Goal: Task Accomplishment & Management: Manage account settings

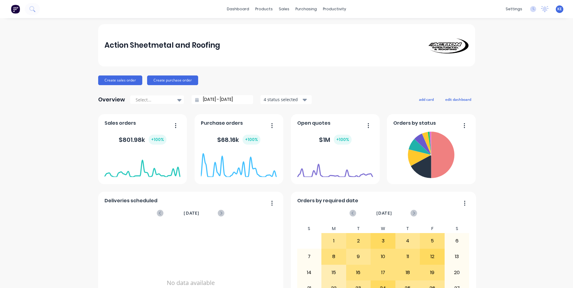
click at [68, 148] on div "Action Sheetmetal and Roofing Create sales order Create purchase order Overview…" at bounding box center [286, 181] width 573 height 315
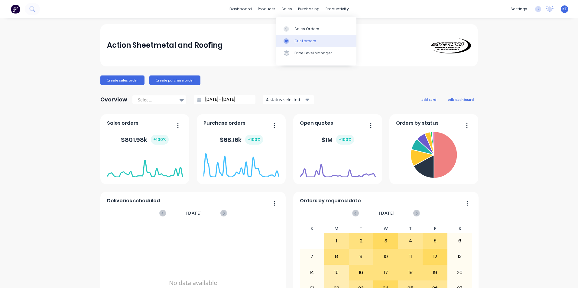
click at [299, 45] on link "Customers" at bounding box center [316, 41] width 80 height 12
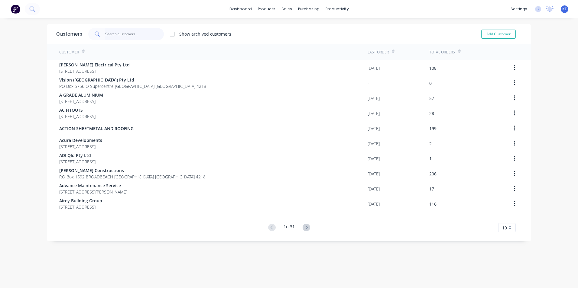
click at [126, 37] on input "text" at bounding box center [134, 34] width 59 height 12
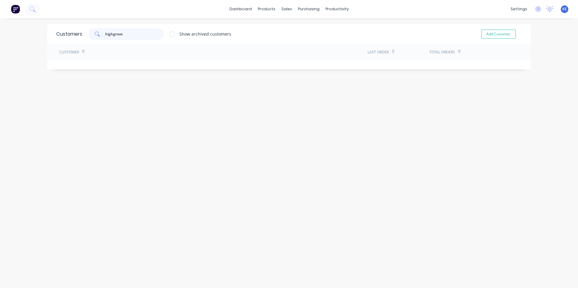
drag, startPoint x: 128, startPoint y: 33, endPoint x: 84, endPoint y: 37, distance: 43.6
click at [84, 37] on div "highgrove Show archived customers" at bounding box center [156, 34] width 149 height 12
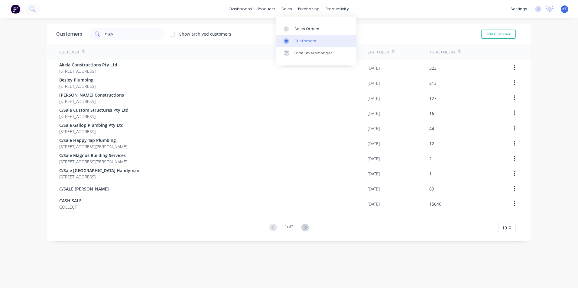
click at [302, 40] on div "Customers" at bounding box center [305, 40] width 22 height 5
drag, startPoint x: 108, startPoint y: 34, endPoint x: 97, endPoint y: 34, distance: 11.8
click at [97, 34] on div "high" at bounding box center [126, 34] width 76 height 12
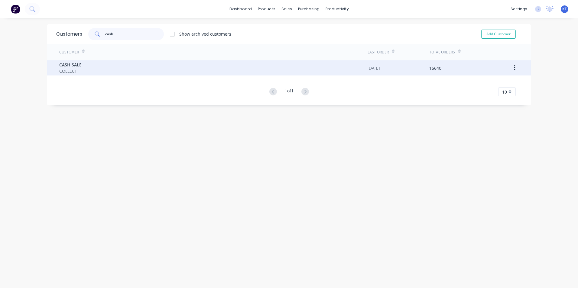
type input "cash"
click at [91, 72] on div "CASH SALE COLLECT" at bounding box center [213, 67] width 308 height 15
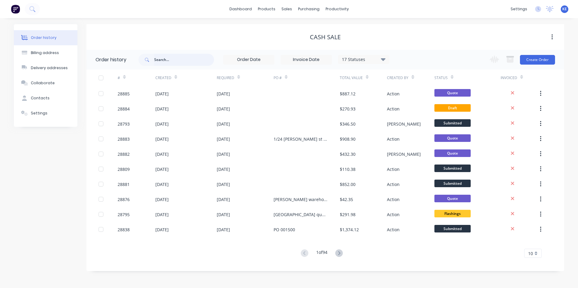
click at [168, 59] on input "text" at bounding box center [184, 60] width 60 height 12
type input "highgrove"
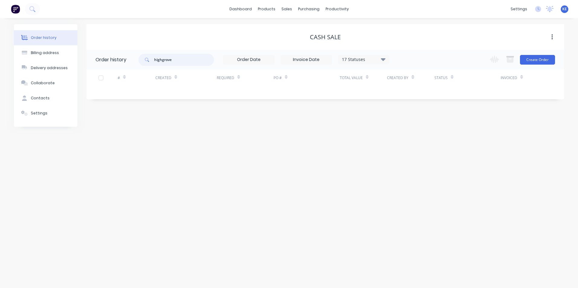
drag, startPoint x: 182, startPoint y: 61, endPoint x: 120, endPoint y: 63, distance: 62.0
click at [120, 63] on header "Order history highgrove 17 Statuses Invoice Status Invoiced Not Invoiced Partia…" at bounding box center [324, 60] width 477 height 20
type input "high"
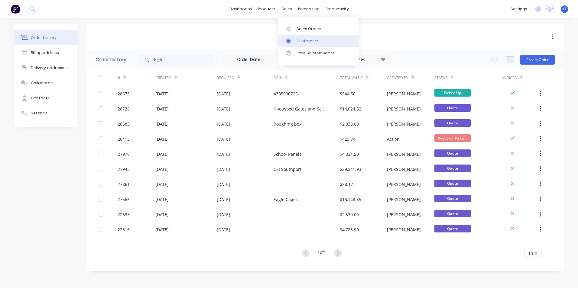
click at [302, 38] on div "Customers" at bounding box center [307, 40] width 22 height 5
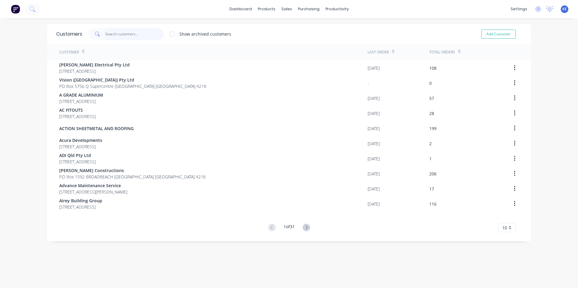
click at [117, 33] on input "text" at bounding box center [134, 34] width 59 height 12
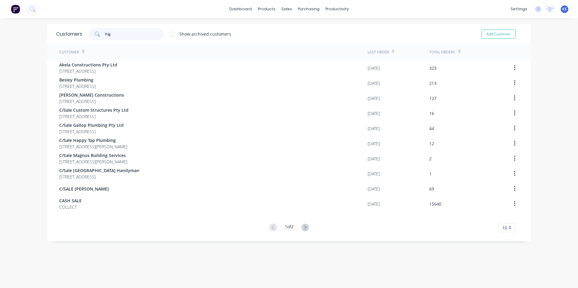
type input "high"
drag, startPoint x: 118, startPoint y: 34, endPoint x: 95, endPoint y: 37, distance: 22.2
click at [95, 37] on div "high" at bounding box center [126, 34] width 76 height 12
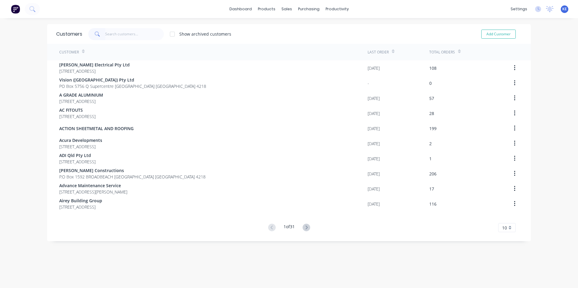
drag, startPoint x: 19, startPoint y: 121, endPoint x: 19, endPoint y: 118, distance: 3.0
click at [19, 118] on div "dashboard products sales purchasing productivity dashboard products Product Cat…" at bounding box center [289, 144] width 578 height 288
click at [298, 37] on link "Customers" at bounding box center [316, 41] width 80 height 12
click at [112, 33] on input "text" at bounding box center [134, 34] width 59 height 12
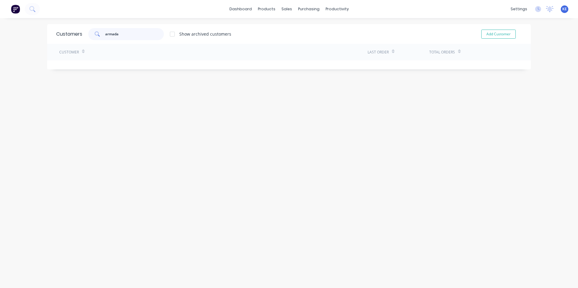
drag, startPoint x: 124, startPoint y: 35, endPoint x: 67, endPoint y: 35, distance: 56.2
click at [67, 35] on div "Customers armada Show archived customers Add Customer" at bounding box center [288, 34] width 483 height 20
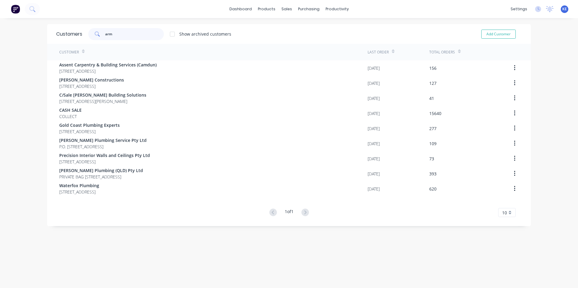
type input "arm"
click at [118, 256] on div "Customers arm Show archived customers Add Customer Customer Last Order Total Or…" at bounding box center [288, 159] width 483 height 270
drag, startPoint x: 125, startPoint y: 34, endPoint x: 47, endPoint y: 39, distance: 78.1
click at [47, 39] on div "Customers arm Show archived customers Add Customer" at bounding box center [288, 34] width 483 height 20
click at [172, 35] on div at bounding box center [172, 34] width 12 height 12
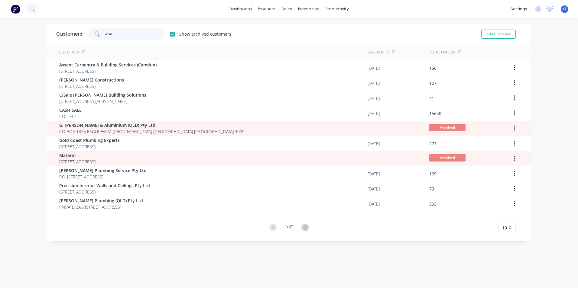
drag, startPoint x: 117, startPoint y: 33, endPoint x: 94, endPoint y: 34, distance: 22.7
click at [95, 34] on div "arm" at bounding box center [126, 34] width 76 height 12
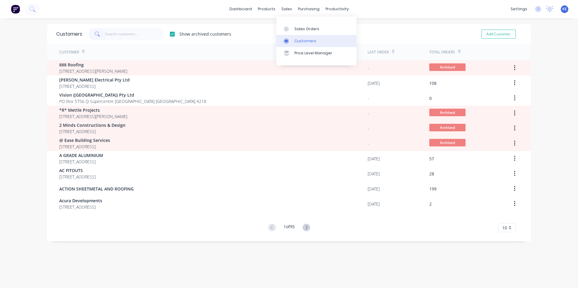
click at [295, 42] on div "Customers" at bounding box center [305, 40] width 22 height 5
click at [114, 34] on input "text" at bounding box center [134, 34] width 59 height 12
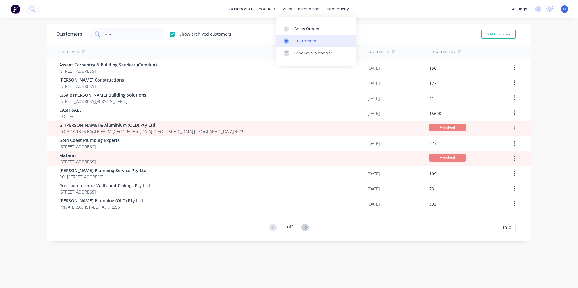
click at [296, 44] on link "Customers" at bounding box center [316, 41] width 80 height 12
drag, startPoint x: 118, startPoint y: 33, endPoint x: 36, endPoint y: 33, distance: 81.9
click at [36, 33] on div "dashboard products sales purchasing productivity dashboard products Product Cat…" at bounding box center [289, 144] width 578 height 288
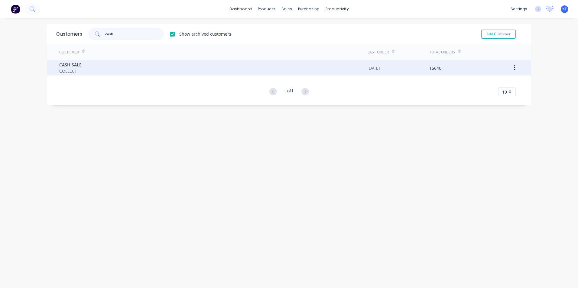
type input "cash"
click at [95, 72] on div "CASH SALE COLLECT" at bounding box center [213, 67] width 308 height 15
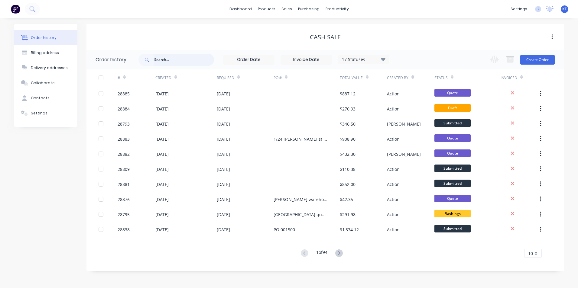
click at [164, 62] on input "text" at bounding box center [184, 60] width 60 height 12
type input "arm"
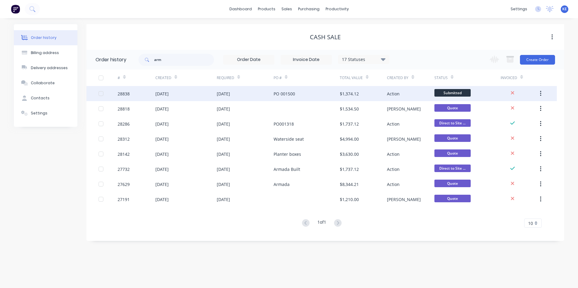
click at [188, 95] on div "[DATE]" at bounding box center [185, 93] width 61 height 15
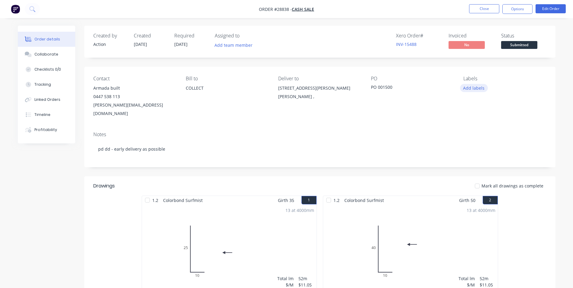
click at [472, 91] on button "Add labels" at bounding box center [474, 88] width 28 height 8
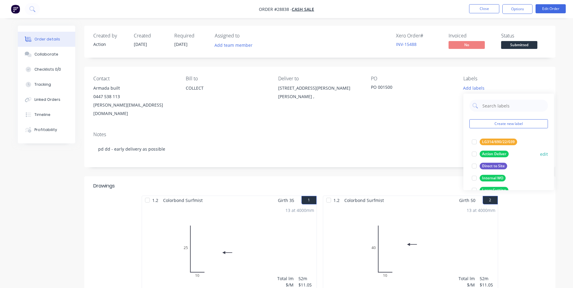
click at [488, 153] on div "Action Deliver" at bounding box center [494, 154] width 29 height 7
drag, startPoint x: 350, startPoint y: 112, endPoint x: 354, endPoint y: 112, distance: 4.5
click at [353, 112] on div "Contact Armada built [PHONE_NUMBER] [PERSON_NAME][EMAIL_ADDRESS][DOMAIN_NAME] B…" at bounding box center [319, 97] width 471 height 60
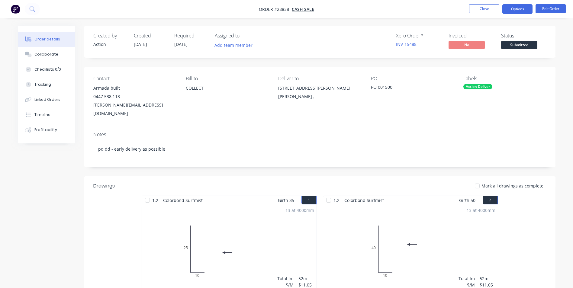
click at [514, 7] on button "Options" at bounding box center [517, 9] width 30 height 10
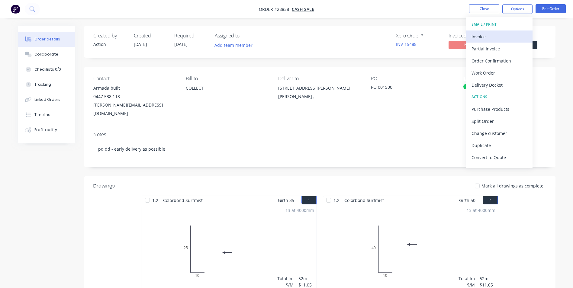
click at [485, 37] on div "Invoice" at bounding box center [500, 36] width 56 height 9
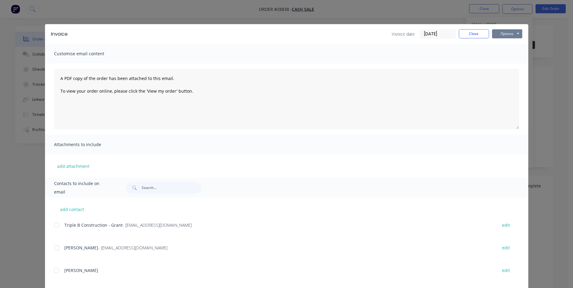
click at [509, 33] on button "Options" at bounding box center [507, 33] width 30 height 9
click at [508, 58] on button "Print" at bounding box center [511, 55] width 39 height 10
click at [502, 32] on button "Options" at bounding box center [507, 33] width 30 height 9
click at [504, 56] on button "Print" at bounding box center [511, 55] width 39 height 10
click at [472, 35] on button "Close" at bounding box center [474, 33] width 30 height 9
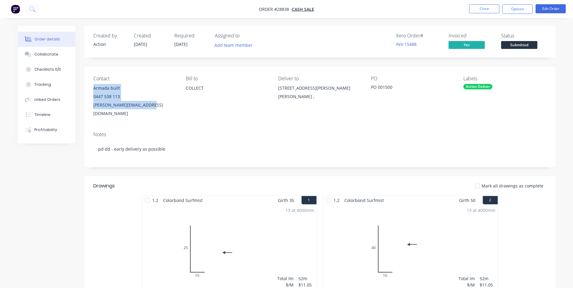
drag, startPoint x: 94, startPoint y: 89, endPoint x: 151, endPoint y: 105, distance: 59.0
click at [151, 105] on div "Armada built 0447 538 113 [PERSON_NAME][EMAIL_ADDRESS][DOMAIN_NAME]" at bounding box center [134, 101] width 83 height 34
copy div "Armada built 0447 538 113 [PERSON_NAME][EMAIL_ADDRESS][DOMAIN_NAME]"
click at [477, 9] on button "Close" at bounding box center [484, 8] width 30 height 9
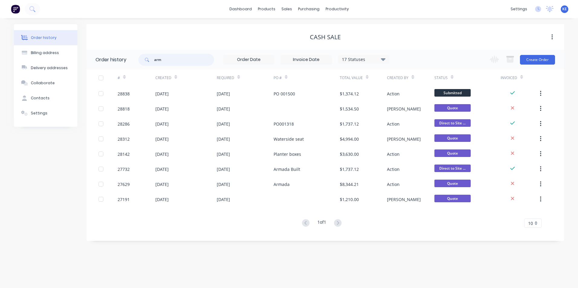
drag, startPoint x: 171, startPoint y: 60, endPoint x: 121, endPoint y: 60, distance: 49.2
click at [121, 60] on header "Order history arm 17 Statuses Invoice Status Invoiced Not Invoiced Partial Orde…" at bounding box center [324, 60] width 477 height 20
click at [33, 182] on div "Order history Billing address Delivery addresses Collaborate Contacts Settings" at bounding box center [45, 132] width 63 height 217
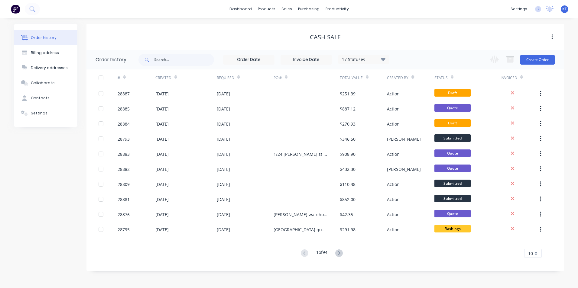
click at [256, 61] on input at bounding box center [248, 59] width 51 height 9
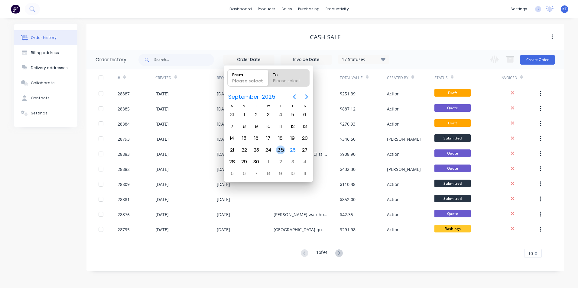
click at [280, 150] on div "25" at bounding box center [280, 150] width 9 height 9
type input "[DATE]"
radio input "false"
radio input "true"
click at [290, 149] on div "26" at bounding box center [292, 150] width 9 height 9
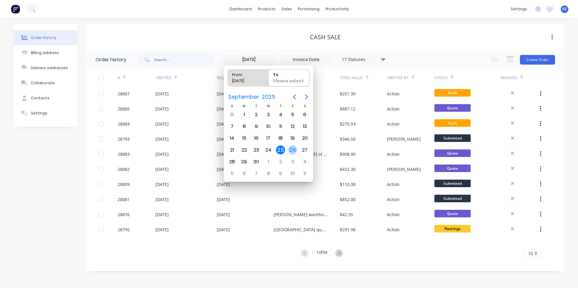
type input "[DATE] - [DATE]"
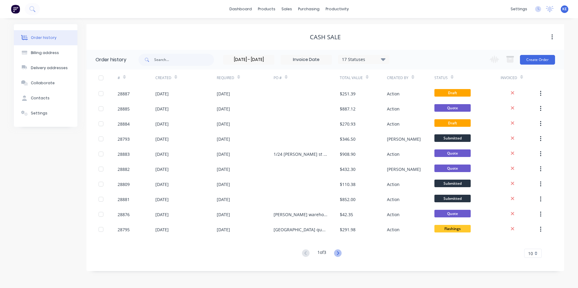
click at [340, 252] on icon at bounding box center [338, 254] width 8 height 8
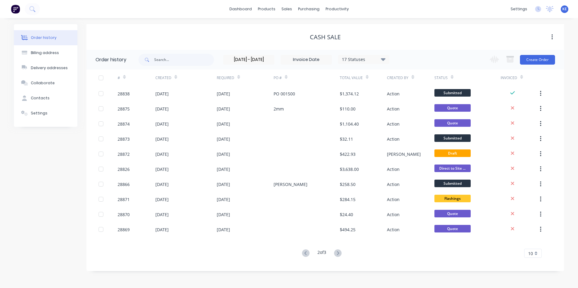
click at [340, 252] on icon at bounding box center [338, 254] width 8 height 8
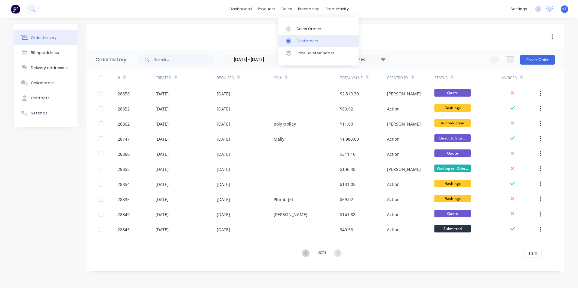
click at [300, 37] on link "Customers" at bounding box center [318, 41] width 80 height 12
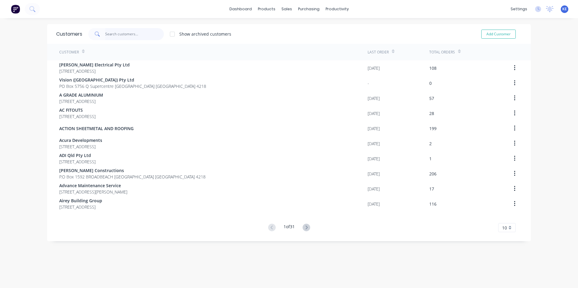
click at [117, 34] on input "text" at bounding box center [134, 34] width 59 height 12
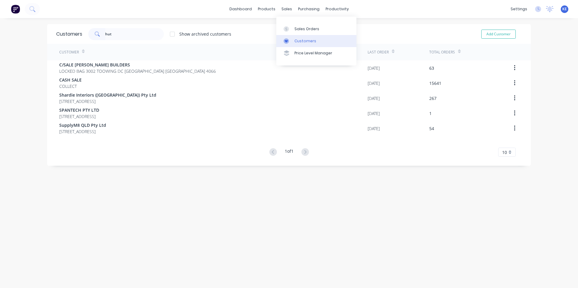
click at [307, 41] on div "Customers" at bounding box center [305, 40] width 22 height 5
drag, startPoint x: 80, startPoint y: 33, endPoint x: 70, endPoint y: 33, distance: 10.3
click at [70, 33] on div "Customers hut Show archived customers Add Customer" at bounding box center [288, 34] width 483 height 20
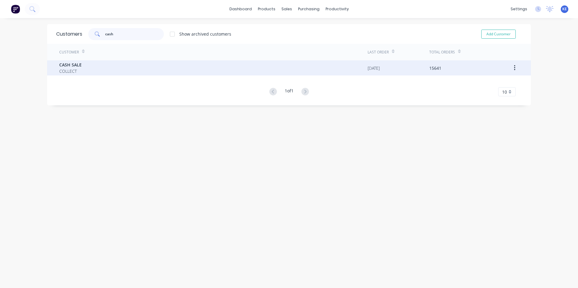
type input "cash"
click at [83, 69] on div "CASH SALE COLLECT" at bounding box center [213, 67] width 308 height 15
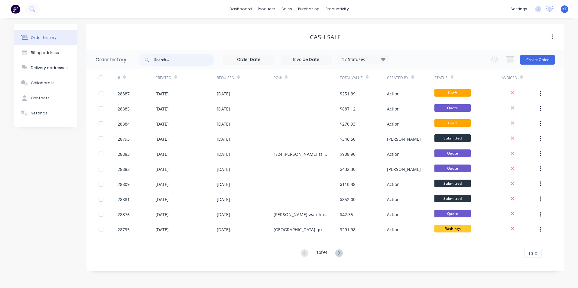
click at [167, 63] on input "text" at bounding box center [184, 60] width 60 height 12
click at [340, 253] on icon at bounding box center [339, 254] width 8 height 8
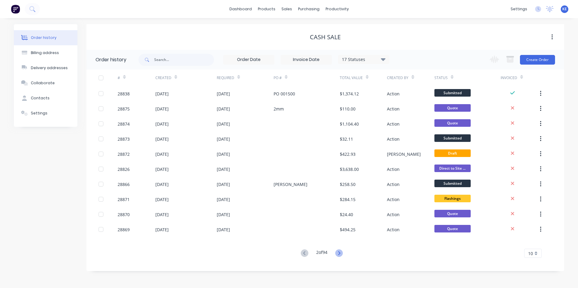
click at [340, 253] on icon at bounding box center [339, 253] width 2 height 4
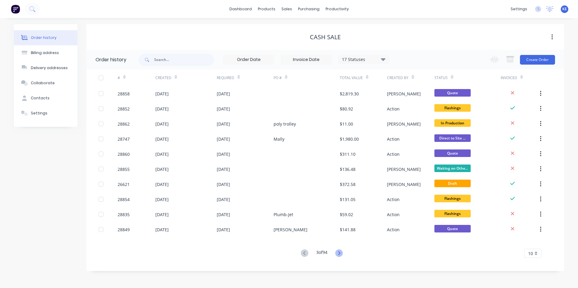
click at [340, 253] on icon at bounding box center [339, 254] width 8 height 8
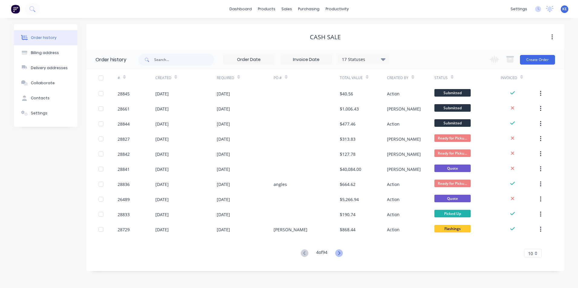
click at [341, 254] on icon at bounding box center [339, 254] width 8 height 8
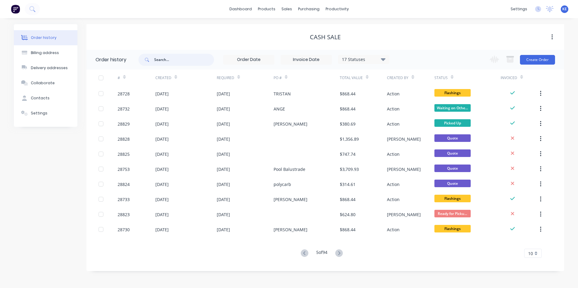
click at [162, 59] on input "text" at bounding box center [184, 60] width 60 height 12
type input "[PERSON_NAME]"
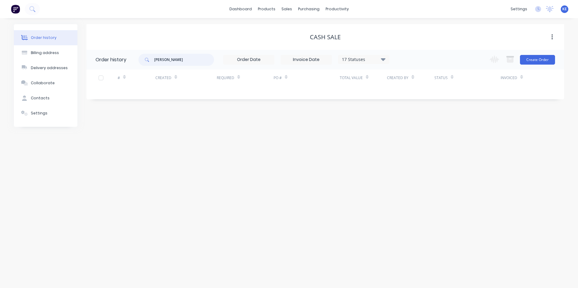
drag, startPoint x: 186, startPoint y: 60, endPoint x: 116, endPoint y: 60, distance: 70.1
click at [116, 60] on header "Order history [PERSON_NAME] 17 Statuses Invoice Status Invoiced Not Invoiced Pa…" at bounding box center [324, 60] width 477 height 20
type input "hutch"
drag, startPoint x: 176, startPoint y: 58, endPoint x: 135, endPoint y: 60, distance: 40.8
click at [135, 60] on header "Order history hutch 17 Statuses Invoice Status Invoiced Not Invoiced Partial Or…" at bounding box center [324, 60] width 477 height 20
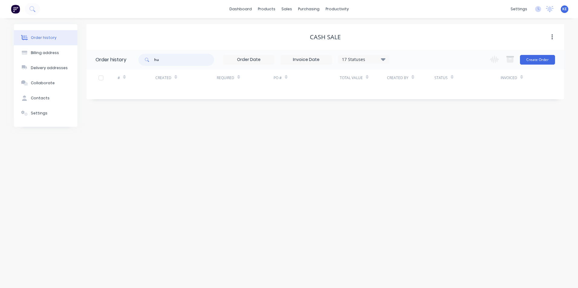
type input "hut"
drag, startPoint x: 169, startPoint y: 61, endPoint x: 127, endPoint y: 63, distance: 42.0
click at [127, 63] on header "Order history hut 17 Statuses Invoice Status Invoiced Not Invoiced Partial Orde…" at bounding box center [324, 60] width 477 height 20
drag, startPoint x: 127, startPoint y: 163, endPoint x: 95, endPoint y: 136, distance: 41.1
click at [124, 158] on div "Order history Billing address Delivery addresses Collaborate Contacts Settings …" at bounding box center [289, 153] width 578 height 270
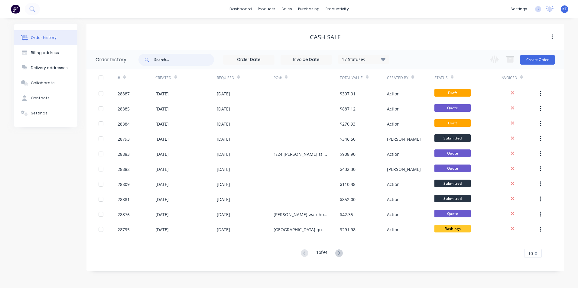
click at [176, 57] on input "text" at bounding box center [184, 60] width 60 height 12
type input "28835"
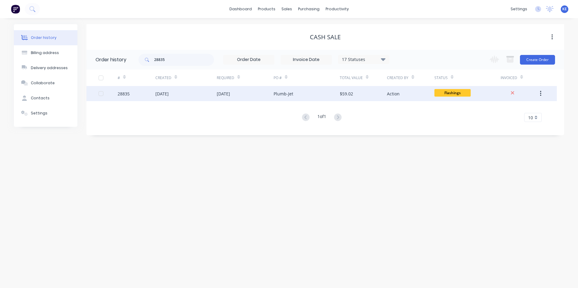
click at [134, 95] on div "28835" at bounding box center [137, 93] width 38 height 15
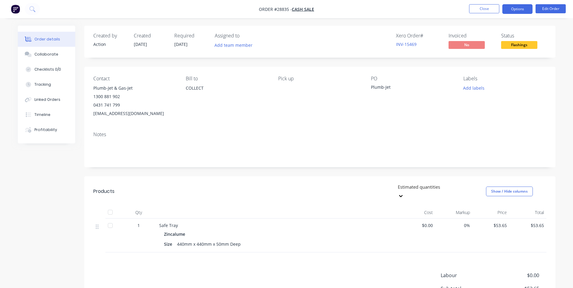
click at [518, 8] on button "Options" at bounding box center [517, 9] width 30 height 10
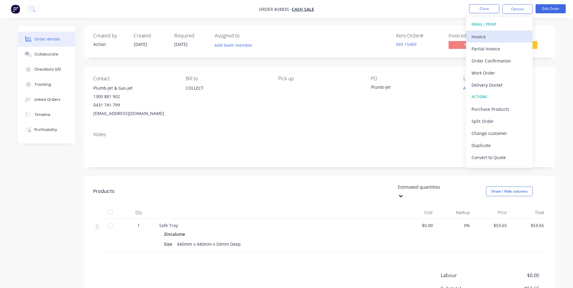
click at [476, 37] on div "Invoice" at bounding box center [500, 36] width 56 height 9
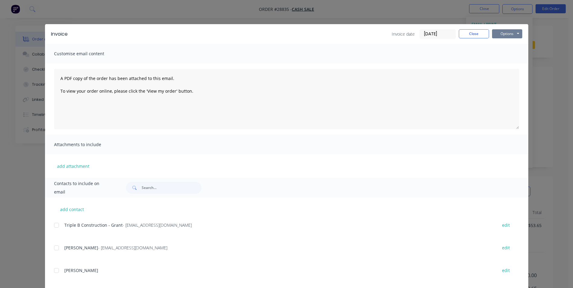
click at [498, 32] on button "Options" at bounding box center [507, 33] width 30 height 9
click at [500, 53] on button "Print" at bounding box center [511, 55] width 39 height 10
click at [505, 30] on button "Options" at bounding box center [507, 33] width 30 height 9
click at [503, 50] on button "Print" at bounding box center [511, 55] width 39 height 10
click at [463, 33] on button "Close" at bounding box center [474, 33] width 30 height 9
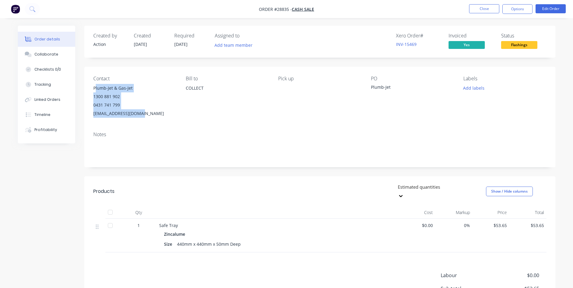
drag, startPoint x: 93, startPoint y: 86, endPoint x: 144, endPoint y: 113, distance: 58.0
click at [144, 113] on div "Contact Plumb-Jet & Gas-Jet 1300 881 902 0431 741 799 [EMAIL_ADDRESS][DOMAIN_NA…" at bounding box center [319, 97] width 471 height 60
copy div "Plumb-Jet & Gas-Jet 1300 881 902 0431 741 799 [EMAIL_ADDRESS][DOMAIN_NAME]"
click at [484, 6] on button "Close" at bounding box center [484, 8] width 30 height 9
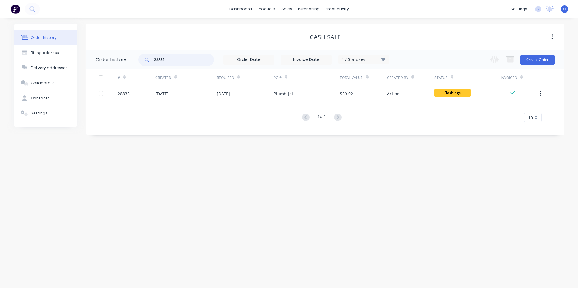
drag, startPoint x: 174, startPoint y: 60, endPoint x: 120, endPoint y: 63, distance: 53.6
click at [120, 63] on header "Order history 28835 17 Statuses Invoice Status Invoiced Not Invoiced Partial Or…" at bounding box center [324, 60] width 477 height 20
type input "28795"
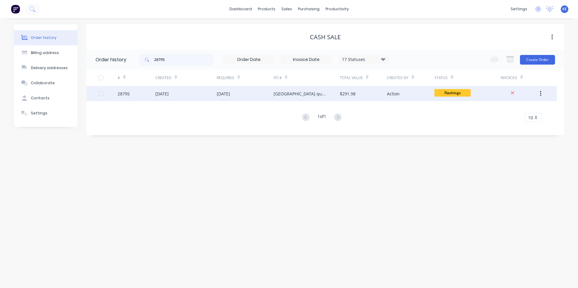
click at [137, 91] on div "28795" at bounding box center [137, 93] width 38 height 15
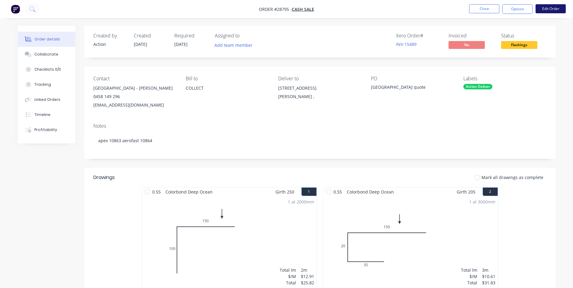
click at [548, 8] on button "Edit Order" at bounding box center [551, 8] width 30 height 9
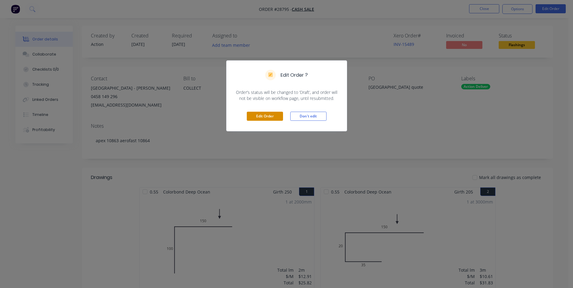
click at [262, 116] on button "Edit Order" at bounding box center [265, 116] width 36 height 9
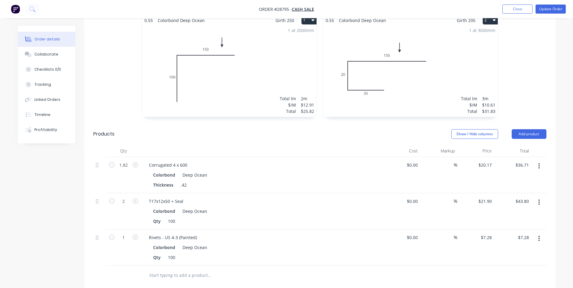
scroll to position [211, 0]
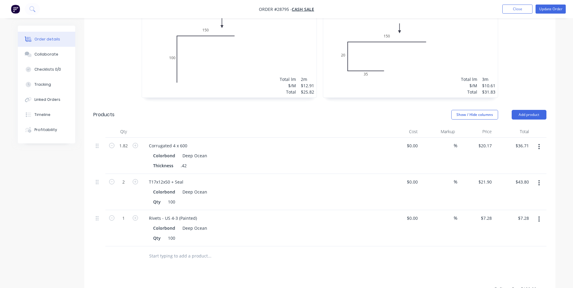
click at [539, 144] on icon "button" at bounding box center [539, 146] width 1 height 5
click at [516, 158] on div "Edit" at bounding box center [518, 162] width 47 height 9
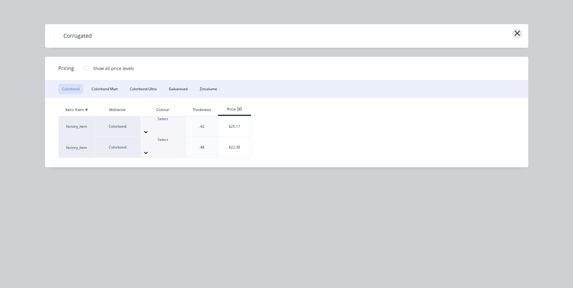
click at [521, 33] on button "button" at bounding box center [517, 34] width 10 height 10
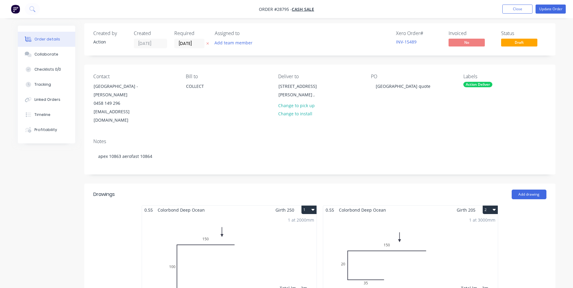
scroll to position [0, 0]
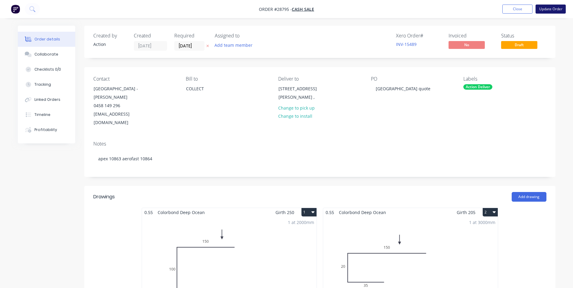
click at [549, 10] on button "Update Order" at bounding box center [551, 9] width 30 height 9
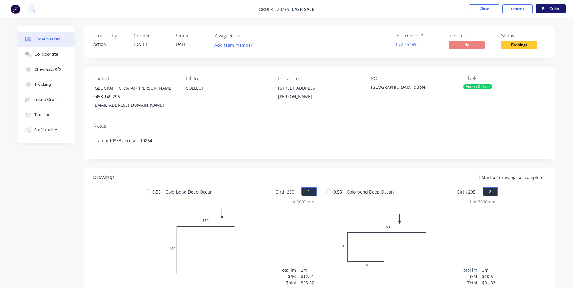
click at [548, 6] on button "Edit Order" at bounding box center [551, 8] width 30 height 9
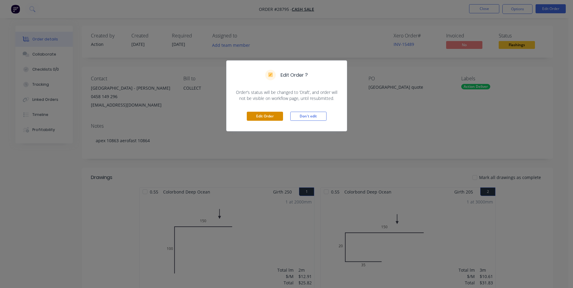
click at [257, 113] on button "Edit Order" at bounding box center [265, 116] width 36 height 9
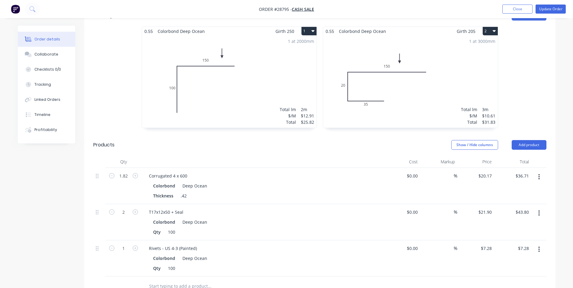
scroll to position [302, 0]
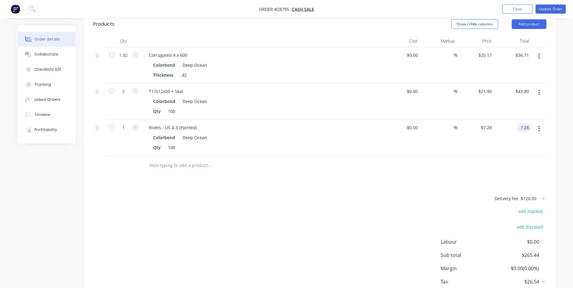
click at [517, 120] on div "7.28 7.28" at bounding box center [512, 138] width 37 height 36
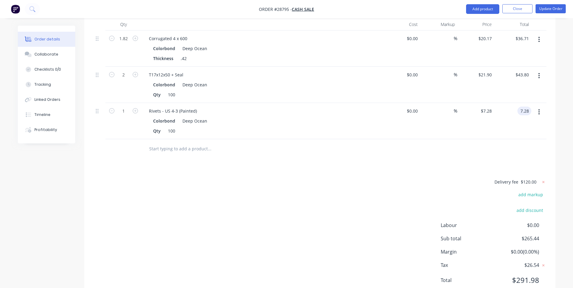
scroll to position [332, 0]
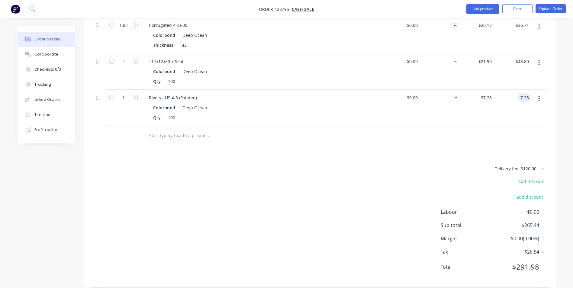
type input "$7.28"
click at [336, 193] on div "Delivery fee $120.00 add markup add discount Labour $0.00 Sub total $265.44 Mar…" at bounding box center [319, 222] width 453 height 114
click at [520, 57] on input "43.80" at bounding box center [523, 61] width 16 height 9
type input "51.39"
type input "$25.695"
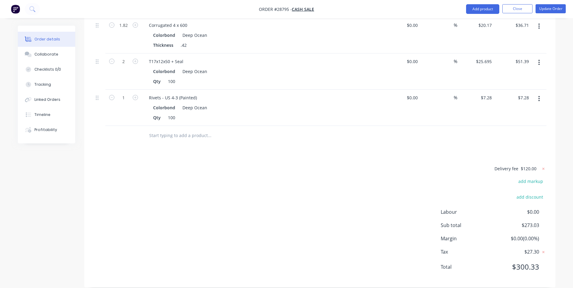
click at [333, 173] on div "Delivery fee $120.00 add markup add discount Labour $0.00 Sub total $273.03 Mar…" at bounding box center [319, 222] width 453 height 114
type input "51.39"
click at [518, 57] on input "51.39" at bounding box center [523, 61] width 16 height 9
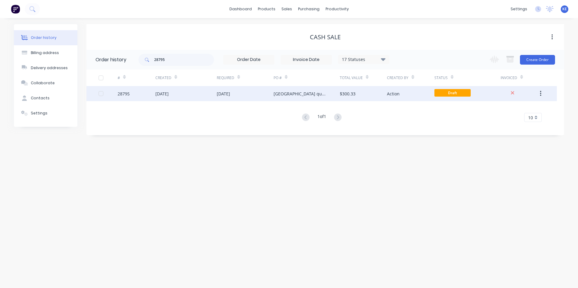
click at [187, 93] on div "[DATE]" at bounding box center [185, 93] width 61 height 15
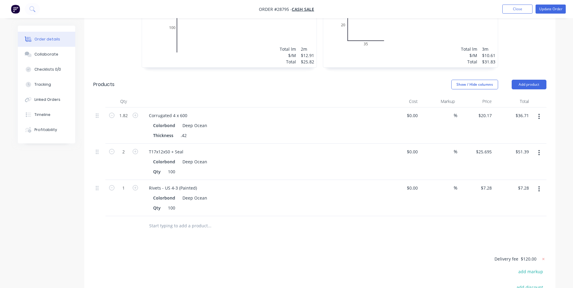
scroll to position [241, 0]
click at [520, 148] on input "51.39" at bounding box center [524, 152] width 14 height 9
type input "50.39"
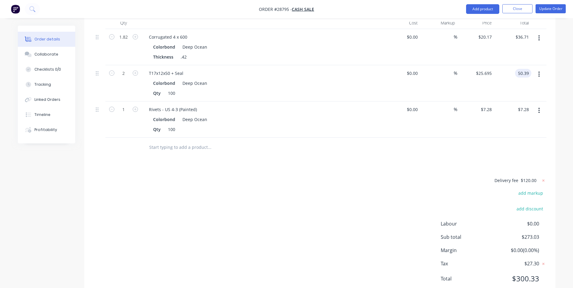
scroll to position [332, 0]
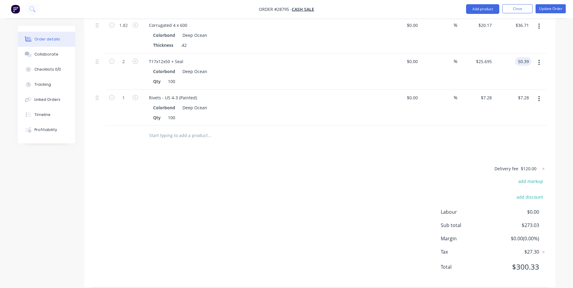
type input "$25.195"
type input "$50.39"
click at [391, 173] on div "Delivery fee $120.00 add markup add discount Labour $0.00 Sub total $273.03 Mar…" at bounding box center [319, 222] width 453 height 114
click at [523, 93] on input "7.28" at bounding box center [524, 97] width 14 height 9
click at [358, 153] on div "Drawings Add drawing 0.55 Colorbond Deep Ocean Girth 250 1 0 100 150 0 100 150 …" at bounding box center [319, 70] width 471 height 433
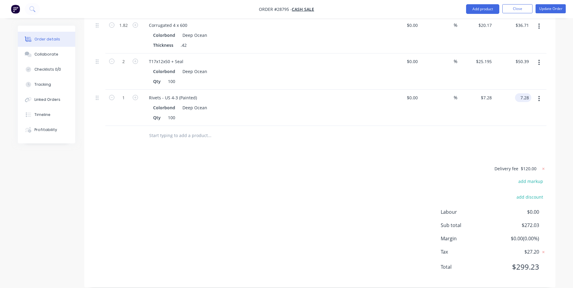
click at [522, 93] on input "7.28" at bounding box center [524, 97] width 14 height 9
type input "7.40"
type input "$7.40"
click at [339, 165] on div "Delivery fee $120.00 add markup add discount Labour $0.00 Sub total $272.03 Mar…" at bounding box center [319, 222] width 453 height 114
click at [523, 93] on input "7.40" at bounding box center [524, 97] width 14 height 9
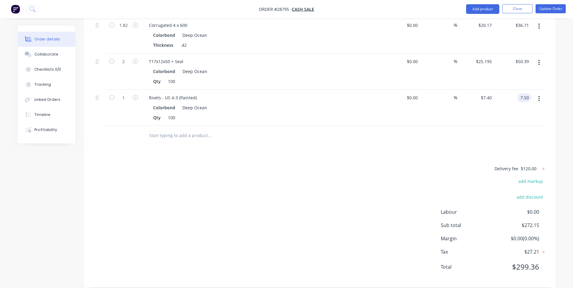
type input "7.50"
type input "$7.50"
drag, startPoint x: 285, startPoint y: 198, endPoint x: 283, endPoint y: 191, distance: 7.3
click at [284, 191] on div "Delivery fee $120.00 add markup add discount Labour $0.00 Sub total $272.25 Mar…" at bounding box center [319, 222] width 453 height 114
click at [517, 93] on div "7.50 7.50" at bounding box center [524, 97] width 14 height 9
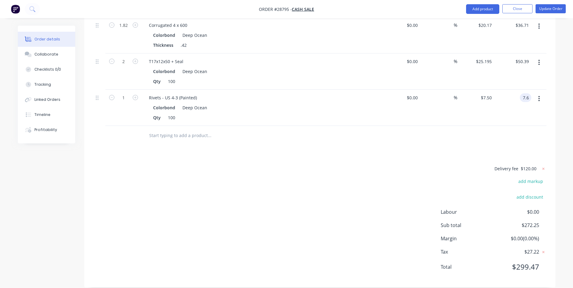
type input "7.6"
type input "$7.60"
click at [327, 179] on div "Delivery fee $120.00 add markup add discount Labour $0.00 Sub total $272.25 Mar…" at bounding box center [319, 222] width 453 height 114
type input "7.59"
type input "$7.59"
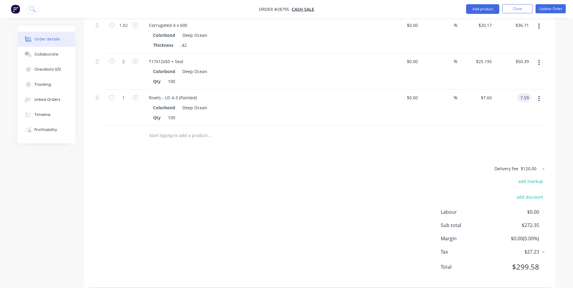
type input "$7.59"
click at [314, 188] on div "Delivery fee $120.00 add markup add discount Labour $0.00 Sub total $272.35 Mar…" at bounding box center [319, 222] width 453 height 114
click at [270, 165] on div "Delivery fee $120.00 add markup add discount Labour $0.00 Sub total $272.34 Mar…" at bounding box center [319, 222] width 453 height 114
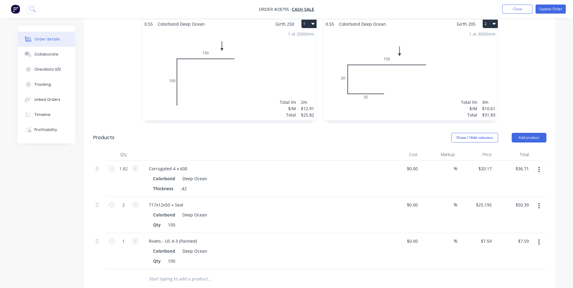
scroll to position [181, 0]
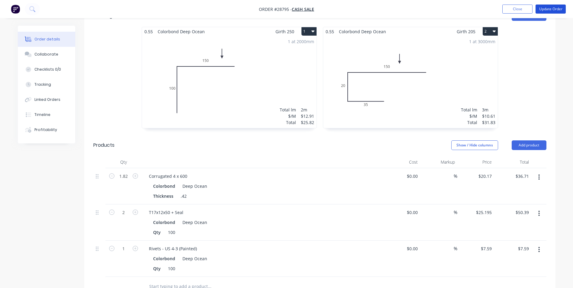
drag, startPoint x: 549, startPoint y: 8, endPoint x: 542, endPoint y: 15, distance: 10.3
click at [550, 8] on button "Update Order" at bounding box center [551, 9] width 30 height 9
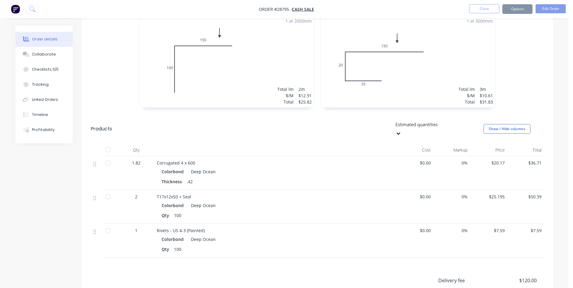
scroll to position [0, 0]
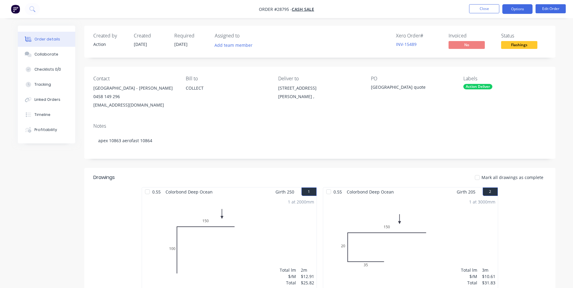
click at [519, 12] on button "Options" at bounding box center [517, 9] width 30 height 10
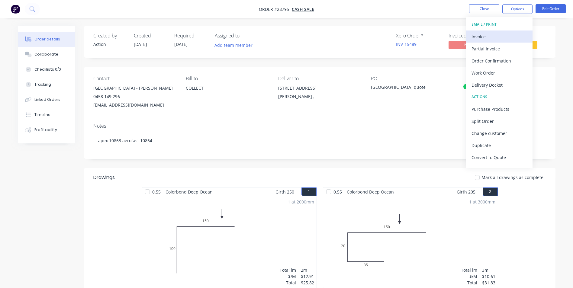
click at [491, 38] on div "Invoice" at bounding box center [500, 36] width 56 height 9
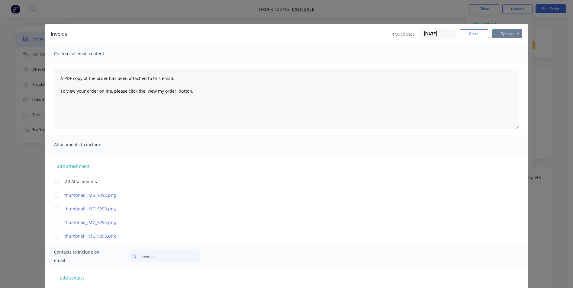
click at [507, 36] on button "Options" at bounding box center [507, 33] width 30 height 9
click at [504, 56] on button "Print" at bounding box center [511, 55] width 39 height 10
click at [475, 35] on button "Close" at bounding box center [474, 33] width 30 height 9
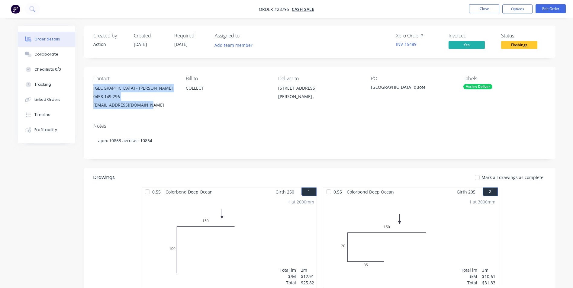
drag, startPoint x: 93, startPoint y: 89, endPoint x: 154, endPoint y: 105, distance: 63.3
click at [154, 105] on div "Contact [GEOGRAPHIC_DATA] - [GEOGRAPHIC_DATA] 0458 149 296 [EMAIL_ADDRESS][DOMA…" at bounding box center [319, 93] width 471 height 52
copy div "[GEOGRAPHIC_DATA] - [GEOGRAPHIC_DATA] 0458 149 296 [EMAIL_ADDRESS][DOMAIN_NAME]"
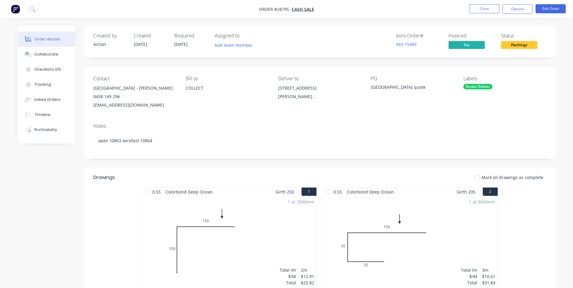
click at [63, 192] on div "Created by Action Created [DATE] Required [DATE] Assigned to Add team member Xe…" at bounding box center [287, 293] width 538 height 534
click at [485, 10] on button "Close" at bounding box center [484, 8] width 30 height 9
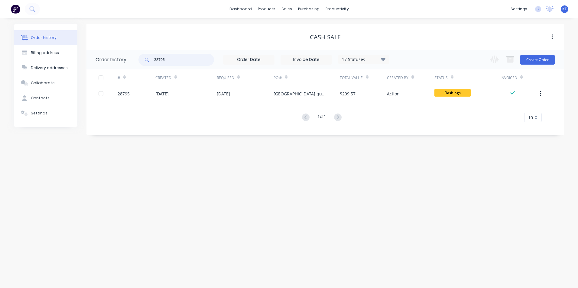
click at [112, 62] on header "Order history 28795 17 Statuses Invoice Status Invoiced Not Invoiced Partial Or…" at bounding box center [324, 60] width 477 height 20
type input "28826"
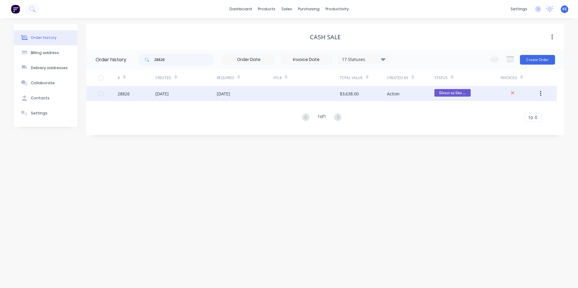
click at [138, 95] on div "28826" at bounding box center [137, 93] width 38 height 15
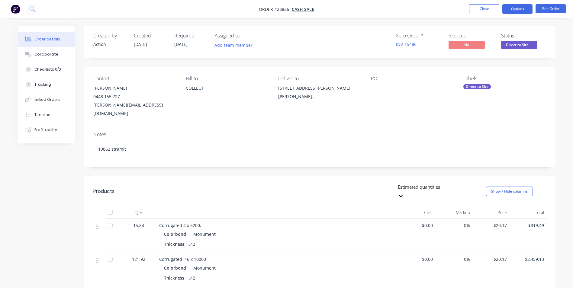
click at [516, 5] on button "Options" at bounding box center [517, 9] width 30 height 10
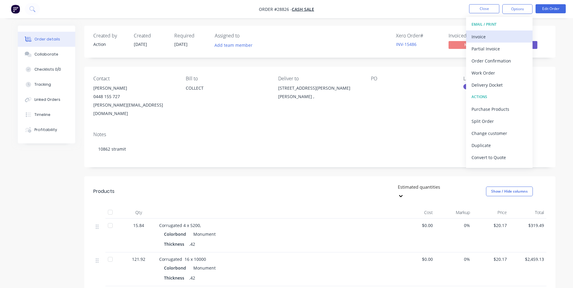
click at [481, 39] on div "Invoice" at bounding box center [500, 36] width 56 height 9
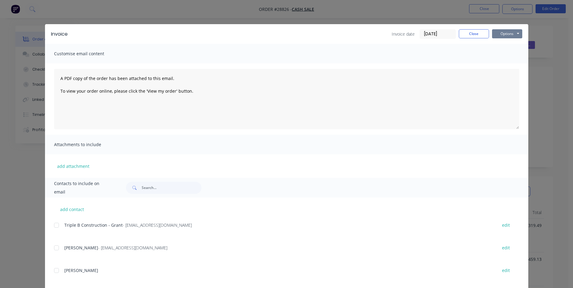
click at [501, 34] on button "Options" at bounding box center [507, 33] width 30 height 9
click at [501, 54] on button "Print" at bounding box center [511, 55] width 39 height 10
click at [474, 32] on button "Close" at bounding box center [474, 33] width 30 height 9
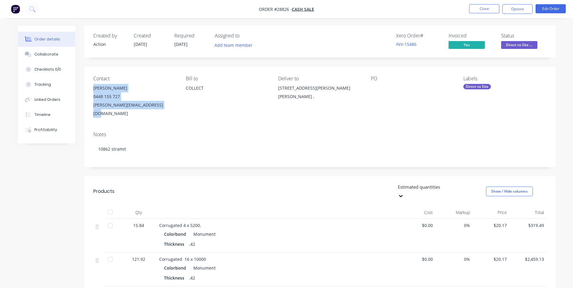
drag, startPoint x: 92, startPoint y: 88, endPoint x: 170, endPoint y: 110, distance: 80.8
click at [170, 110] on div "Contact [PERSON_NAME] [PHONE_NUMBER] [PERSON_NAME][EMAIL_ADDRESS][DOMAIN_NAME] …" at bounding box center [319, 97] width 471 height 60
copy div "[PERSON_NAME] 0448 155 727 [PERSON_NAME][EMAIL_ADDRESS][DOMAIN_NAME]"
click at [35, 197] on div "Created by Action Created [DATE] Required [DATE] Assigned to Add team member Xe…" at bounding box center [287, 256] width 538 height 461
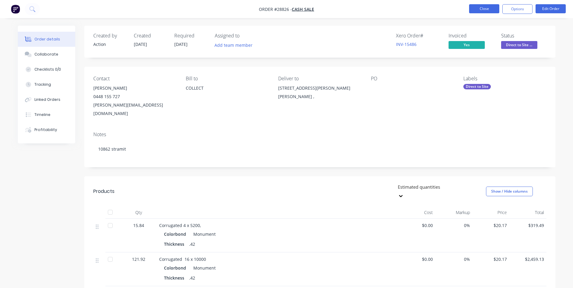
click at [486, 8] on button "Close" at bounding box center [484, 8] width 30 height 9
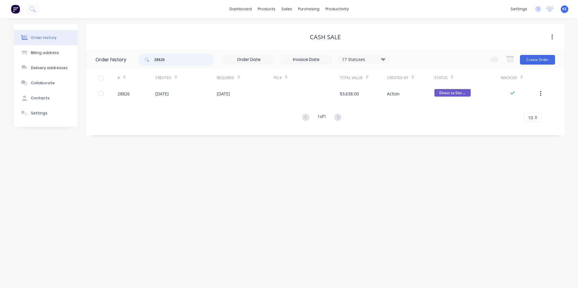
drag, startPoint x: 182, startPoint y: 60, endPoint x: 131, endPoint y: 63, distance: 50.5
click at [131, 63] on header "Order history 28826 17 Statuses Invoice Status Invoiced Not Invoiced Partial Or…" at bounding box center [324, 60] width 477 height 20
click at [89, 187] on div "Order history Billing address Delivery addresses Collaborate Contacts Settings …" at bounding box center [289, 153] width 578 height 270
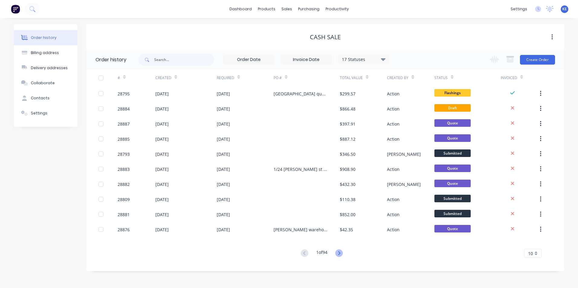
click at [342, 253] on icon at bounding box center [339, 254] width 8 height 8
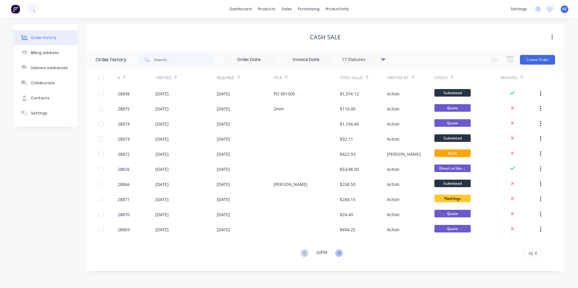
click at [340, 253] on icon at bounding box center [339, 253] width 2 height 4
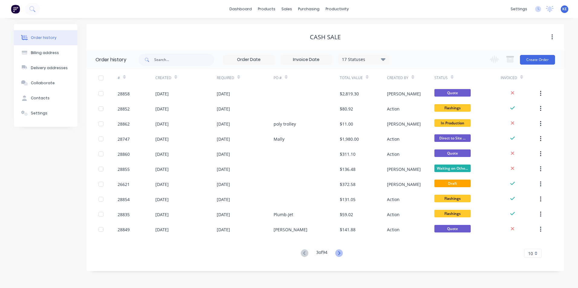
click at [341, 252] on icon at bounding box center [339, 254] width 8 height 8
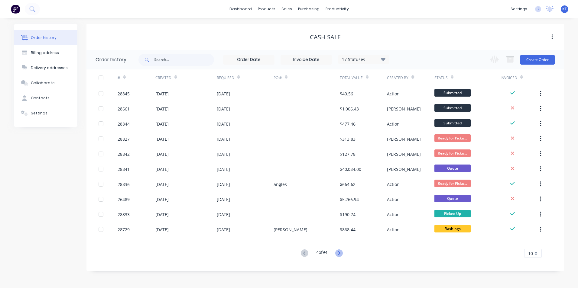
click at [339, 252] on icon at bounding box center [339, 254] width 8 height 8
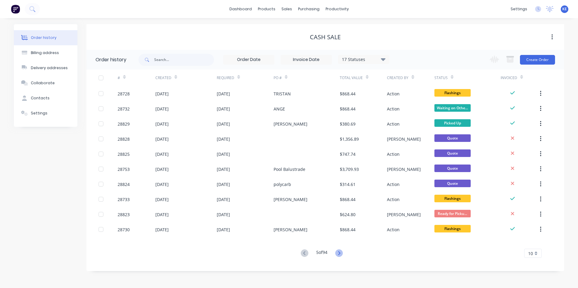
click at [339, 254] on icon at bounding box center [339, 254] width 8 height 8
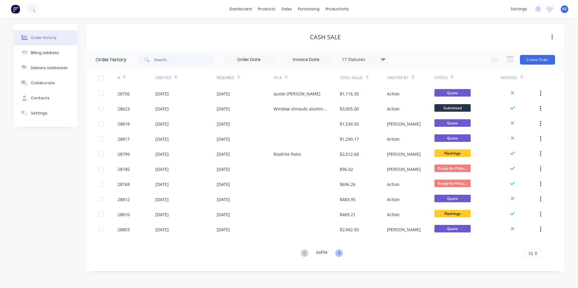
click at [340, 253] on icon at bounding box center [339, 253] width 2 height 4
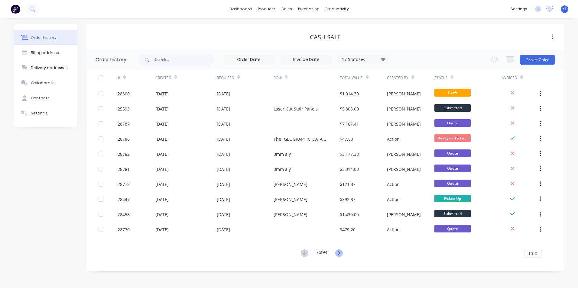
click at [343, 253] on icon at bounding box center [339, 254] width 8 height 8
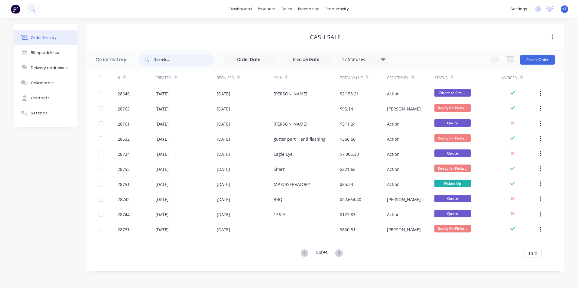
click at [159, 60] on input "text" at bounding box center [184, 60] width 60 height 12
type input "high"
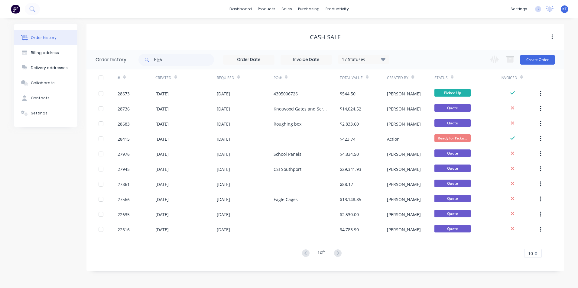
click at [366, 60] on div "17 Statuses" at bounding box center [363, 59] width 51 height 7
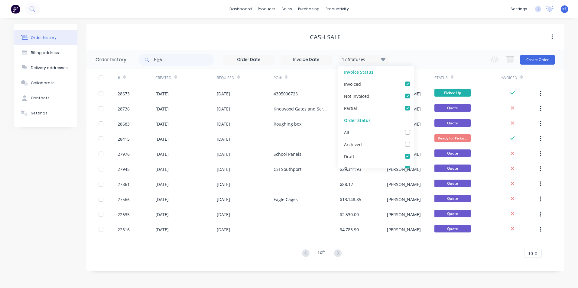
click at [413, 129] on label at bounding box center [413, 129] width 0 height 0
click at [413, 133] on input "checkbox" at bounding box center [415, 132] width 5 height 6
checkbox input "true"
click at [40, 193] on div "Order history Billing address Delivery addresses Collaborate Contacts Settings" at bounding box center [45, 147] width 63 height 247
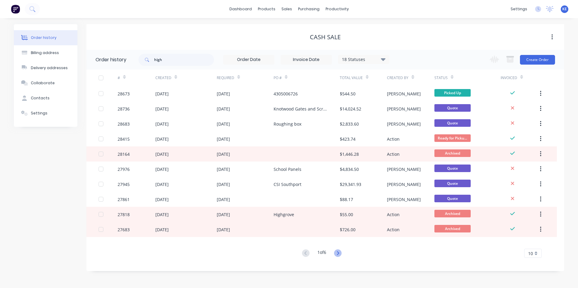
click at [336, 253] on icon at bounding box center [338, 254] width 8 height 8
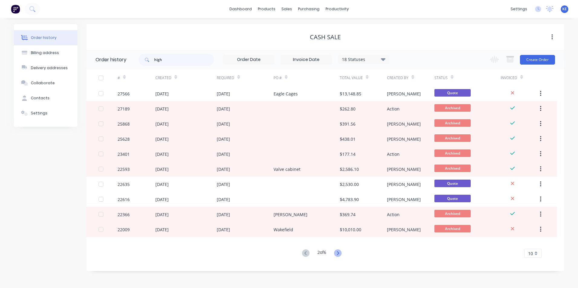
click at [339, 252] on icon at bounding box center [338, 254] width 8 height 8
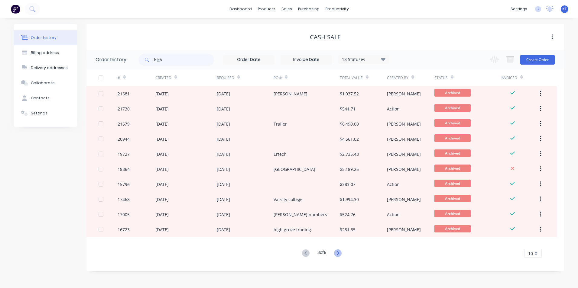
click at [337, 254] on icon at bounding box center [338, 254] width 8 height 8
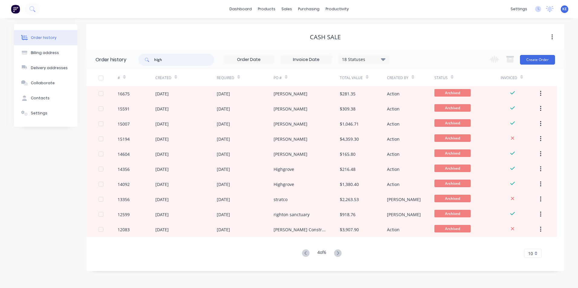
click at [169, 63] on input "high" at bounding box center [184, 60] width 60 height 12
type input "highgrove"
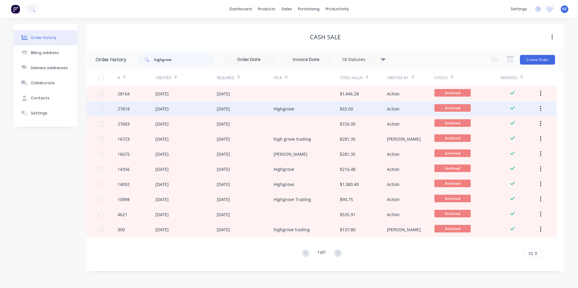
click at [292, 108] on div "Highgrove" at bounding box center [283, 109] width 21 height 6
click at [284, 108] on div "Highgrove" at bounding box center [283, 109] width 21 height 6
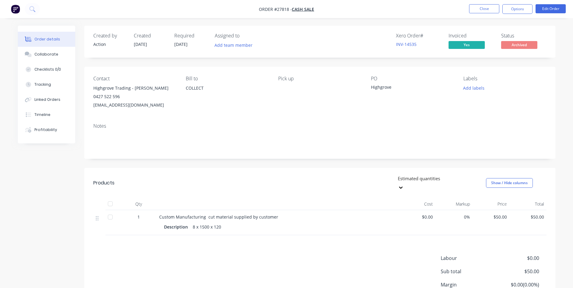
drag, startPoint x: 94, startPoint y: 106, endPoint x: 163, endPoint y: 103, distance: 68.7
click at [163, 103] on div "[EMAIL_ADDRESS][DOMAIN_NAME]" at bounding box center [134, 105] width 83 height 8
copy div "[EMAIL_ADDRESS][DOMAIN_NAME]"
drag, startPoint x: 48, startPoint y: 205, endPoint x: 51, endPoint y: 199, distance: 6.1
click at [51, 199] on div "Created by Action Created [DATE] Required [DATE] Assigned to Add team member Xe…" at bounding box center [287, 184] width 538 height 317
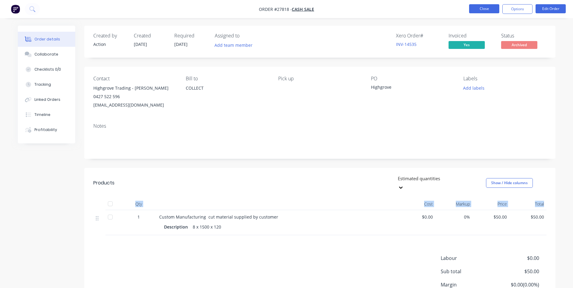
click at [481, 9] on button "Close" at bounding box center [484, 8] width 30 height 9
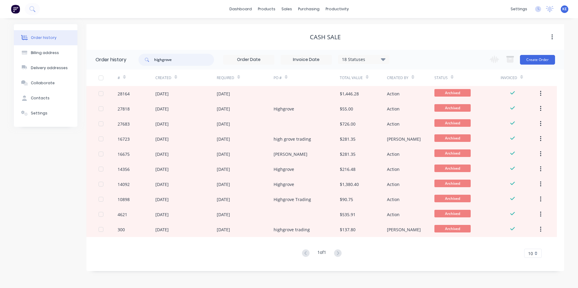
drag, startPoint x: 182, startPoint y: 61, endPoint x: 131, endPoint y: 62, distance: 50.8
click at [131, 62] on header "Order history highgrove 18 Statuses Invoice Status Invoiced Not Invoiced Partia…" at bounding box center [324, 60] width 477 height 20
drag, startPoint x: 30, startPoint y: 203, endPoint x: 34, endPoint y: 196, distance: 7.9
click at [34, 196] on div "Order history Billing address Delivery addresses Collaborate Contacts Settings" at bounding box center [45, 147] width 63 height 247
drag, startPoint x: 177, startPoint y: 60, endPoint x: 131, endPoint y: 60, distance: 45.6
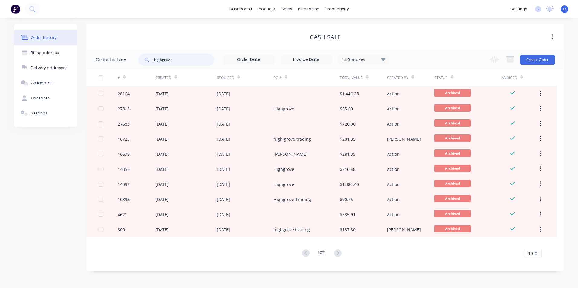
click at [131, 60] on header "Order history highgrove 18 Statuses Invoice Status Invoiced Not Invoiced Partia…" at bounding box center [324, 60] width 477 height 20
type input "28871"
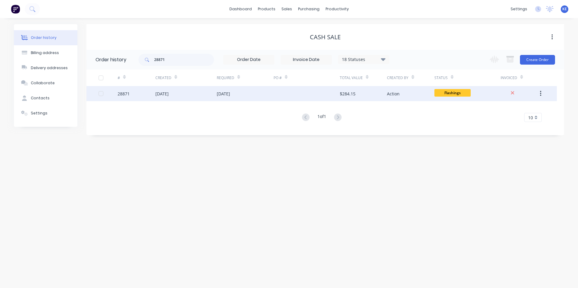
click at [145, 97] on div "28871" at bounding box center [137, 93] width 38 height 15
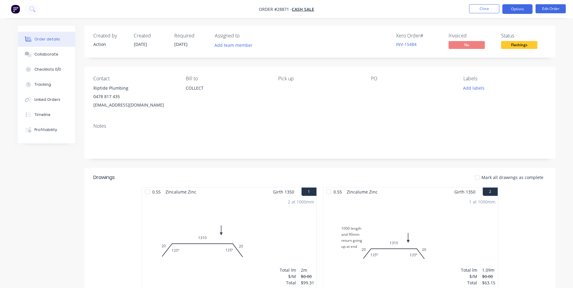
click at [514, 9] on button "Options" at bounding box center [517, 9] width 30 height 10
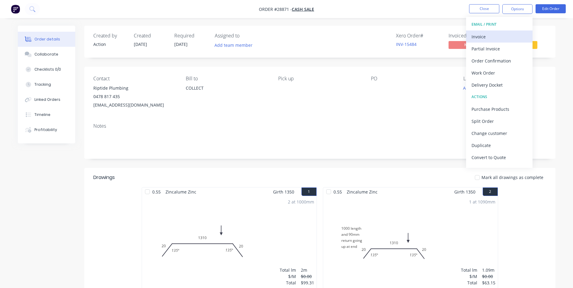
click at [499, 38] on div "Invoice" at bounding box center [500, 36] width 56 height 9
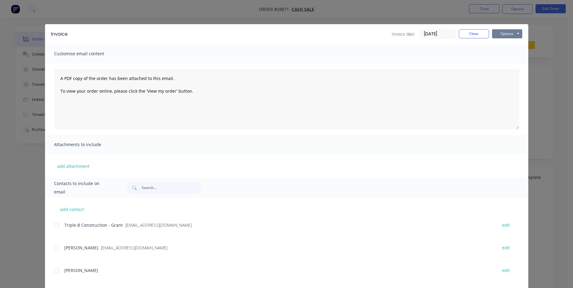
click at [506, 34] on button "Options" at bounding box center [507, 33] width 30 height 9
click at [504, 56] on button "Print" at bounding box center [511, 55] width 39 height 10
click at [470, 34] on button "Close" at bounding box center [474, 33] width 30 height 9
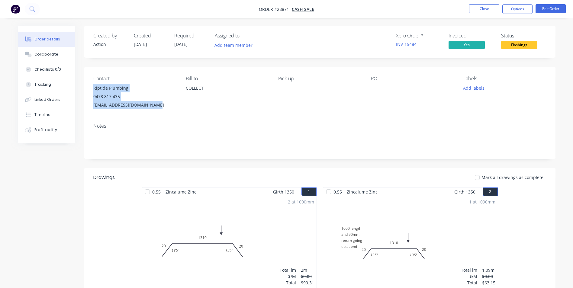
drag, startPoint x: 93, startPoint y: 88, endPoint x: 154, endPoint y: 104, distance: 63.0
click at [154, 104] on div "Riptide Plumbing 0478 817 435 [EMAIL_ADDRESS][DOMAIN_NAME]" at bounding box center [134, 96] width 83 height 25
copy div "Riptide Plumbing 0478 817 435 [EMAIL_ADDRESS][DOMAIN_NAME]"
click at [487, 9] on button "Close" at bounding box center [484, 8] width 30 height 9
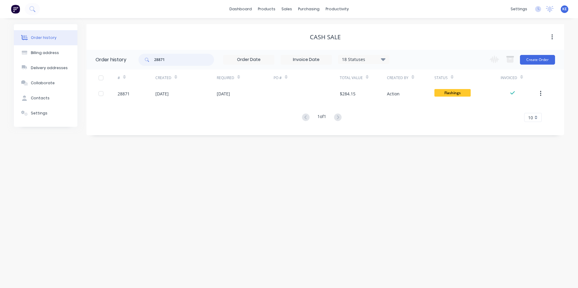
drag, startPoint x: 169, startPoint y: 59, endPoint x: 130, endPoint y: 60, distance: 39.6
click at [130, 60] on header "Order history 28871 18 Statuses Invoice Status Invoiced Not Invoiced Partial Or…" at bounding box center [324, 60] width 477 height 20
type input "28866"
drag, startPoint x: 178, startPoint y: 62, endPoint x: 124, endPoint y: 58, distance: 53.9
click at [124, 58] on header "Order history 28866 18 Statuses Invoice Status Invoiced Not Invoiced Partial Or…" at bounding box center [324, 60] width 477 height 20
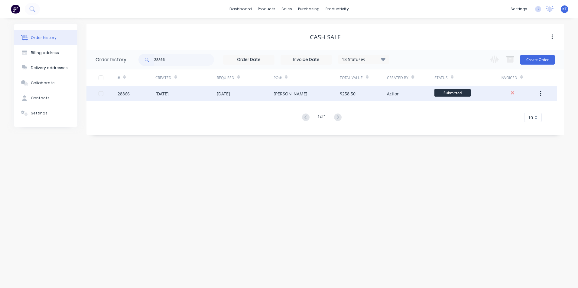
click at [143, 93] on div "28866" at bounding box center [137, 93] width 38 height 15
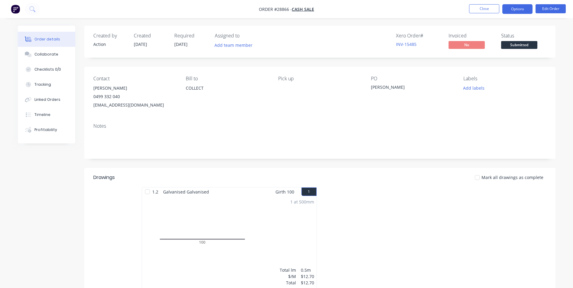
click at [513, 9] on button "Options" at bounding box center [517, 9] width 30 height 10
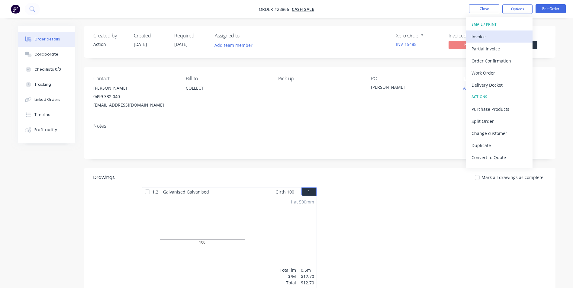
click at [485, 37] on div "Invoice" at bounding box center [500, 36] width 56 height 9
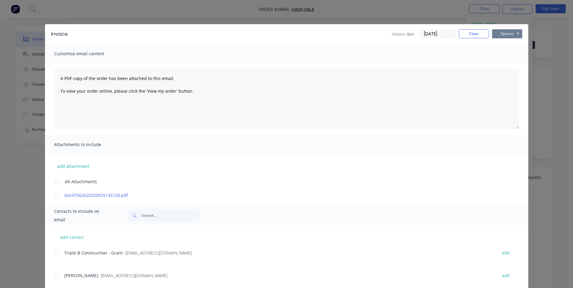
click at [506, 32] on button "Options" at bounding box center [507, 33] width 30 height 9
click at [502, 52] on button "Print" at bounding box center [511, 55] width 39 height 10
click at [471, 31] on button "Close" at bounding box center [474, 33] width 30 height 9
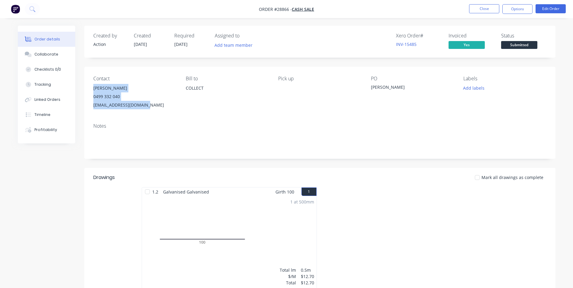
drag, startPoint x: 94, startPoint y: 89, endPoint x: 146, endPoint y: 106, distance: 54.3
click at [146, 106] on div "[PERSON_NAME] 0499 332 040 [EMAIL_ADDRESS][DOMAIN_NAME]" at bounding box center [134, 96] width 83 height 25
copy div "[PERSON_NAME] 0499 332 040 [EMAIL_ADDRESS][DOMAIN_NAME]"
click at [477, 10] on button "Close" at bounding box center [484, 8] width 30 height 9
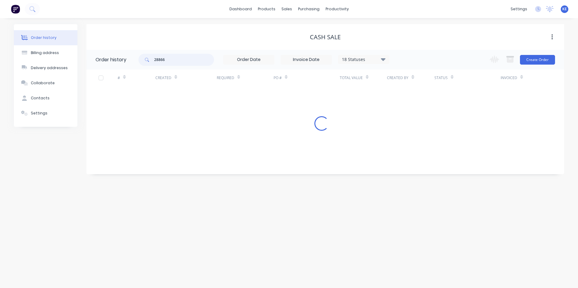
drag, startPoint x: 176, startPoint y: 62, endPoint x: 98, endPoint y: 64, distance: 78.0
click at [98, 64] on header "Order history 28866 18 Statuses Invoice Status Invoiced Not Invoiced Partial Or…" at bounding box center [324, 60] width 477 height 20
type input "28873"
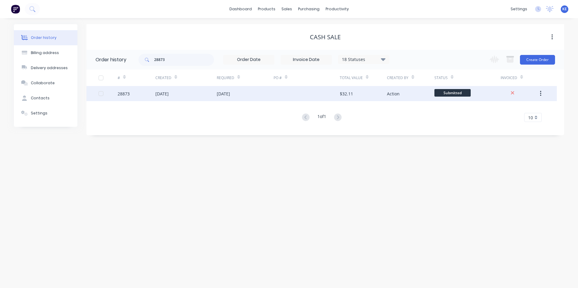
click at [141, 92] on div "28873" at bounding box center [137, 93] width 38 height 15
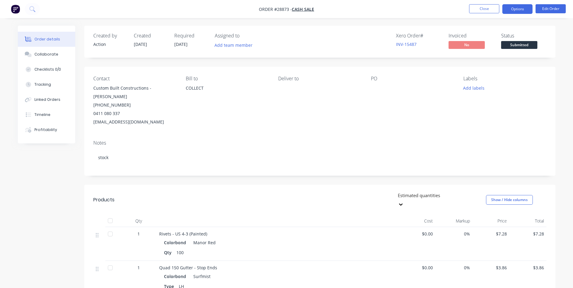
click at [512, 7] on button "Options" at bounding box center [517, 9] width 30 height 10
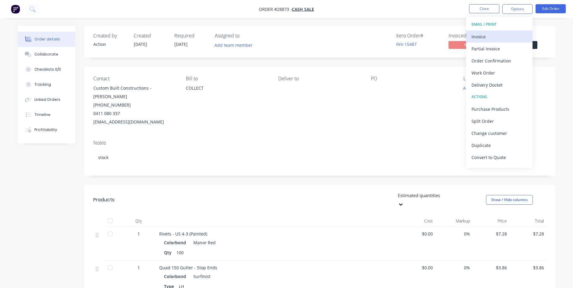
click at [493, 34] on div "Invoice" at bounding box center [500, 36] width 56 height 9
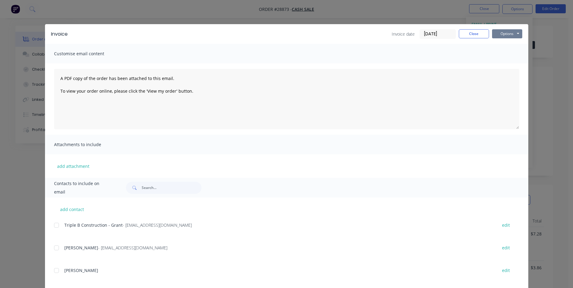
click at [504, 32] on button "Options" at bounding box center [507, 33] width 30 height 9
click at [502, 56] on button "Print" at bounding box center [511, 55] width 39 height 10
click at [472, 32] on button "Close" at bounding box center [474, 33] width 30 height 9
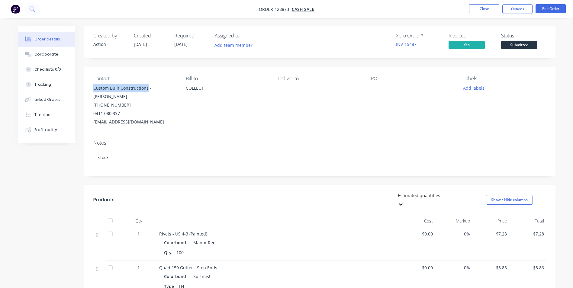
drag, startPoint x: 93, startPoint y: 86, endPoint x: 146, endPoint y: 88, distance: 53.2
click at [146, 88] on div "Custom Built Constructions - [PERSON_NAME]" at bounding box center [134, 92] width 83 height 17
copy div "Custom Built Constructions"
click at [28, 200] on div "Created by Action Created [DATE] Required [DATE] Assigned to Add team member Xe…" at bounding box center [287, 265] width 538 height 478
drag, startPoint x: 93, startPoint y: 87, endPoint x: 159, endPoint y: 116, distance: 71.4
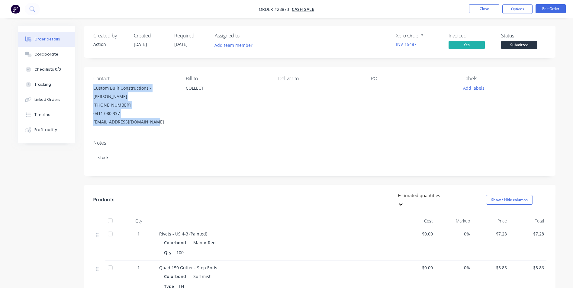
click at [159, 116] on div "Custom Built Constructions - [PERSON_NAME] [PHONE_NUMBER] [EMAIL_ADDRESS][DOMAI…" at bounding box center [134, 105] width 83 height 42
copy div "Custom Built Constructions - [PERSON_NAME] [PHONE_NUMBER] [EMAIL_ADDRESS][DOMAI…"
click at [483, 9] on button "Close" at bounding box center [484, 8] width 30 height 9
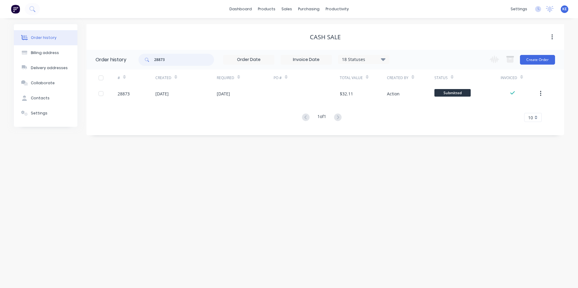
drag, startPoint x: 177, startPoint y: 58, endPoint x: 142, endPoint y: 63, distance: 35.1
click at [140, 63] on div "28873" at bounding box center [176, 60] width 76 height 12
type input "28870"
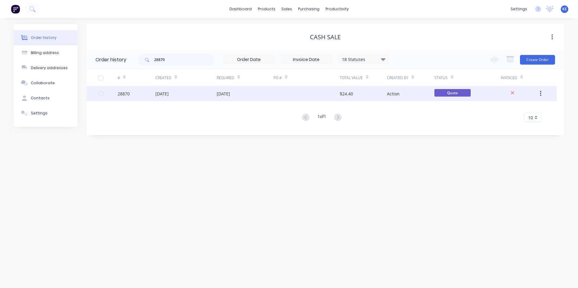
click at [147, 94] on div "28870" at bounding box center [137, 93] width 38 height 15
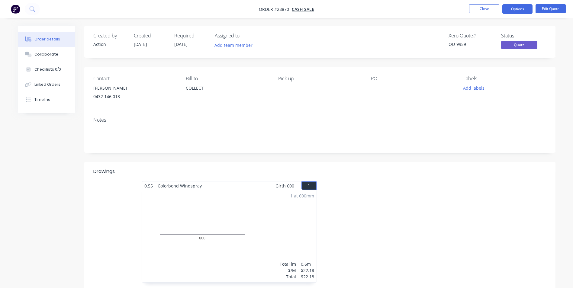
click at [66, 203] on div "Created by Action Created [DATE] Required [DATE] Assigned to Add team member Xe…" at bounding box center [287, 211] width 538 height 371
click at [480, 8] on button "Close" at bounding box center [484, 8] width 30 height 9
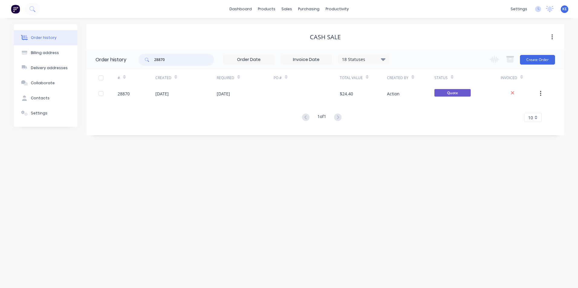
drag, startPoint x: 177, startPoint y: 61, endPoint x: 89, endPoint y: 56, distance: 88.0
click at [89, 56] on header "Order history 28870 18 Statuses Invoice Status Invoiced Not Invoiced Partial Or…" at bounding box center [324, 60] width 477 height 20
type input "28833"
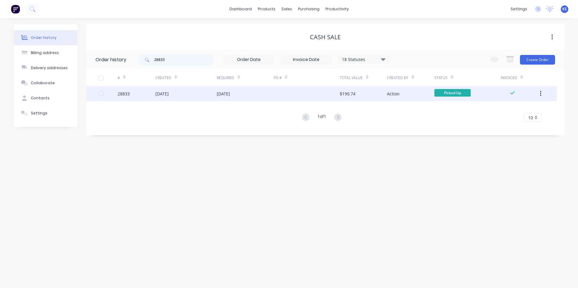
click at [138, 93] on div "28833" at bounding box center [137, 93] width 38 height 15
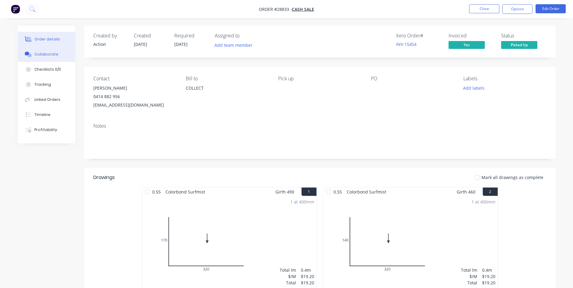
click at [45, 55] on div "Collaborate" at bounding box center [46, 54] width 24 height 5
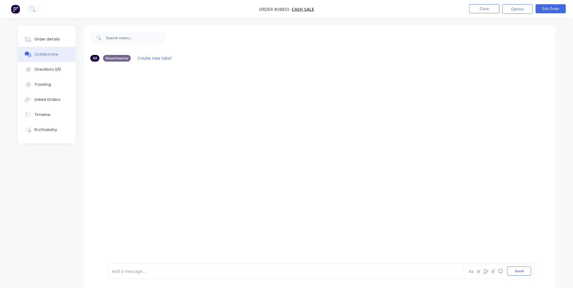
drag, startPoint x: 150, startPoint y: 271, endPoint x: 165, endPoint y: 216, distance: 57.2
click at [150, 271] on div at bounding box center [269, 271] width 314 height 6
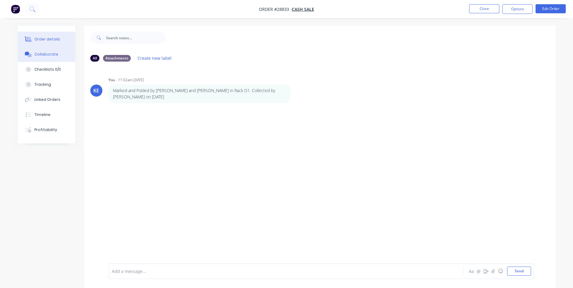
click at [51, 40] on div "Order details" at bounding box center [47, 39] width 26 height 5
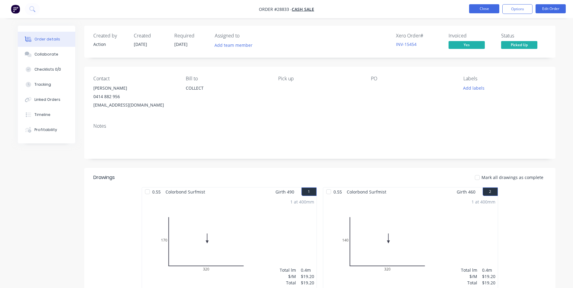
click at [479, 8] on button "Close" at bounding box center [484, 8] width 30 height 9
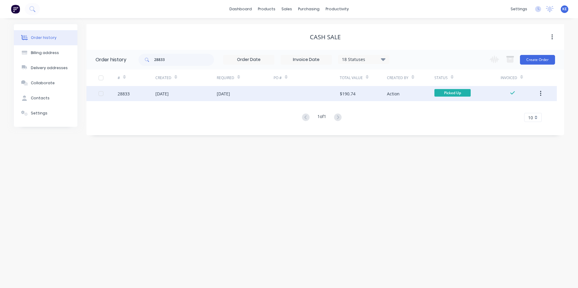
click at [542, 96] on button "button" at bounding box center [540, 93] width 14 height 11
click at [503, 111] on div "Archive" at bounding box center [518, 109] width 47 height 9
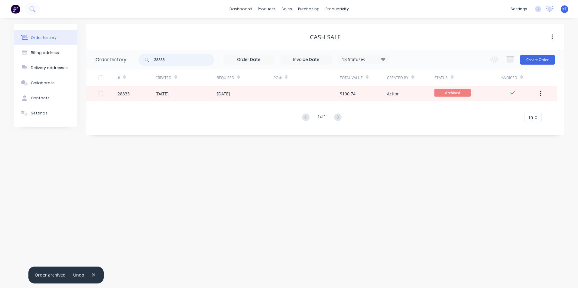
click at [131, 59] on header "Order history 28833 18 Statuses Invoice Status Invoiced Not Invoiced Partial Or…" at bounding box center [324, 60] width 477 height 20
type input "23536"
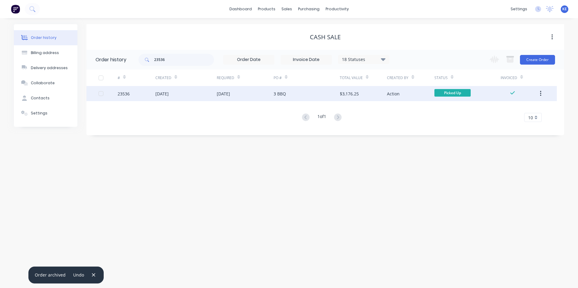
click at [136, 92] on div "23536" at bounding box center [137, 93] width 38 height 15
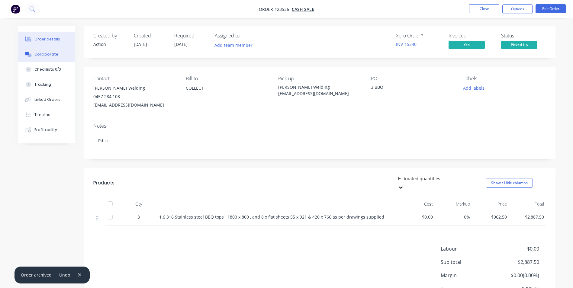
click at [49, 52] on div "Collaborate" at bounding box center [46, 54] width 24 height 5
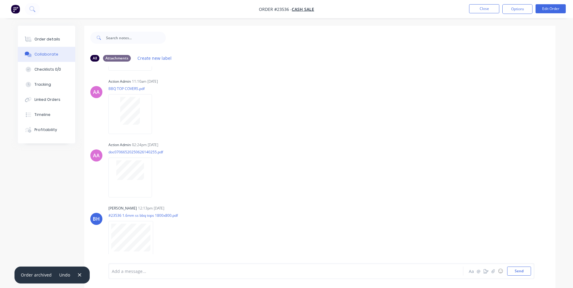
scroll to position [62, 0]
click at [154, 270] on div at bounding box center [269, 271] width 314 height 6
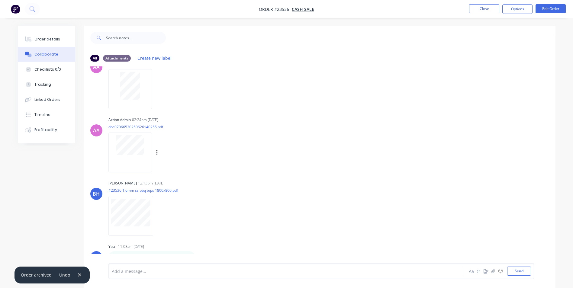
scroll to position [118, 0]
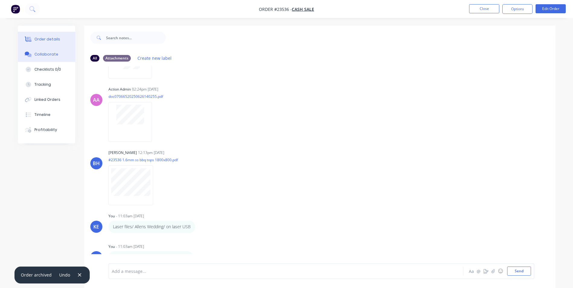
click at [43, 34] on button "Order details" at bounding box center [46, 39] width 57 height 15
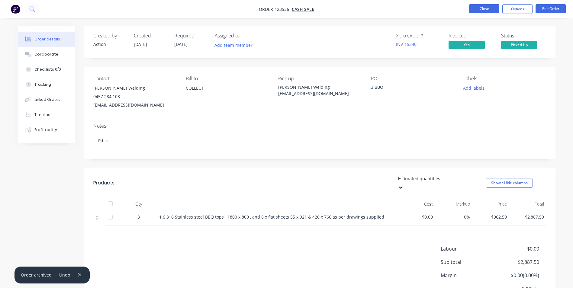
click at [479, 5] on button "Close" at bounding box center [484, 8] width 30 height 9
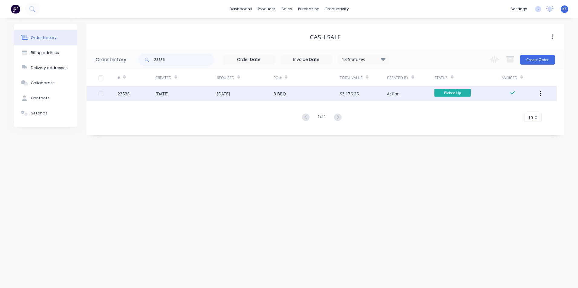
click at [540, 91] on icon "button" at bounding box center [540, 93] width 1 height 5
click at [513, 107] on div "Archive" at bounding box center [518, 109] width 47 height 9
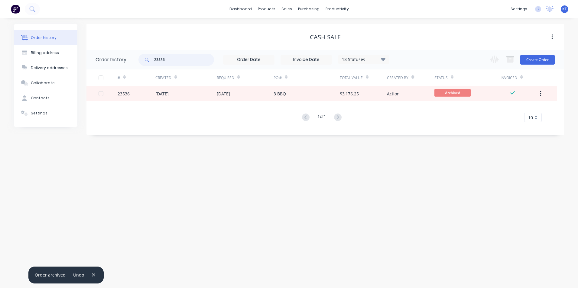
drag, startPoint x: 172, startPoint y: 62, endPoint x: 131, endPoint y: 57, distance: 41.0
click at [131, 57] on header "Order history 23536 18 Statuses Invoice Status Invoiced Not Invoiced Partial Or…" at bounding box center [324, 60] width 477 height 20
type input "28621"
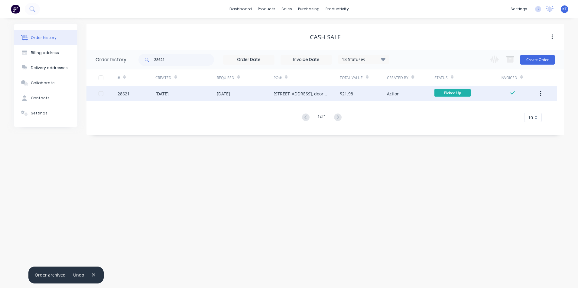
click at [139, 95] on div "28621" at bounding box center [137, 93] width 38 height 15
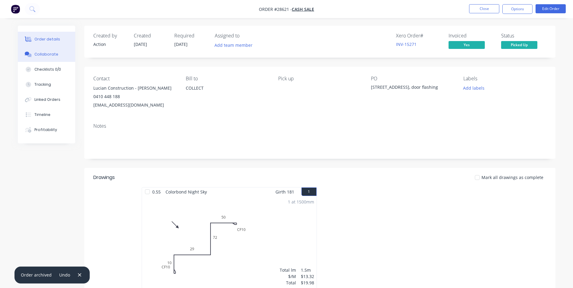
click at [33, 56] on button "Collaborate" at bounding box center [46, 54] width 57 height 15
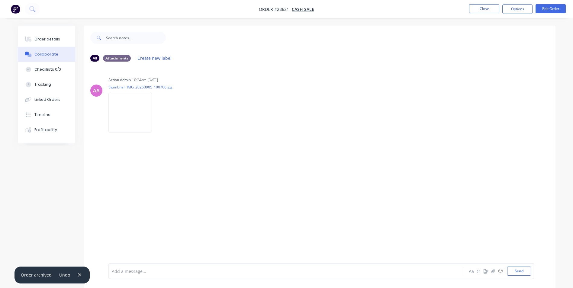
click at [144, 270] on div at bounding box center [269, 271] width 314 height 6
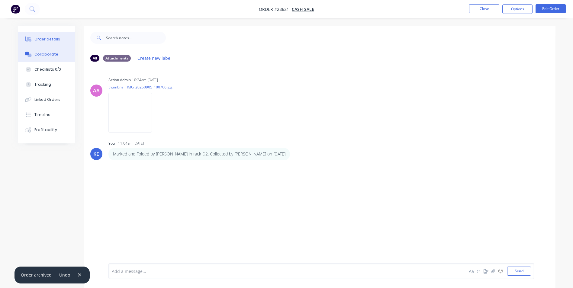
drag, startPoint x: 48, startPoint y: 37, endPoint x: 66, endPoint y: 35, distance: 17.3
click at [48, 36] on button "Order details" at bounding box center [46, 39] width 57 height 15
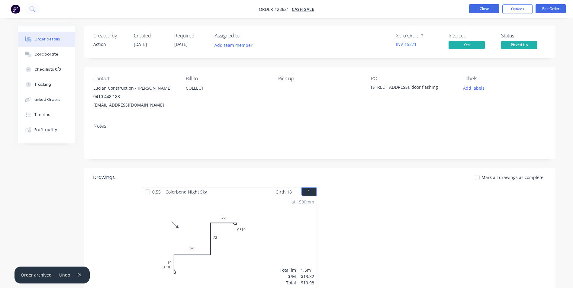
click at [482, 7] on button "Close" at bounding box center [484, 8] width 30 height 9
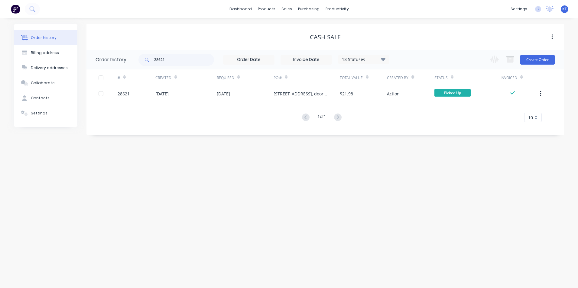
click at [541, 92] on button "button" at bounding box center [540, 93] width 14 height 11
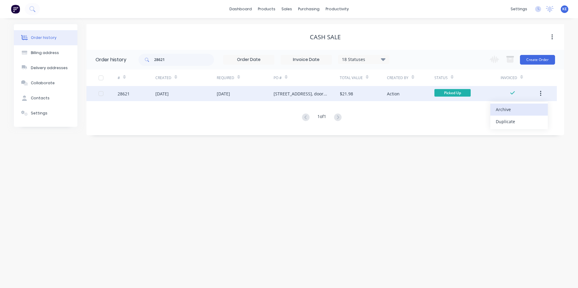
click at [514, 108] on div "Archive" at bounding box center [518, 109] width 47 height 9
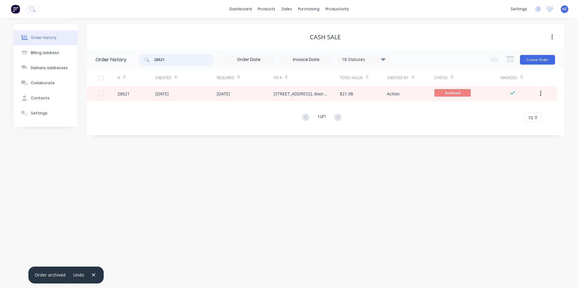
drag, startPoint x: 178, startPoint y: 61, endPoint x: 132, endPoint y: 60, distance: 46.2
click at [132, 60] on header "Order history 28621 18 Statuses Invoice Status Invoiced Not Invoiced Partial Or…" at bounding box center [324, 60] width 477 height 20
type input "28447"
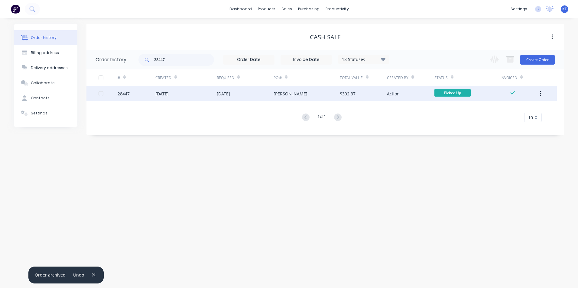
click at [143, 96] on div "28447" at bounding box center [137, 93] width 38 height 15
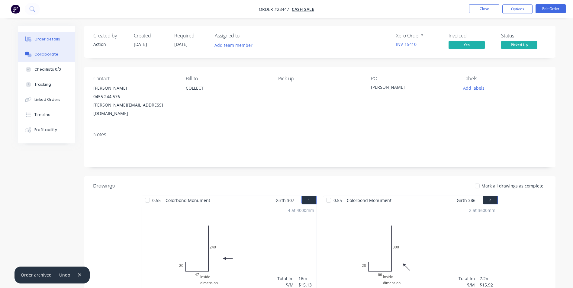
click at [51, 51] on button "Collaborate" at bounding box center [46, 54] width 57 height 15
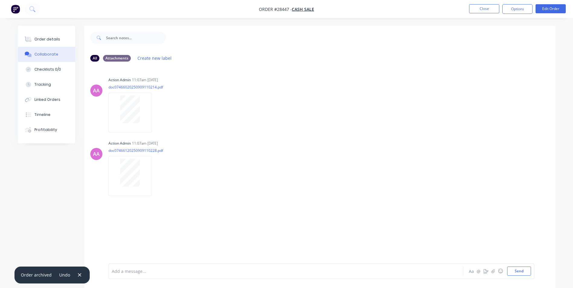
drag, startPoint x: 134, startPoint y: 267, endPoint x: 196, endPoint y: 228, distance: 73.5
click at [134, 267] on div "Add a message..." at bounding box center [269, 271] width 314 height 9
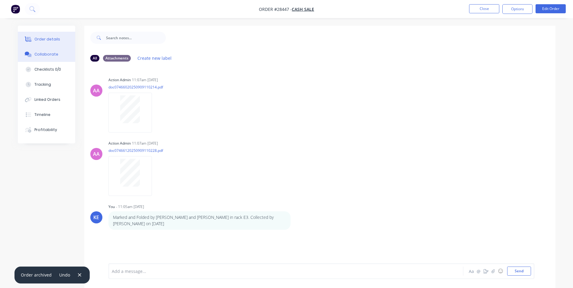
click at [49, 37] on div "Order details" at bounding box center [47, 39] width 26 height 5
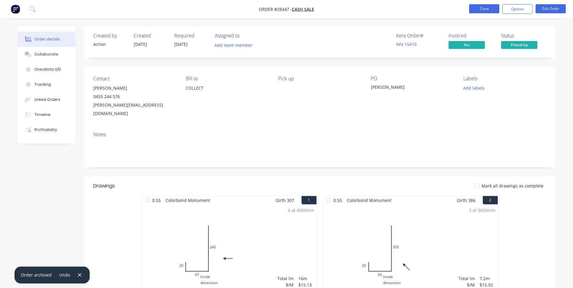
click at [482, 9] on button "Close" at bounding box center [484, 8] width 30 height 9
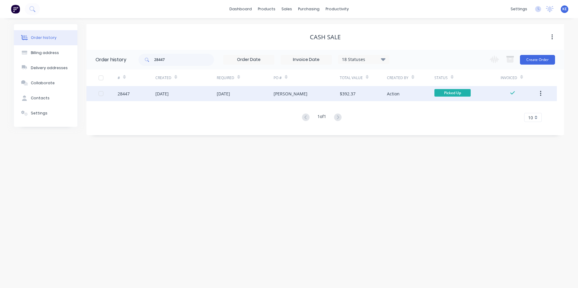
click at [542, 93] on button "button" at bounding box center [540, 93] width 14 height 11
click at [540, 92] on icon "button" at bounding box center [541, 93] width 2 height 7
click at [506, 108] on div "Archive" at bounding box center [518, 109] width 47 height 9
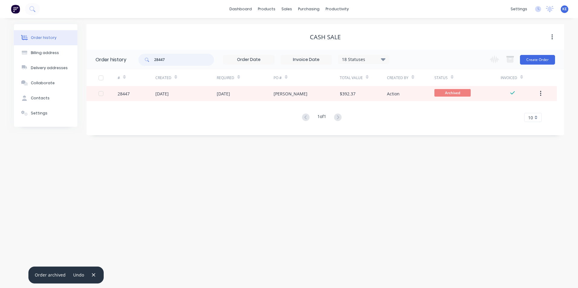
drag, startPoint x: 174, startPoint y: 60, endPoint x: 142, endPoint y: 60, distance: 32.3
click at [142, 60] on div "28447" at bounding box center [176, 60] width 76 height 12
type input "28153"
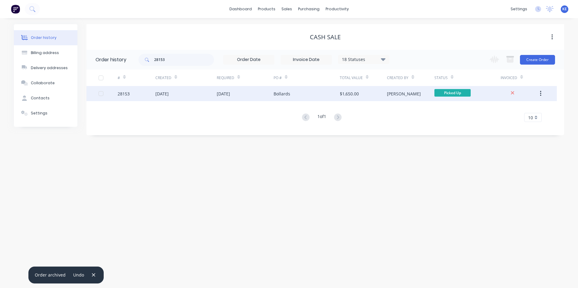
click at [142, 95] on div "28153" at bounding box center [137, 93] width 38 height 15
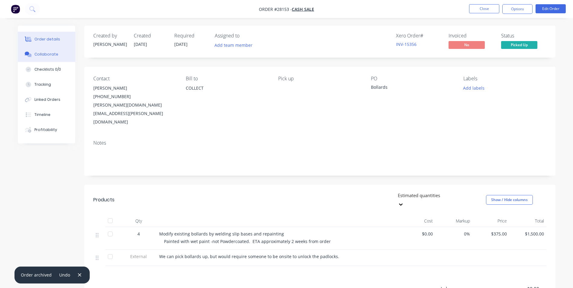
click at [41, 57] on button "Collaborate" at bounding box center [46, 54] width 57 height 15
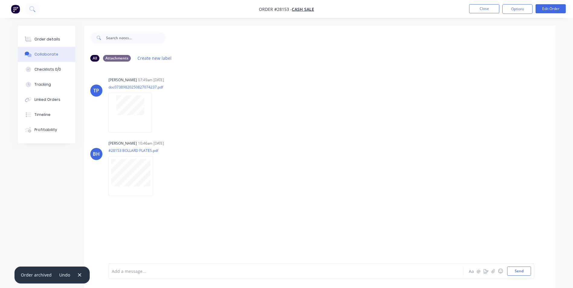
drag, startPoint x: 132, startPoint y: 271, endPoint x: 154, endPoint y: 251, distance: 29.5
click at [134, 266] on div "Add a message... Aa @ ☺ Send" at bounding box center [321, 271] width 426 height 16
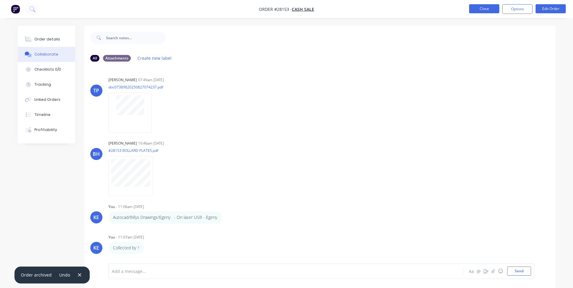
click at [480, 9] on button "Close" at bounding box center [484, 8] width 30 height 9
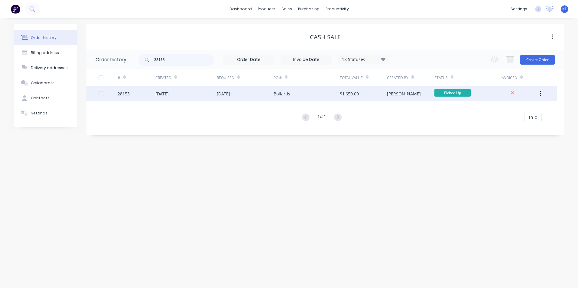
click at [190, 94] on div "[DATE]" at bounding box center [185, 93] width 61 height 15
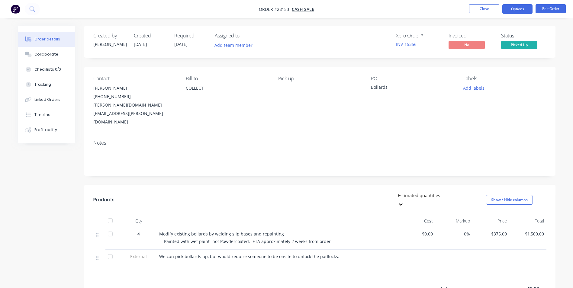
click at [516, 11] on button "Options" at bounding box center [517, 9] width 30 height 10
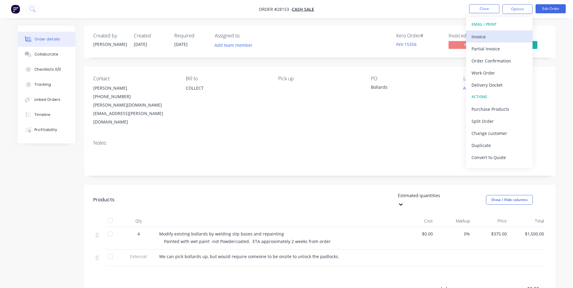
click at [502, 37] on div "Invoice" at bounding box center [500, 36] width 56 height 9
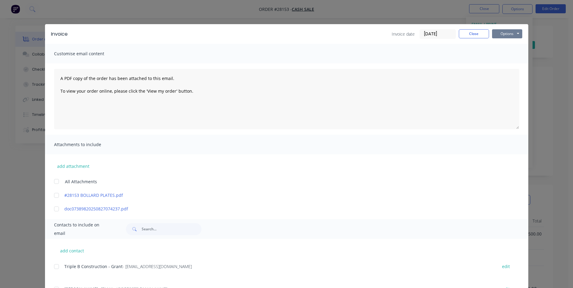
click at [499, 35] on button "Options" at bounding box center [507, 33] width 30 height 9
click at [501, 55] on button "Print" at bounding box center [511, 55] width 39 height 10
click at [475, 32] on button "Close" at bounding box center [474, 33] width 30 height 9
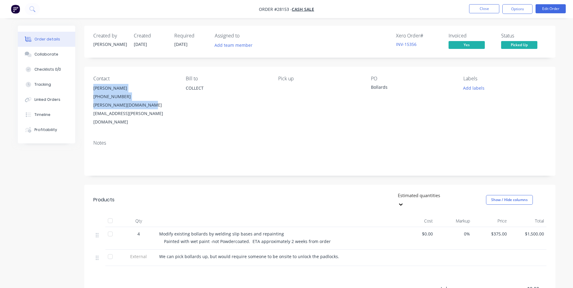
drag, startPoint x: 92, startPoint y: 89, endPoint x: 153, endPoint y: 108, distance: 63.1
click at [153, 108] on div "Contact [PERSON_NAME] [PHONE_NUMBER] [PERSON_NAME][DOMAIN_NAME][EMAIL_ADDRESS][…" at bounding box center [319, 101] width 471 height 69
copy div "[PERSON_NAME] [PHONE_NUMBER] [PERSON_NAME][DOMAIN_NAME][EMAIL_ADDRESS][PERSON_N…"
click at [488, 8] on button "Close" at bounding box center [484, 8] width 30 height 9
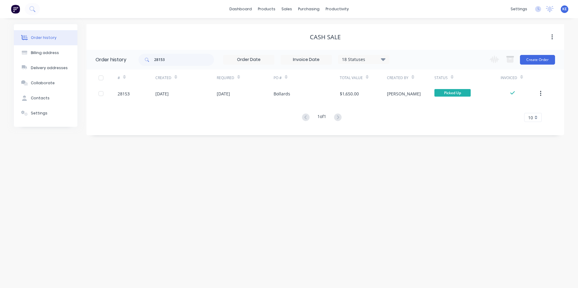
click at [540, 95] on icon "button" at bounding box center [541, 93] width 2 height 7
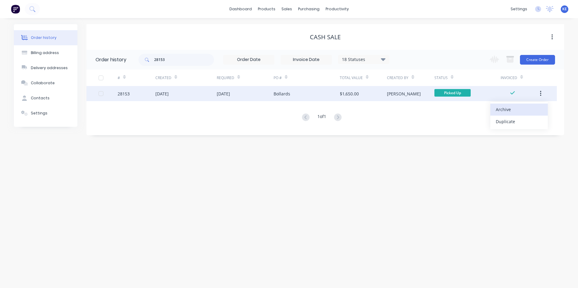
click at [504, 111] on div "Archive" at bounding box center [518, 109] width 47 height 9
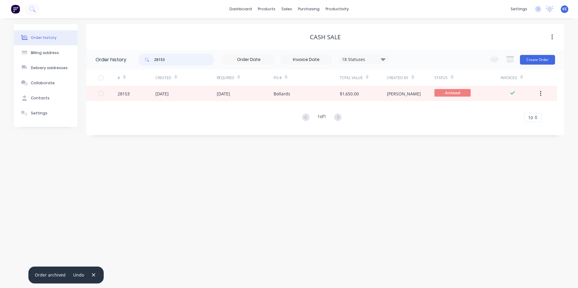
drag, startPoint x: 173, startPoint y: 63, endPoint x: 98, endPoint y: 64, distance: 74.3
click at [99, 64] on header "Order history 28153 18 Statuses Invoice Status Invoiced Not Invoiced Partial Or…" at bounding box center [324, 60] width 477 height 20
type input "27206"
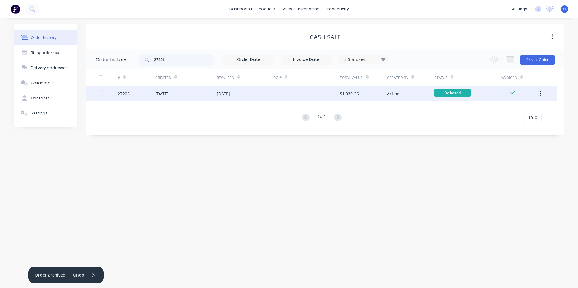
click at [134, 96] on div "27206" at bounding box center [137, 93] width 38 height 15
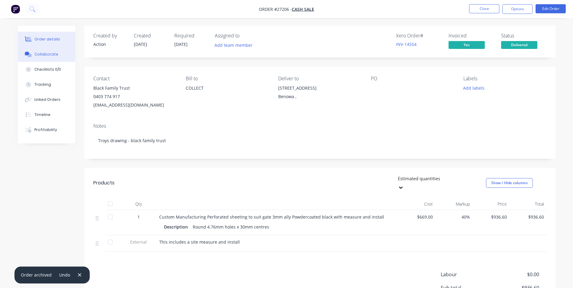
click at [44, 51] on button "Collaborate" at bounding box center [46, 54] width 57 height 15
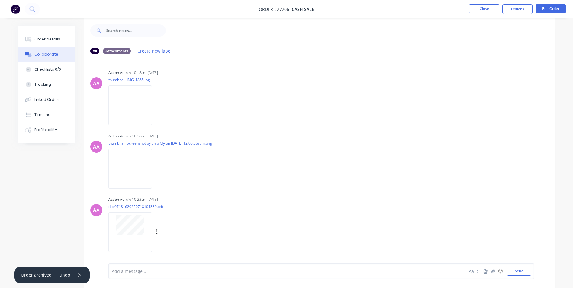
scroll to position [9, 0]
drag, startPoint x: 131, startPoint y: 270, endPoint x: 148, endPoint y: 243, distance: 31.9
click at [131, 266] on div "Add a message... Aa @ ☺ Send" at bounding box center [321, 271] width 426 height 16
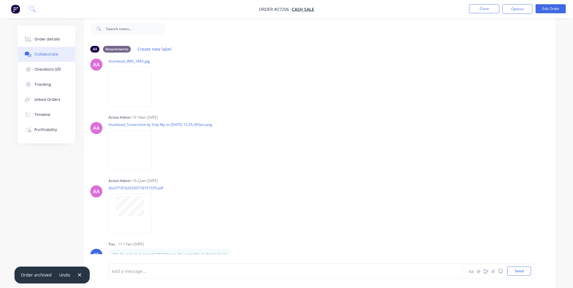
scroll to position [24, 0]
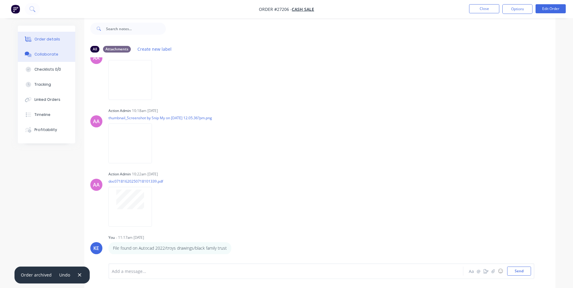
click at [36, 37] on div "Order details" at bounding box center [47, 39] width 26 height 5
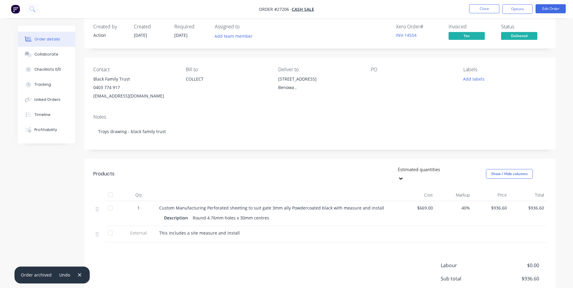
click at [487, 4] on nav "Order #27206 - CASH SALE Close Options Edit Order" at bounding box center [286, 9] width 573 height 18
click at [485, 7] on button "Close" at bounding box center [484, 8] width 30 height 9
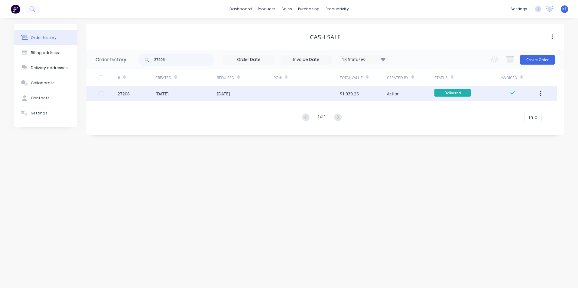
click at [540, 93] on icon "button" at bounding box center [541, 93] width 2 height 7
click at [542, 93] on button "button" at bounding box center [540, 93] width 14 height 11
click at [501, 110] on div "Archive" at bounding box center [518, 109] width 47 height 9
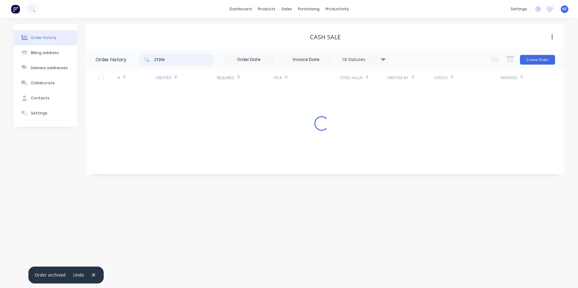
drag, startPoint x: 184, startPoint y: 59, endPoint x: 133, endPoint y: 61, distance: 51.7
click at [133, 60] on header "Order history 27206 18 Statuses Invoice Status Invoiced Not Invoiced Partial Or…" at bounding box center [324, 60] width 477 height 20
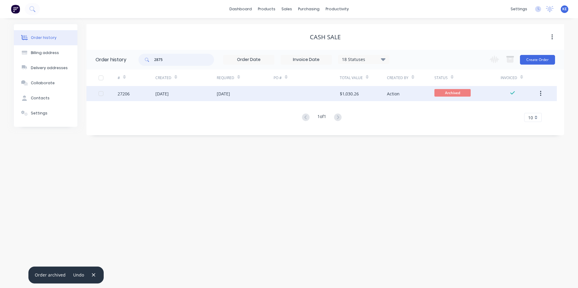
type input "28751"
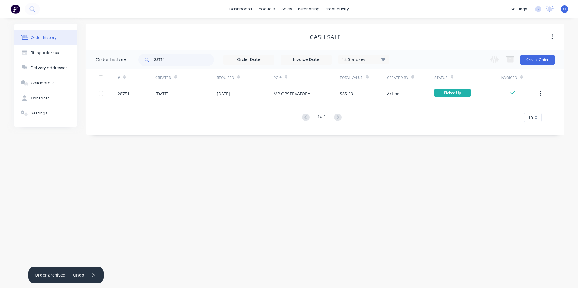
click at [140, 95] on div "28751" at bounding box center [137, 93] width 38 height 15
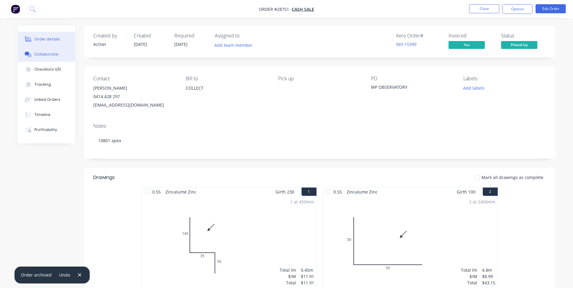
click at [42, 56] on div "Collaborate" at bounding box center [46, 54] width 24 height 5
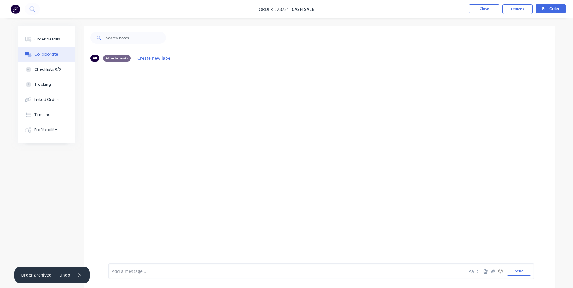
click at [123, 267] on div "Add a message..." at bounding box center [269, 271] width 314 height 9
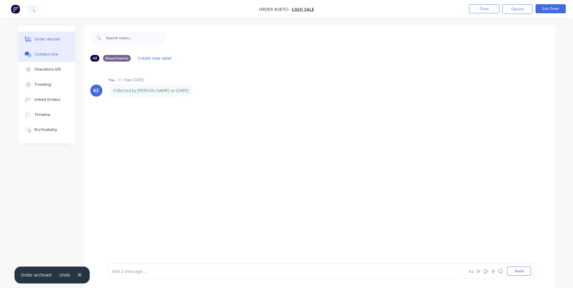
click at [46, 41] on div "Order details" at bounding box center [47, 39] width 26 height 5
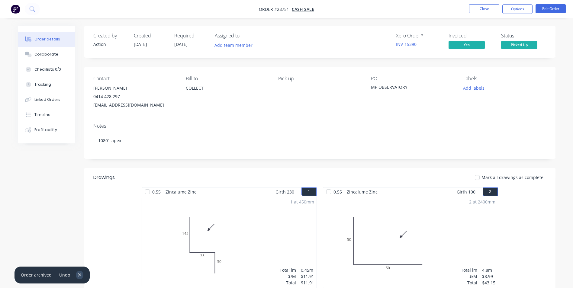
click at [78, 276] on icon "button" at bounding box center [80, 274] width 4 height 5
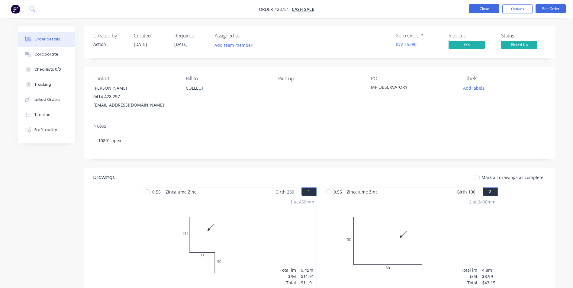
click at [482, 10] on button "Close" at bounding box center [484, 8] width 30 height 9
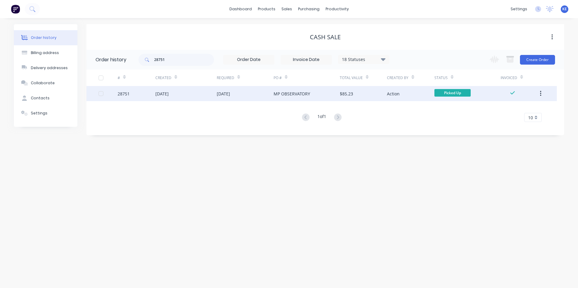
click at [541, 92] on icon "button" at bounding box center [541, 93] width 2 height 7
click at [540, 93] on icon "button" at bounding box center [541, 93] width 2 height 7
click at [508, 109] on div "Archive" at bounding box center [518, 109] width 47 height 9
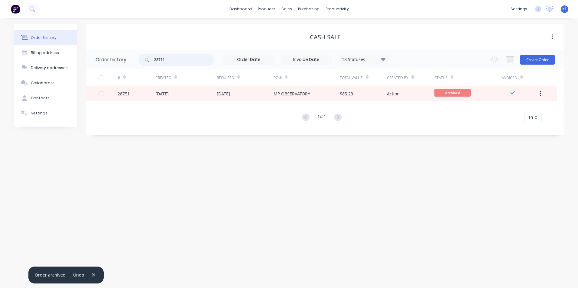
drag, startPoint x: 173, startPoint y: 60, endPoint x: 124, endPoint y: 63, distance: 49.0
click at [124, 63] on header "Order history 28751 18 Statuses Invoice Status Invoiced Not Invoiced Partial Or…" at bounding box center [324, 60] width 477 height 20
type input "28829"
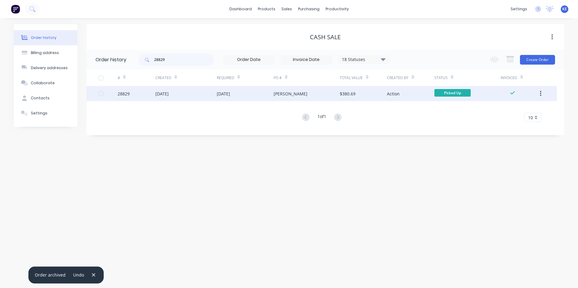
click at [143, 95] on div "28829" at bounding box center [137, 93] width 38 height 15
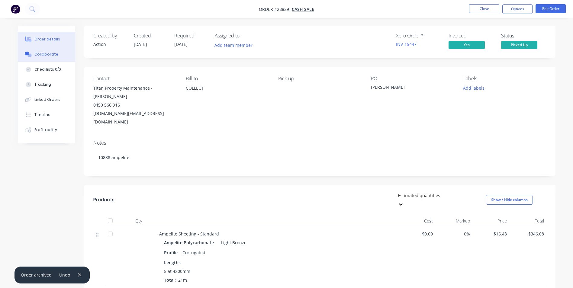
click at [37, 54] on div "Collaborate" at bounding box center [46, 54] width 24 height 5
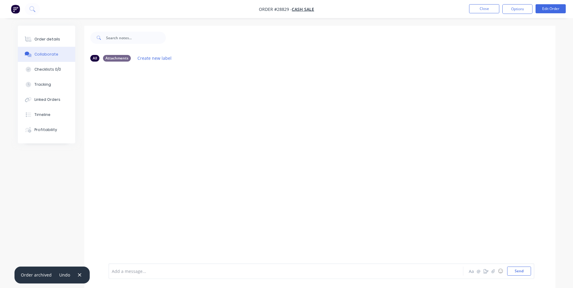
click at [147, 269] on div at bounding box center [269, 271] width 314 height 6
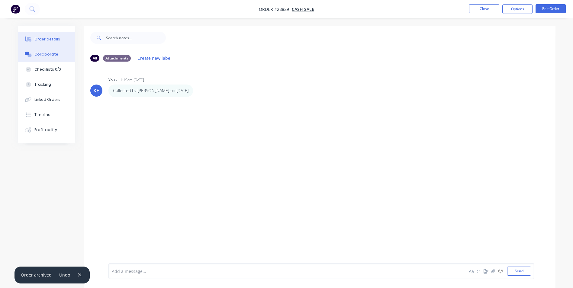
click at [41, 39] on div "Order details" at bounding box center [47, 39] width 26 height 5
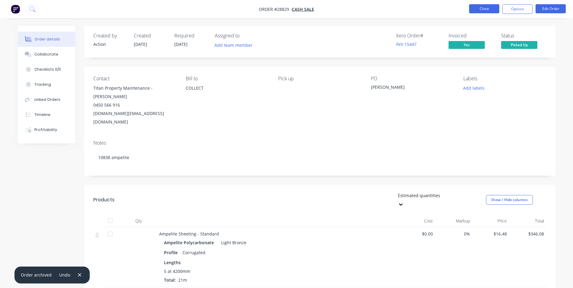
click at [486, 11] on button "Close" at bounding box center [484, 8] width 30 height 9
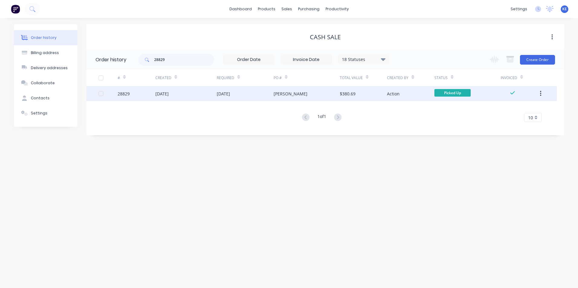
click at [540, 93] on icon "button" at bounding box center [541, 93] width 2 height 7
click at [501, 106] on div "Archive" at bounding box center [518, 109] width 47 height 9
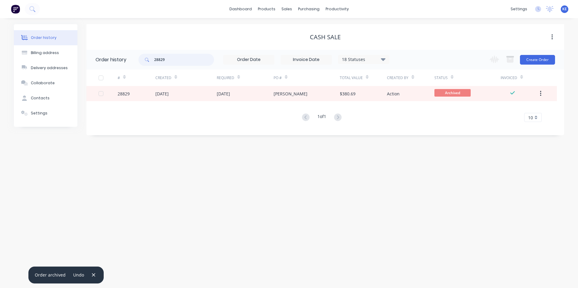
drag, startPoint x: 170, startPoint y: 61, endPoint x: 130, endPoint y: 60, distance: 40.2
click at [130, 60] on header "Order history 28829 18 Statuses Invoice Status Invoiced Not Invoiced Partial Or…" at bounding box center [324, 60] width 477 height 20
type input "28738"
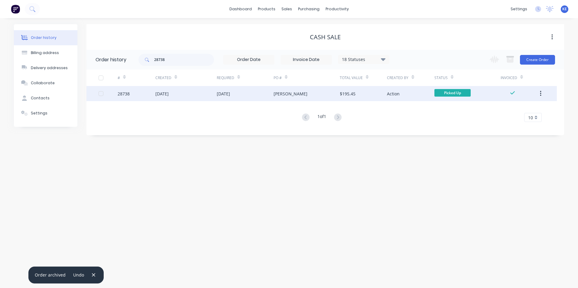
click at [140, 94] on div "28738" at bounding box center [137, 93] width 38 height 15
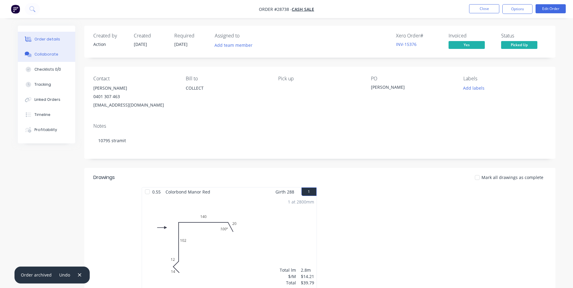
drag, startPoint x: 41, startPoint y: 57, endPoint x: 72, endPoint y: 58, distance: 30.5
click at [41, 57] on button "Collaborate" at bounding box center [46, 54] width 57 height 15
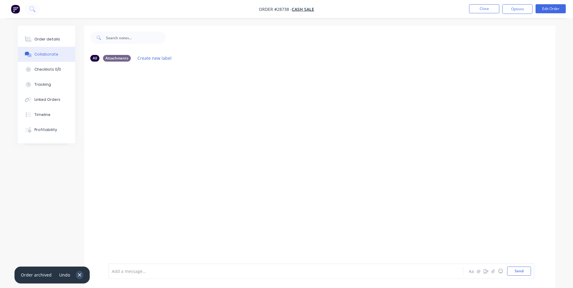
click at [78, 275] on icon "button" at bounding box center [79, 274] width 3 height 3
drag, startPoint x: 129, startPoint y: 271, endPoint x: 132, endPoint y: 255, distance: 16.9
click at [131, 263] on div "Add a message... Aa @ ☺ Send" at bounding box center [321, 271] width 426 height 16
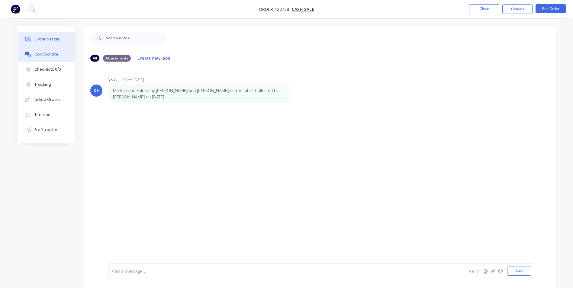
click at [52, 38] on div "Order details" at bounding box center [47, 39] width 26 height 5
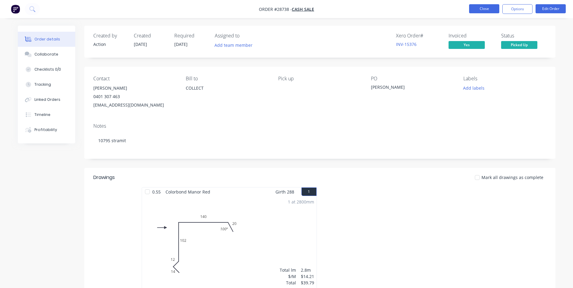
click at [481, 7] on button "Close" at bounding box center [484, 8] width 30 height 9
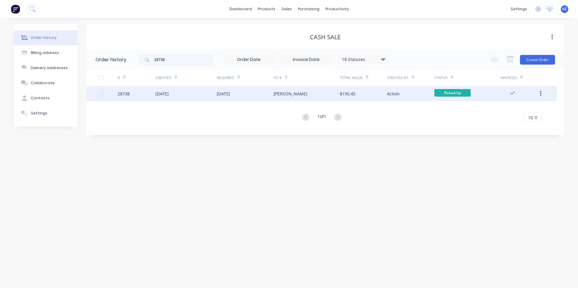
click at [539, 92] on button "button" at bounding box center [540, 93] width 14 height 11
click at [501, 110] on div "Archive" at bounding box center [518, 109] width 47 height 9
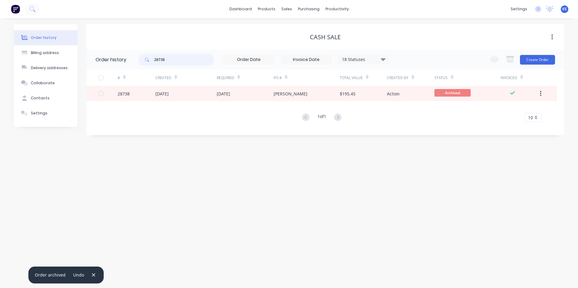
drag, startPoint x: 170, startPoint y: 60, endPoint x: 127, endPoint y: 62, distance: 43.5
click at [127, 62] on header "Order history 28738 18 Statuses Invoice Status Invoiced Not Invoiced Partial Or…" at bounding box center [324, 60] width 477 height 20
click at [298, 31] on div "Sales Orders" at bounding box center [308, 28] width 25 height 5
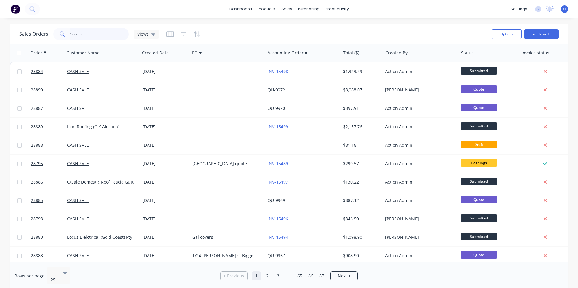
drag, startPoint x: 87, startPoint y: 35, endPoint x: 87, endPoint y: 5, distance: 30.5
click at [87, 34] on input "text" at bounding box center [99, 34] width 59 height 12
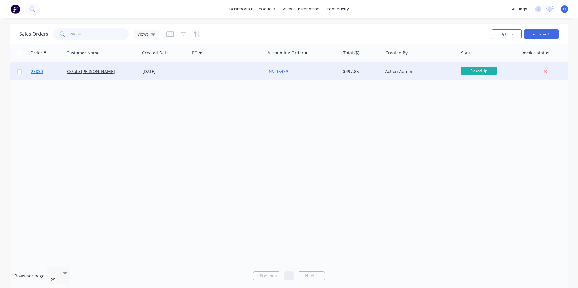
type input "28830"
click at [48, 71] on link "28830" at bounding box center [49, 72] width 36 height 18
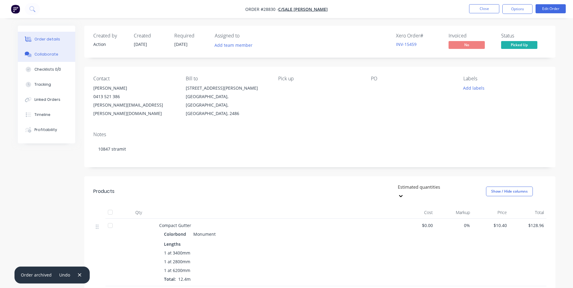
click at [37, 54] on div "Collaborate" at bounding box center [46, 54] width 24 height 5
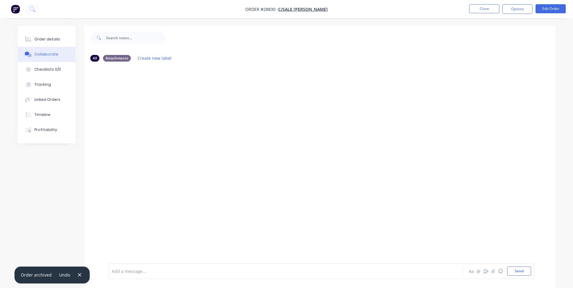
drag, startPoint x: 122, startPoint y: 271, endPoint x: 136, endPoint y: 195, distance: 77.1
click at [122, 269] on div at bounding box center [269, 271] width 314 height 6
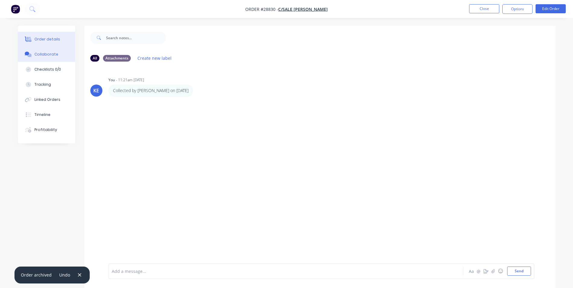
click at [39, 35] on button "Order details" at bounding box center [46, 39] width 57 height 15
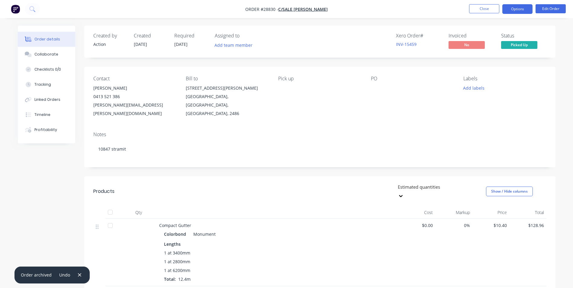
click at [520, 11] on button "Options" at bounding box center [517, 9] width 30 height 10
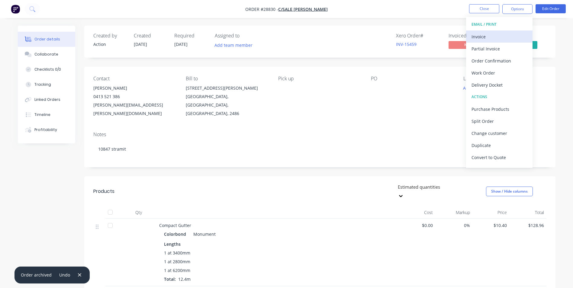
click at [483, 42] on button "Invoice" at bounding box center [499, 37] width 66 height 12
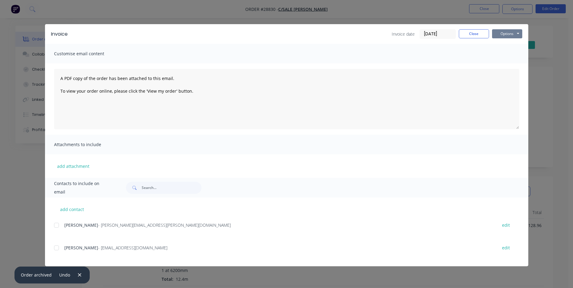
click at [504, 31] on button "Options" at bounding box center [507, 33] width 30 height 9
click at [499, 55] on button "Print" at bounding box center [511, 55] width 39 height 10
click at [476, 36] on button "Close" at bounding box center [474, 33] width 30 height 9
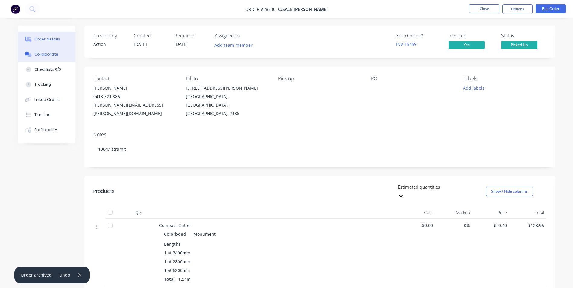
click at [38, 52] on div "Collaborate" at bounding box center [46, 54] width 24 height 5
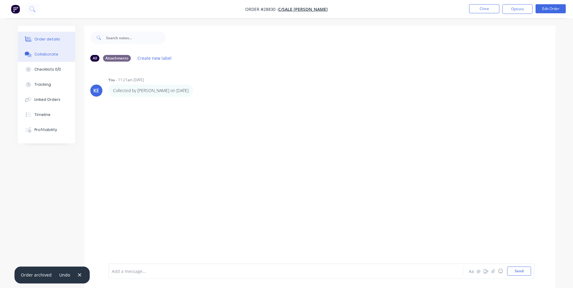
click at [38, 43] on button "Order details" at bounding box center [46, 39] width 57 height 15
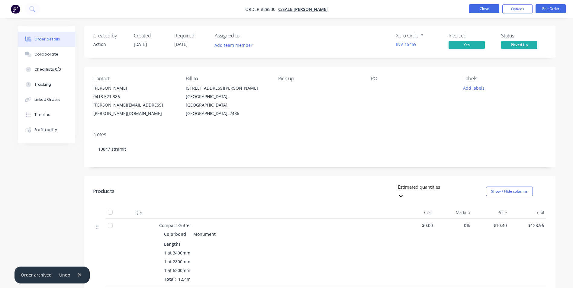
click at [481, 9] on button "Close" at bounding box center [484, 8] width 30 height 9
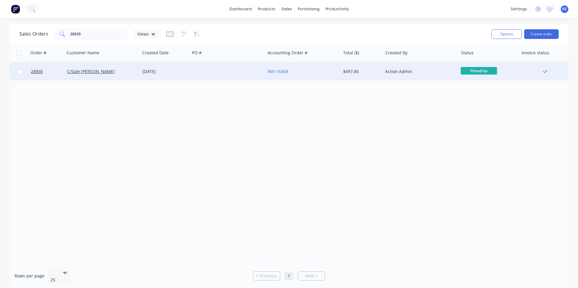
click at [19, 72] on input "checkbox" at bounding box center [19, 71] width 5 height 5
checkbox input "true"
click at [503, 32] on button "Options" at bounding box center [506, 34] width 30 height 10
click at [470, 59] on div "Archive" at bounding box center [488, 61] width 56 height 9
checkbox input "false"
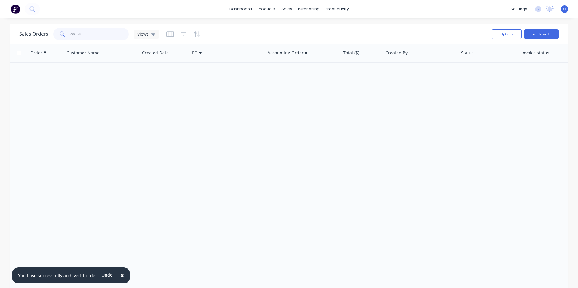
drag, startPoint x: 92, startPoint y: 32, endPoint x: 37, endPoint y: 39, distance: 54.5
click at [37, 39] on div "Sales Orders 28830 Views" at bounding box center [89, 34] width 140 height 12
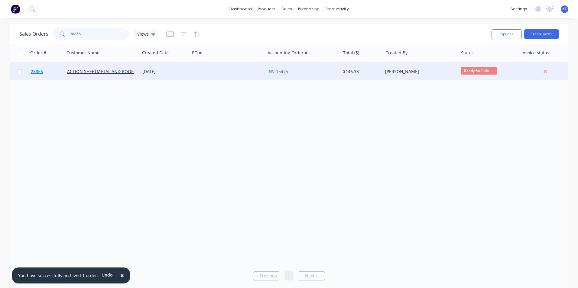
type input "28856"
click at [55, 73] on link "28856" at bounding box center [49, 72] width 36 height 18
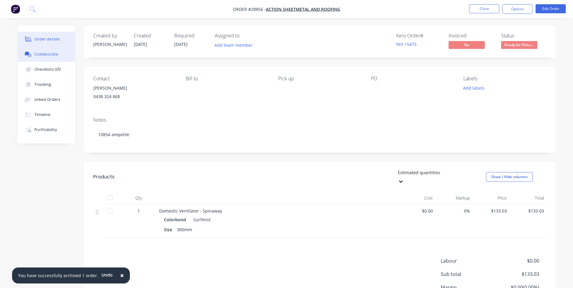
click at [41, 55] on div "Collaborate" at bounding box center [46, 54] width 24 height 5
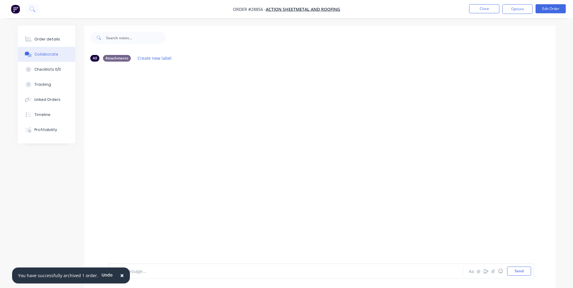
drag, startPoint x: 117, startPoint y: 276, endPoint x: 125, endPoint y: 271, distance: 9.4
click at [120, 274] on span "×" at bounding box center [122, 275] width 4 height 8
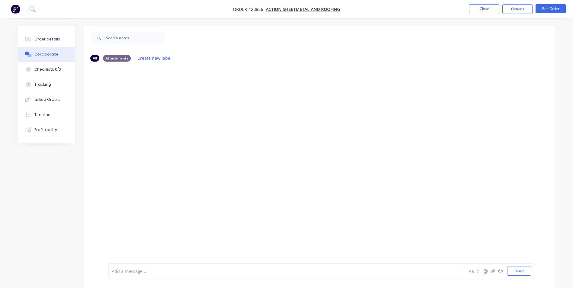
click at [125, 270] on div at bounding box center [269, 271] width 314 height 6
click at [46, 40] on div "Order details" at bounding box center [47, 39] width 26 height 5
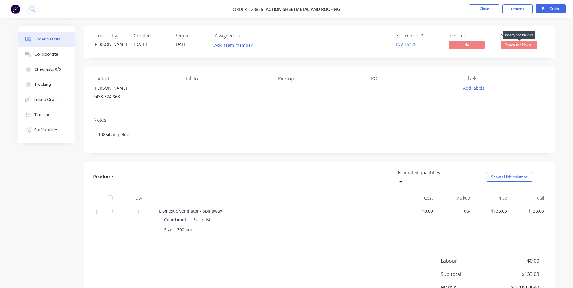
click at [515, 45] on span "Ready for Picku..." at bounding box center [519, 45] width 36 height 8
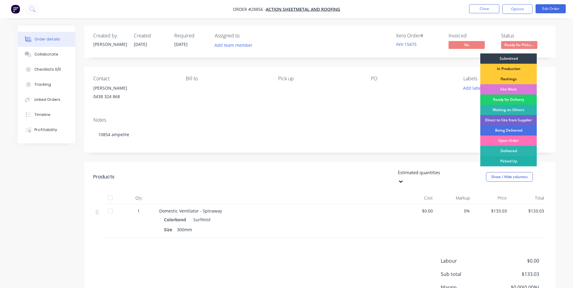
click at [506, 159] on div "Picked Up" at bounding box center [508, 161] width 56 height 10
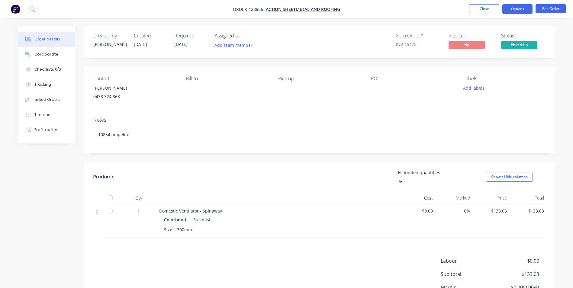
click at [511, 8] on button "Options" at bounding box center [517, 9] width 30 height 10
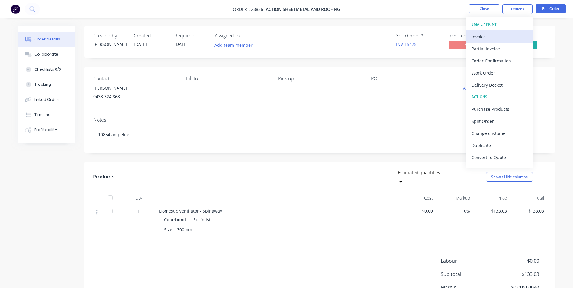
click at [493, 36] on div "Invoice" at bounding box center [500, 36] width 56 height 9
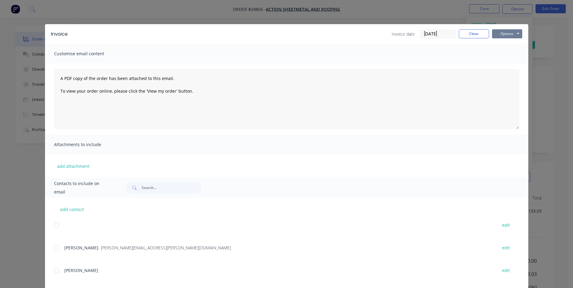
click at [503, 32] on button "Options" at bounding box center [507, 33] width 30 height 9
click at [503, 50] on button "Print" at bounding box center [511, 55] width 39 height 10
click at [468, 35] on button "Close" at bounding box center [474, 33] width 30 height 9
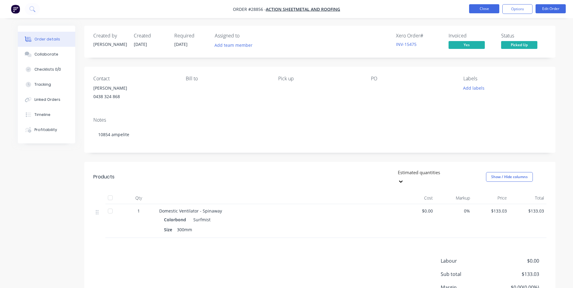
click at [482, 8] on button "Close" at bounding box center [484, 8] width 30 height 9
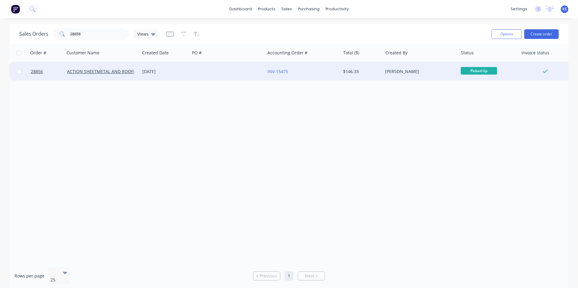
click at [20, 72] on input "checkbox" at bounding box center [19, 71] width 5 height 5
checkbox input "true"
click at [504, 34] on button "Options" at bounding box center [506, 34] width 30 height 10
click at [472, 61] on div "Archive" at bounding box center [488, 61] width 56 height 9
checkbox input "false"
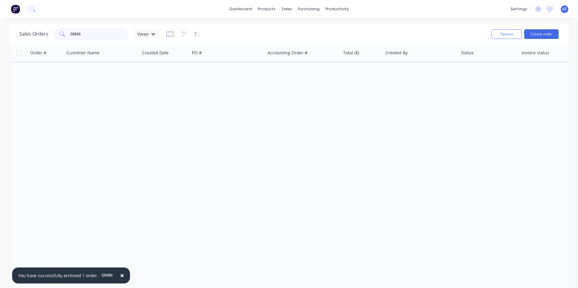
drag, startPoint x: 85, startPoint y: 37, endPoint x: 41, endPoint y: 35, distance: 44.5
click at [41, 35] on div "Sales Orders 28856 Views" at bounding box center [89, 34] width 140 height 12
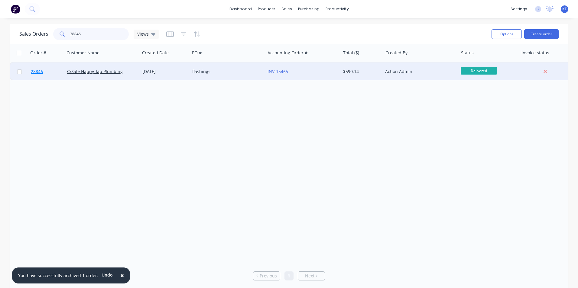
type input "28846"
click at [57, 72] on link "28846" at bounding box center [49, 72] width 36 height 18
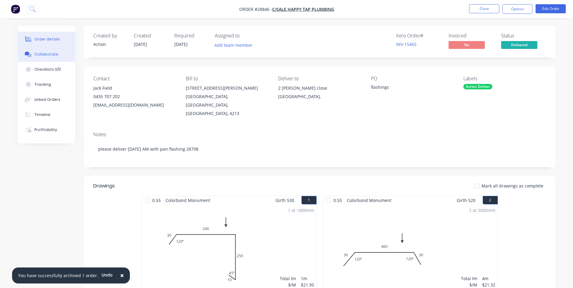
click at [42, 55] on div "Collaborate" at bounding box center [46, 54] width 24 height 5
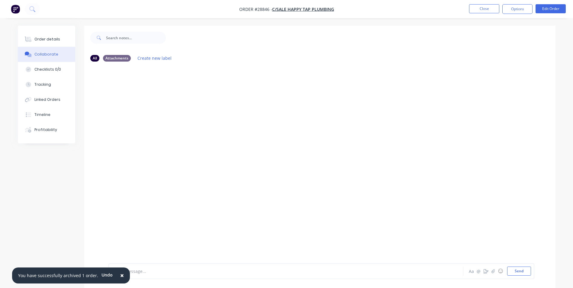
click at [120, 274] on span "×" at bounding box center [122, 275] width 4 height 8
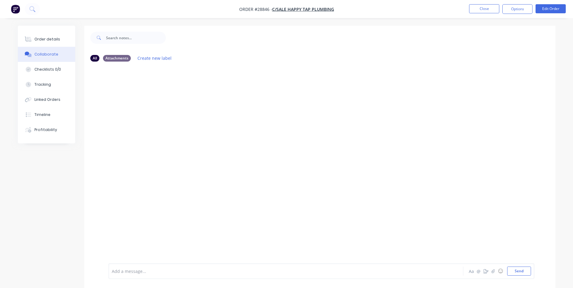
drag, startPoint x: 141, startPoint y: 274, endPoint x: 136, endPoint y: 259, distance: 15.7
click at [141, 270] on div at bounding box center [269, 271] width 314 height 6
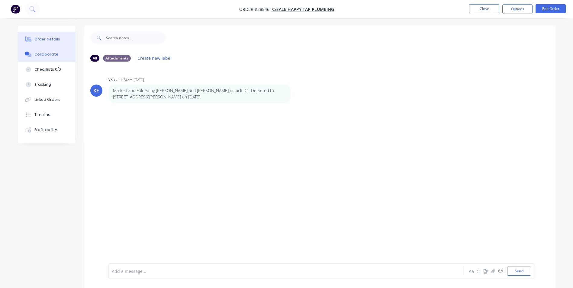
click at [52, 37] on div "Order details" at bounding box center [47, 39] width 26 height 5
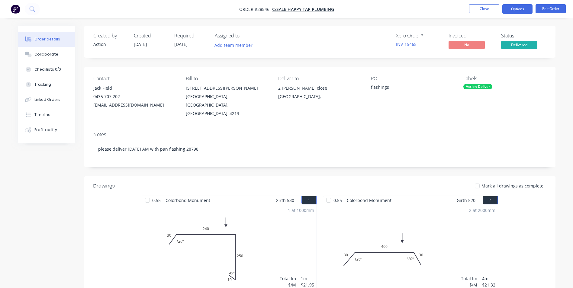
click at [513, 9] on button "Options" at bounding box center [517, 9] width 30 height 10
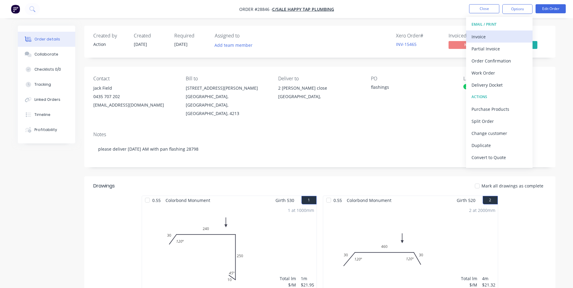
click at [491, 31] on button "Invoice" at bounding box center [499, 37] width 66 height 12
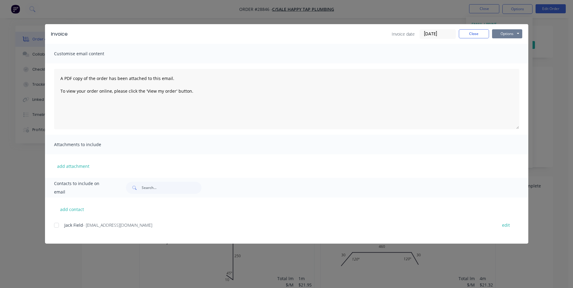
click at [509, 34] on button "Options" at bounding box center [507, 33] width 30 height 9
click at [499, 54] on button "Print" at bounding box center [511, 55] width 39 height 10
drag, startPoint x: 470, startPoint y: 33, endPoint x: 472, endPoint y: 31, distance: 3.2
click at [472, 31] on button "Close" at bounding box center [474, 33] width 30 height 9
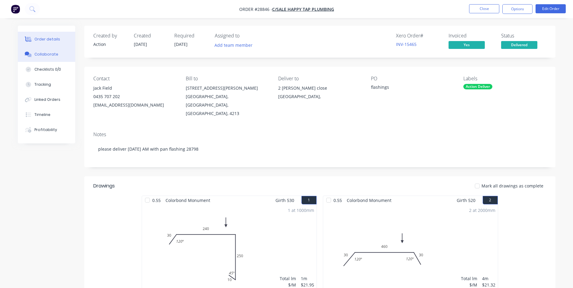
click at [36, 51] on button "Collaborate" at bounding box center [46, 54] width 57 height 15
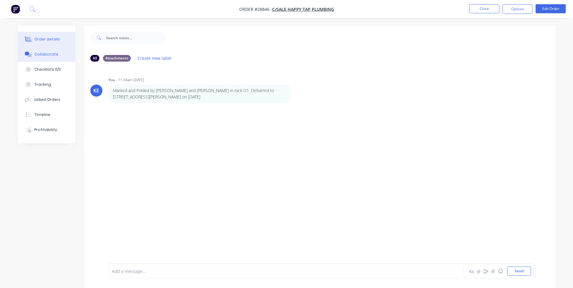
click at [42, 40] on div "Order details" at bounding box center [47, 39] width 26 height 5
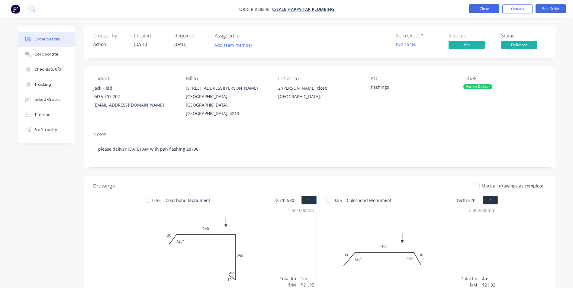
click at [483, 8] on button "Close" at bounding box center [484, 8] width 30 height 9
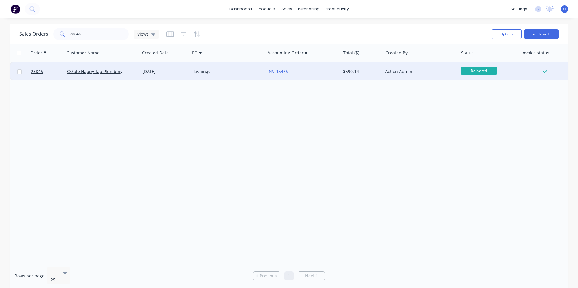
click at [20, 72] on input "checkbox" at bounding box center [19, 71] width 5 height 5
checkbox input "true"
click at [499, 32] on button "Options" at bounding box center [506, 34] width 30 height 10
click at [467, 62] on div "Archive" at bounding box center [488, 61] width 56 height 9
checkbox input "false"
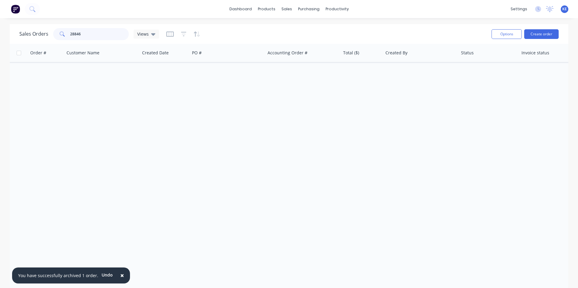
drag, startPoint x: 89, startPoint y: 34, endPoint x: -8, endPoint y: 53, distance: 98.8
click at [0, 53] on html "× You have successfully archived 1 order. Undo dashboard products sales purchas…" at bounding box center [289, 144] width 578 height 288
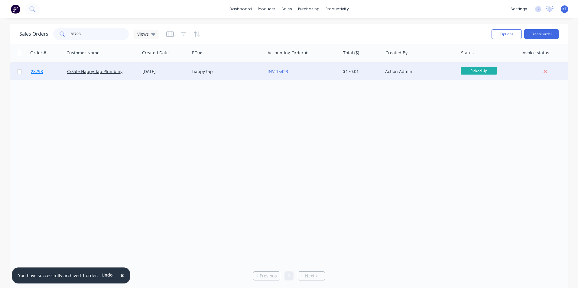
type input "28798"
click at [57, 69] on link "28798" at bounding box center [49, 72] width 36 height 18
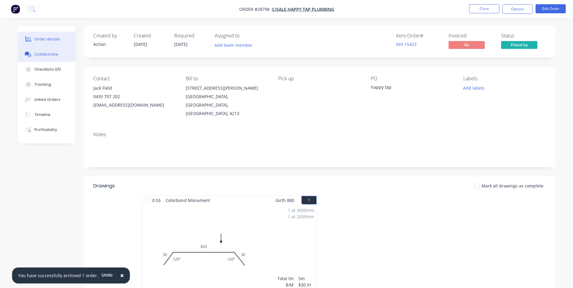
click at [47, 55] on div "Collaborate" at bounding box center [46, 54] width 24 height 5
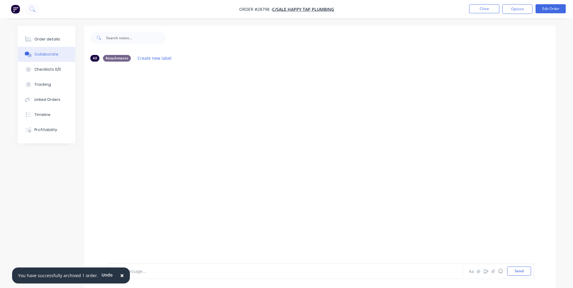
drag, startPoint x: 118, startPoint y: 274, endPoint x: 134, endPoint y: 272, distance: 16.4
click at [120, 273] on span "×" at bounding box center [122, 275] width 4 height 8
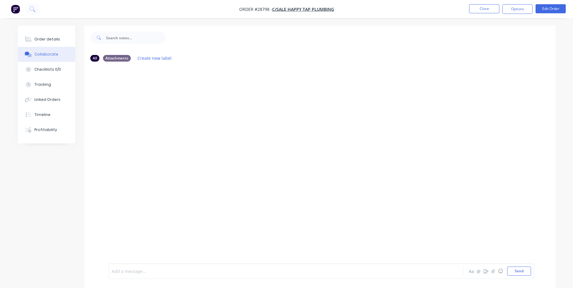
drag, startPoint x: 134, startPoint y: 272, endPoint x: 137, endPoint y: 212, distance: 60.5
click at [134, 271] on div at bounding box center [269, 271] width 314 height 6
click at [112, 273] on span "Delivered on [DATE]" at bounding box center [132, 272] width 40 height 6
click at [292, 269] on div "Marked and Folded by [PERSON_NAME] and [PERSON_NAME] in rack G3. Delivered on […" at bounding box center [269, 271] width 314 height 6
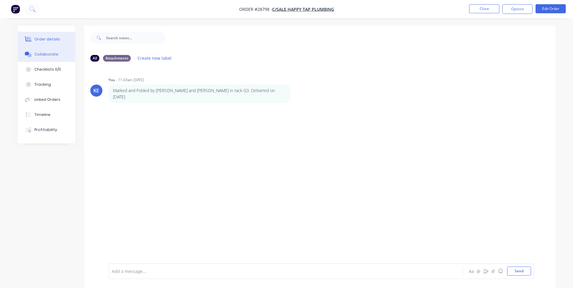
click at [46, 34] on button "Order details" at bounding box center [46, 39] width 57 height 15
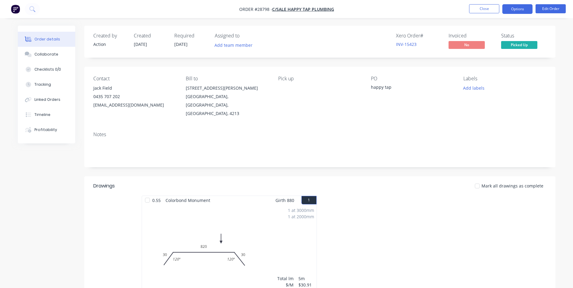
click at [511, 8] on button "Options" at bounding box center [517, 9] width 30 height 10
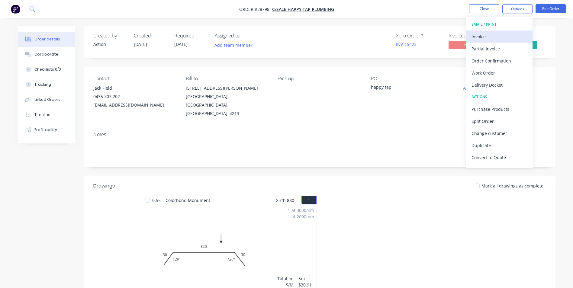
click at [491, 40] on div "Invoice" at bounding box center [500, 36] width 56 height 9
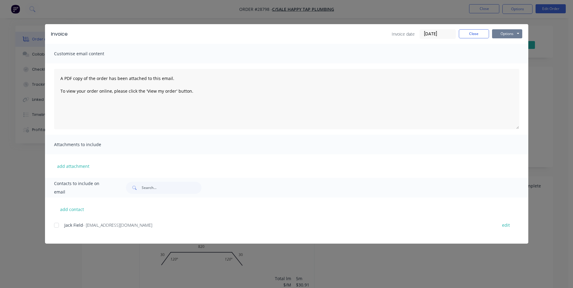
click at [506, 35] on button "Options" at bounding box center [507, 33] width 30 height 9
click at [497, 57] on button "Print" at bounding box center [511, 55] width 39 height 10
click at [462, 35] on button "Close" at bounding box center [474, 33] width 30 height 9
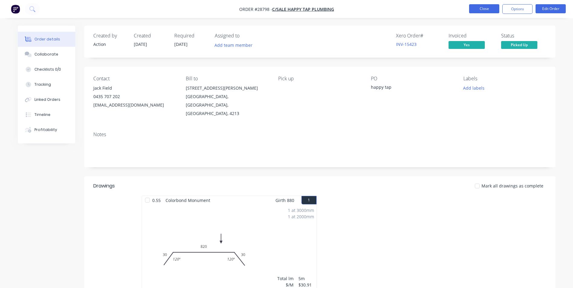
click at [486, 7] on button "Close" at bounding box center [484, 8] width 30 height 9
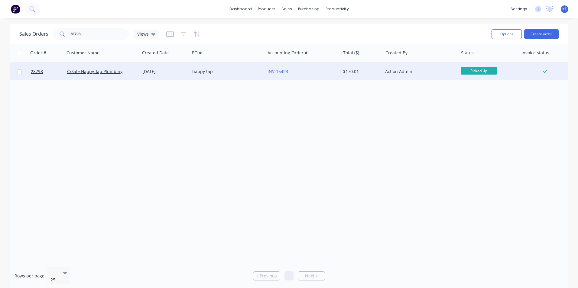
click at [19, 73] on input "checkbox" at bounding box center [19, 71] width 5 height 5
checkbox input "true"
click at [509, 31] on button "Options" at bounding box center [506, 34] width 30 height 10
click at [471, 56] on button "Archive" at bounding box center [488, 62] width 66 height 12
checkbox input "false"
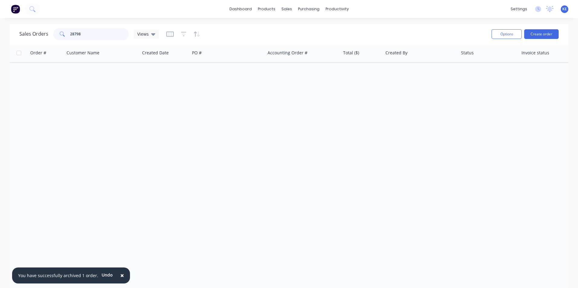
drag, startPoint x: 92, startPoint y: 33, endPoint x: 25, endPoint y: 39, distance: 67.0
click at [25, 39] on div "Sales Orders 28798 Views" at bounding box center [89, 34] width 140 height 12
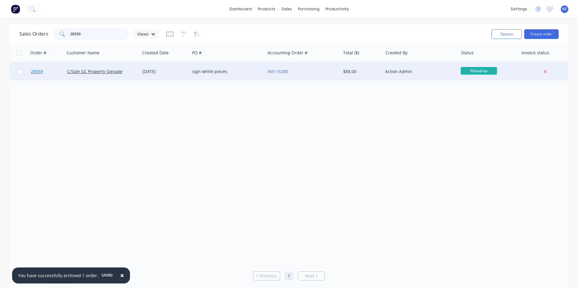
type input "28559"
click at [53, 71] on link "28559" at bounding box center [49, 72] width 36 height 18
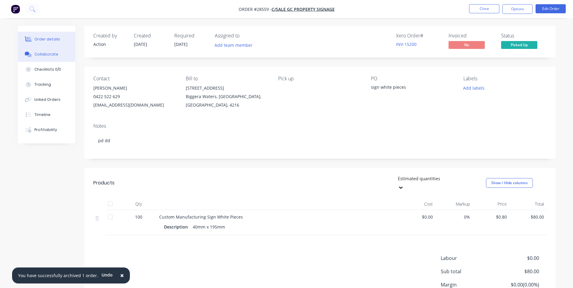
click at [35, 59] on button "Collaborate" at bounding box center [46, 54] width 57 height 15
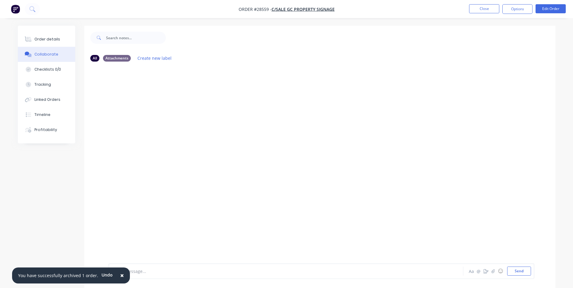
click at [120, 276] on span "×" at bounding box center [122, 275] width 4 height 8
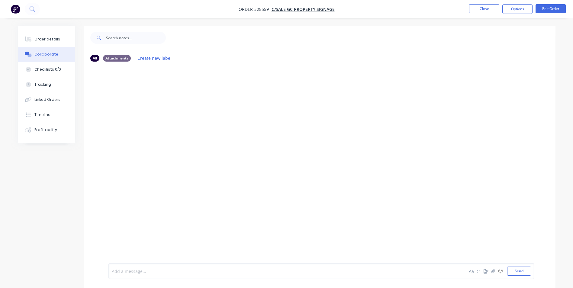
drag, startPoint x: 145, startPoint y: 274, endPoint x: 166, endPoint y: 177, distance: 99.2
click at [145, 273] on div at bounding box center [269, 271] width 314 height 6
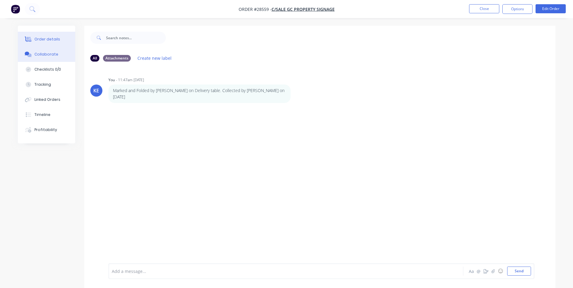
click at [42, 42] on button "Order details" at bounding box center [46, 39] width 57 height 15
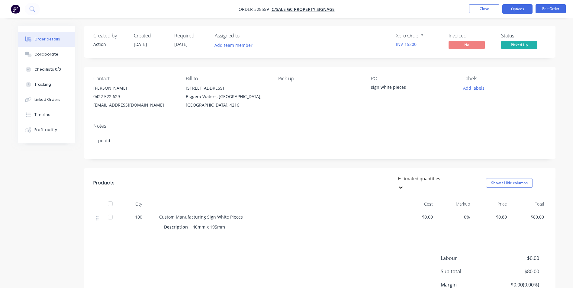
click at [517, 8] on button "Options" at bounding box center [517, 9] width 30 height 10
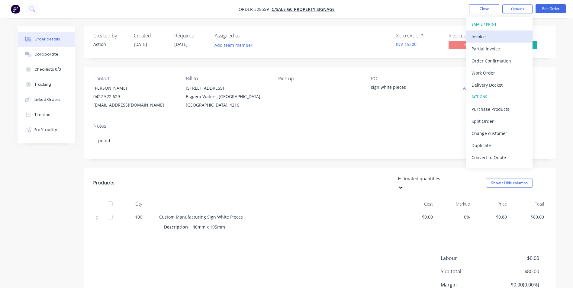
click at [479, 32] on div "Invoice" at bounding box center [500, 36] width 56 height 9
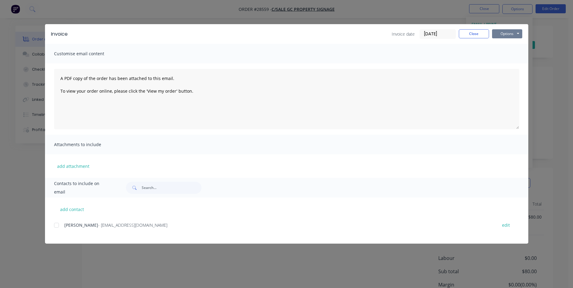
click at [510, 30] on button "Options" at bounding box center [507, 33] width 30 height 9
click at [507, 52] on button "Print" at bounding box center [511, 55] width 39 height 10
click at [478, 34] on button "Close" at bounding box center [474, 33] width 30 height 9
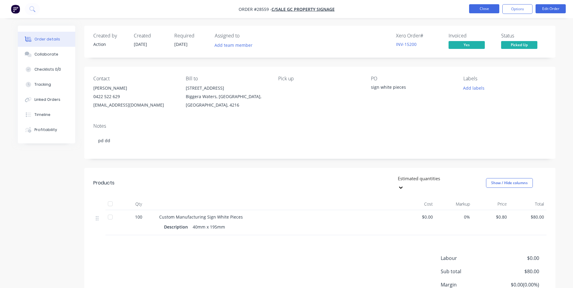
click at [479, 8] on button "Close" at bounding box center [484, 8] width 30 height 9
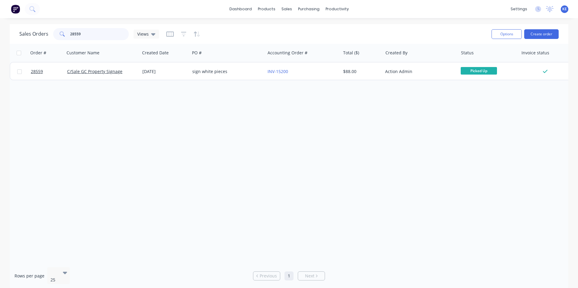
drag, startPoint x: 84, startPoint y: 33, endPoint x: 29, endPoint y: 26, distance: 55.5
click at [26, 38] on div "Sales Orders 28559 Views" at bounding box center [89, 34] width 140 height 12
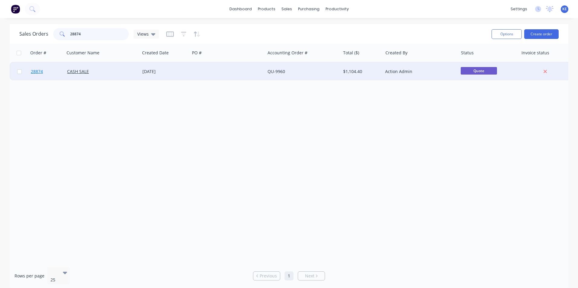
type input "28874"
click at [45, 71] on link "28874" at bounding box center [49, 72] width 36 height 18
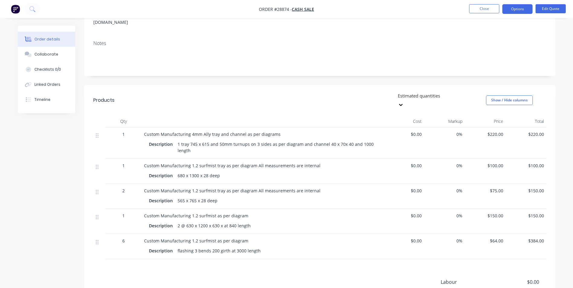
scroll to position [91, 0]
click at [40, 58] on button "Collaborate" at bounding box center [46, 54] width 57 height 15
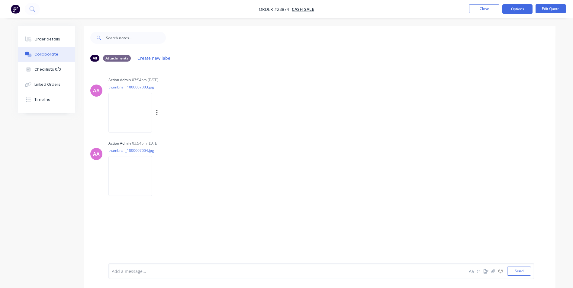
click at [126, 104] on img at bounding box center [130, 113] width 44 height 40
click at [46, 36] on button "Order details" at bounding box center [46, 39] width 57 height 15
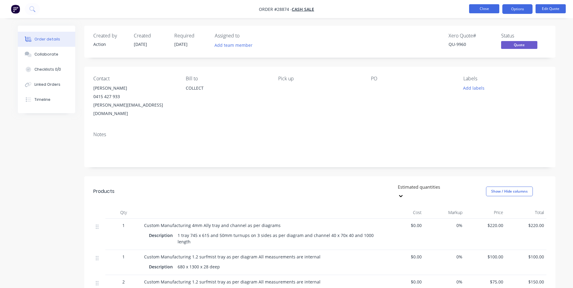
click at [486, 7] on button "Close" at bounding box center [484, 8] width 30 height 9
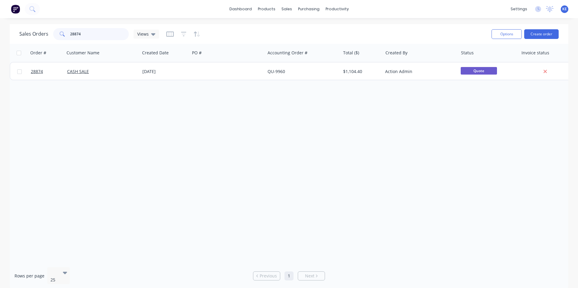
drag, startPoint x: 83, startPoint y: 36, endPoint x: 44, endPoint y: 36, distance: 39.3
click at [44, 36] on div "Sales Orders 28874 Views" at bounding box center [89, 34] width 140 height 12
drag, startPoint x: 89, startPoint y: 31, endPoint x: 62, endPoint y: 31, distance: 26.3
click at [62, 31] on div "28559" at bounding box center [91, 34] width 76 height 12
type input "28874"
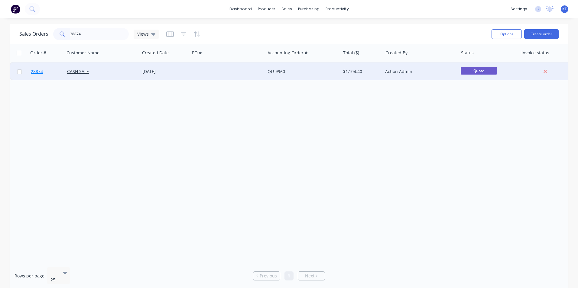
click at [54, 72] on link "28874" at bounding box center [49, 72] width 36 height 18
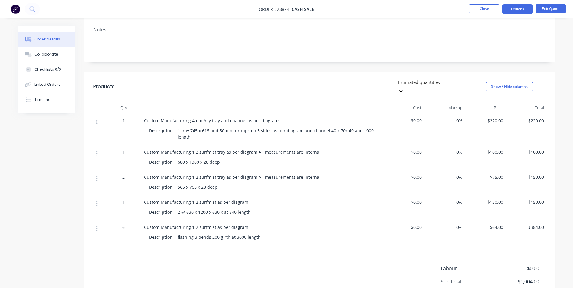
scroll to position [91, 0]
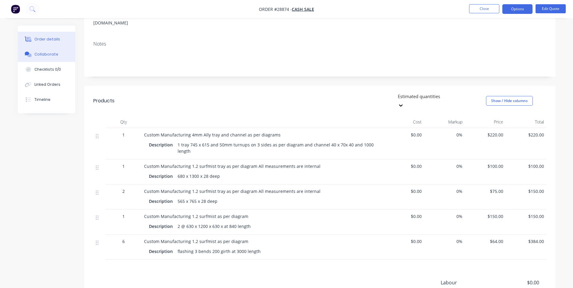
click at [56, 54] on button "Collaborate" at bounding box center [46, 54] width 57 height 15
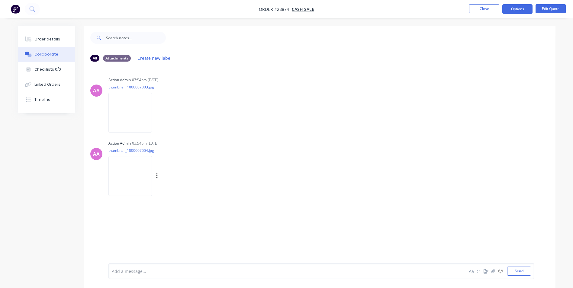
click at [131, 172] on img at bounding box center [130, 176] width 44 height 40
click at [42, 34] on button "Order details" at bounding box center [46, 39] width 57 height 15
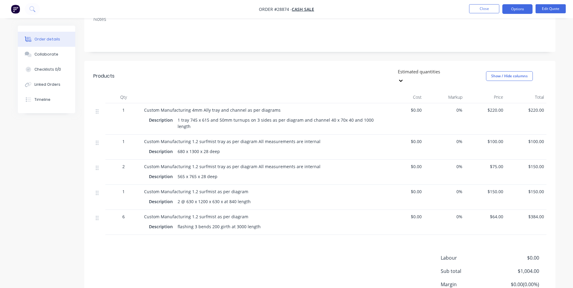
scroll to position [121, 0]
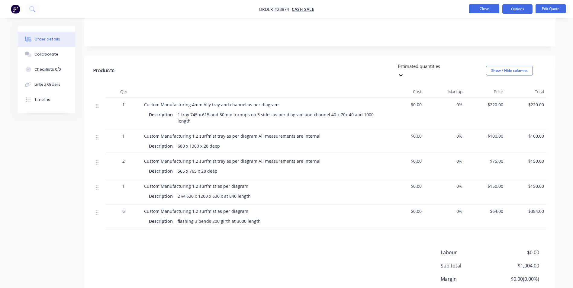
click at [477, 7] on button "Close" at bounding box center [484, 8] width 30 height 9
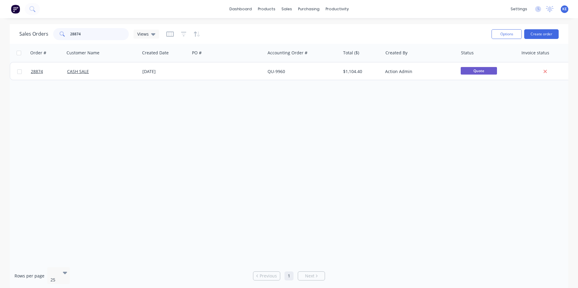
drag, startPoint x: 99, startPoint y: 37, endPoint x: -7, endPoint y: 37, distance: 106.0
click at [0, 37] on html "dashboard products sales purchasing productivity dashboard products Product Cat…" at bounding box center [289, 144] width 578 height 288
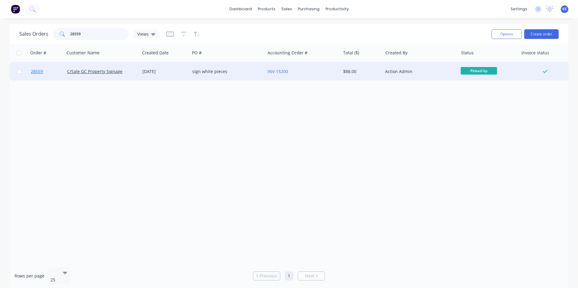
type input "28559"
click at [57, 76] on link "28559" at bounding box center [49, 72] width 36 height 18
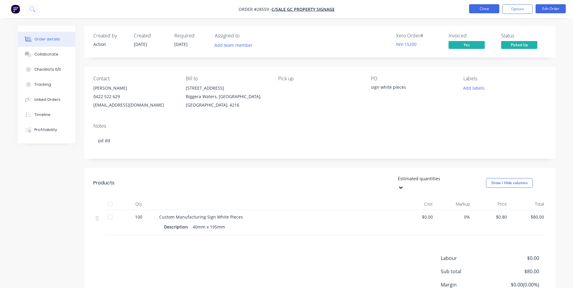
click at [489, 7] on button "Close" at bounding box center [484, 8] width 30 height 9
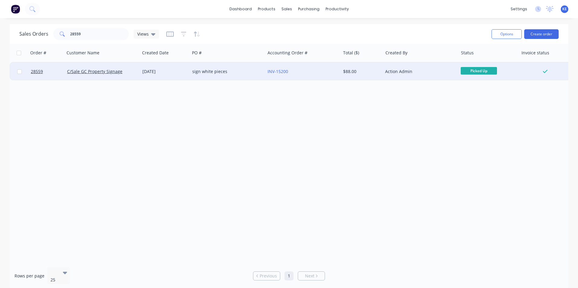
click at [20, 71] on input "checkbox" at bounding box center [19, 71] width 5 height 5
checkbox input "true"
click at [500, 34] on button "Options" at bounding box center [506, 34] width 30 height 10
click at [485, 63] on div "Archive" at bounding box center [488, 61] width 56 height 9
checkbox input "false"
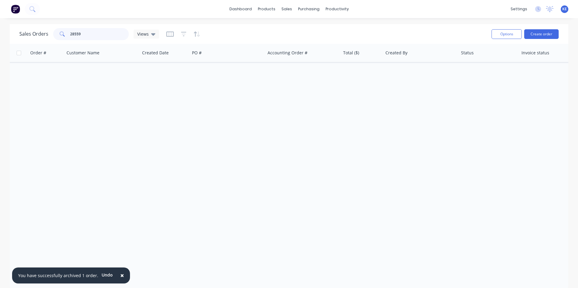
drag, startPoint x: 93, startPoint y: 32, endPoint x: 37, endPoint y: 36, distance: 56.9
click at [37, 36] on div "Sales Orders 28559 Views" at bounding box center [89, 34] width 140 height 12
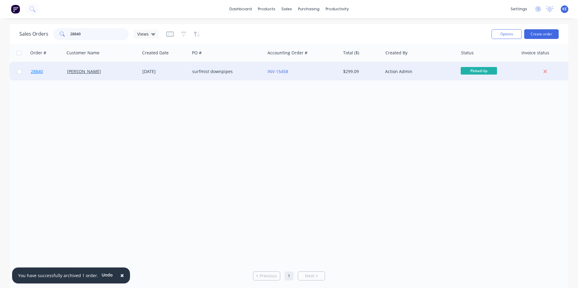
type input "28840"
click at [50, 74] on link "28840" at bounding box center [49, 72] width 36 height 18
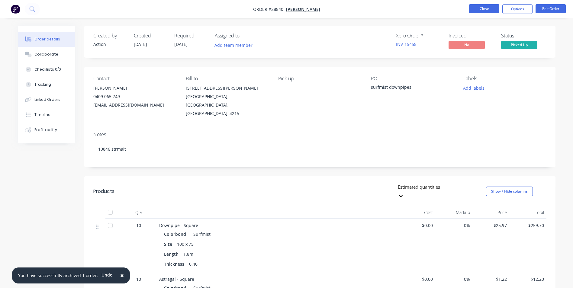
click at [479, 8] on button "Close" at bounding box center [484, 8] width 30 height 9
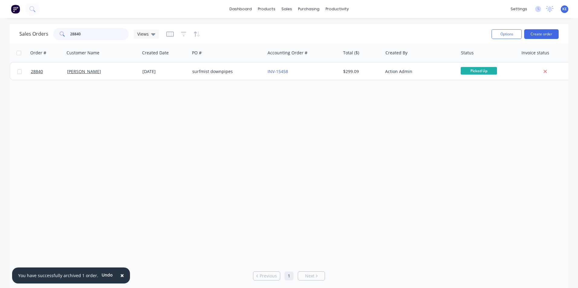
drag, startPoint x: 95, startPoint y: 33, endPoint x: 0, endPoint y: 36, distance: 95.2
click at [0, 36] on html "× You have successfully archived 1 order. Undo dashboard products sales purchas…" at bounding box center [289, 144] width 578 height 288
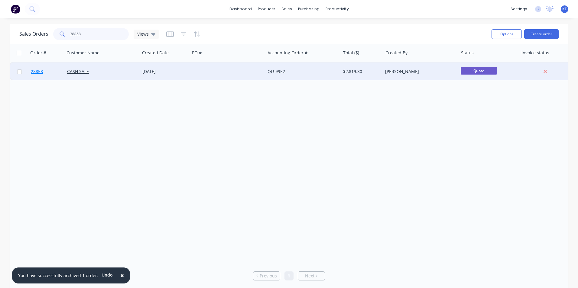
type input "28858"
click at [50, 73] on link "28858" at bounding box center [49, 72] width 36 height 18
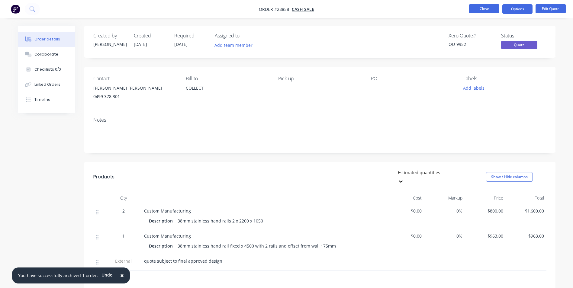
click at [478, 5] on button "Close" at bounding box center [484, 8] width 30 height 9
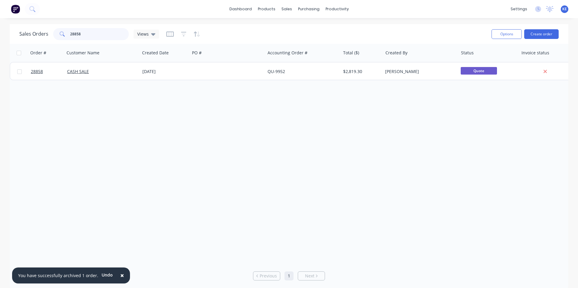
drag, startPoint x: 98, startPoint y: 37, endPoint x: 43, endPoint y: 39, distance: 55.3
click at [43, 39] on div "Sales Orders 28858 Views" at bounding box center [89, 34] width 140 height 12
type input "28840"
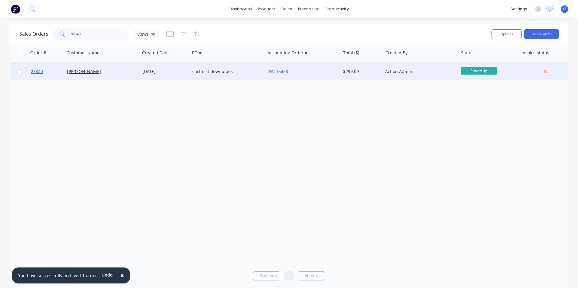
click at [53, 75] on link "28840" at bounding box center [49, 72] width 36 height 18
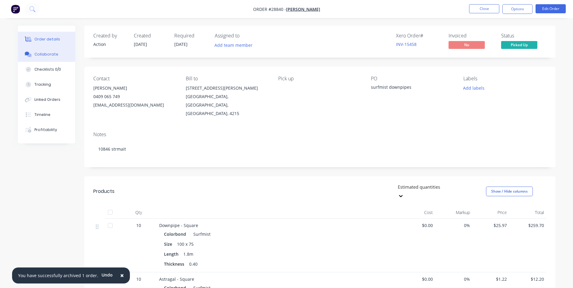
click at [39, 53] on div "Collaborate" at bounding box center [46, 54] width 24 height 5
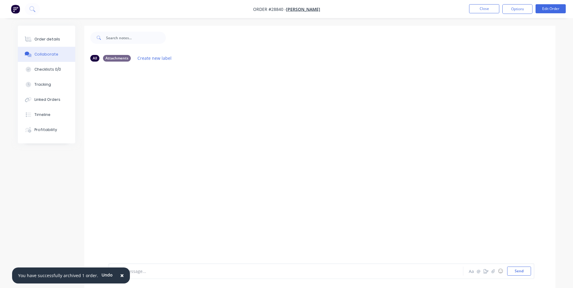
click at [120, 275] on span "×" at bounding box center [122, 275] width 4 height 8
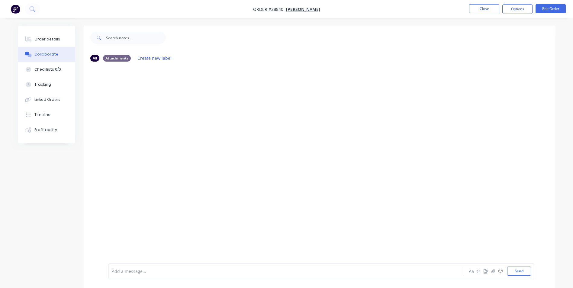
drag, startPoint x: 131, startPoint y: 270, endPoint x: 131, endPoint y: 263, distance: 7.3
click at [131, 268] on div at bounding box center [269, 271] width 314 height 6
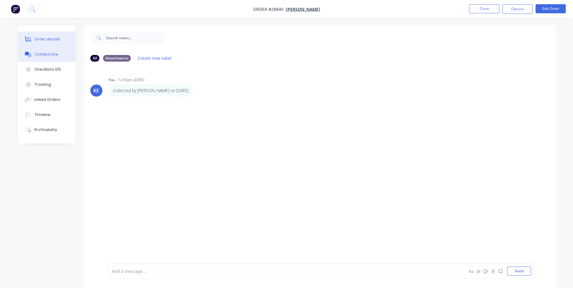
click at [38, 40] on div "Order details" at bounding box center [47, 39] width 26 height 5
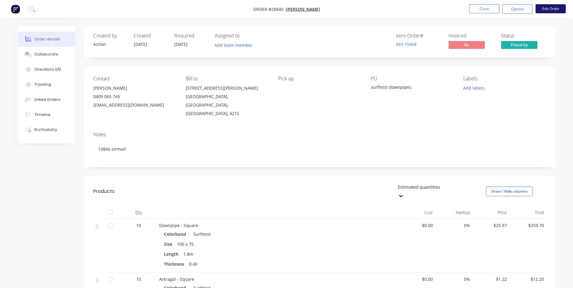
click at [546, 8] on button "Edit Order" at bounding box center [551, 8] width 30 height 9
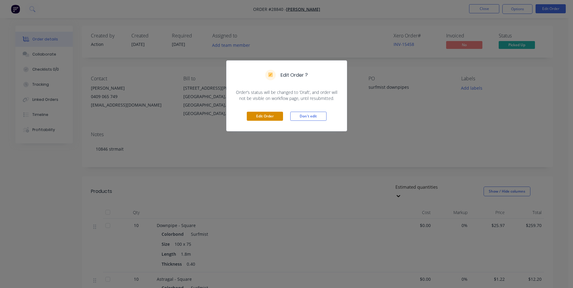
click at [260, 115] on button "Edit Order" at bounding box center [265, 116] width 36 height 9
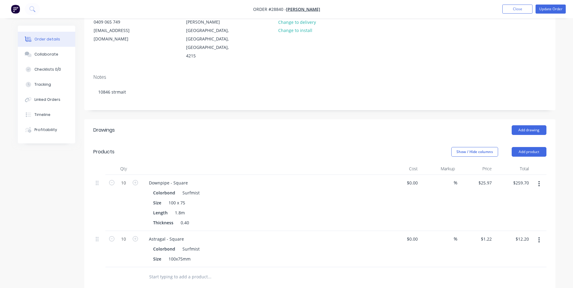
scroll to position [151, 0]
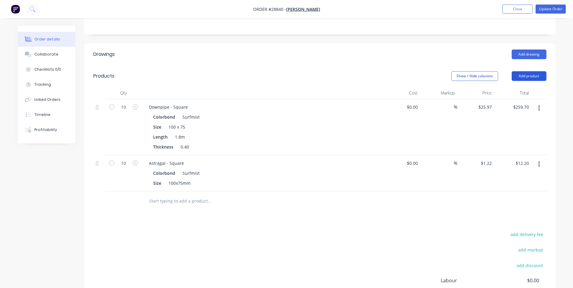
click at [522, 71] on button "Add product" at bounding box center [529, 76] width 35 height 10
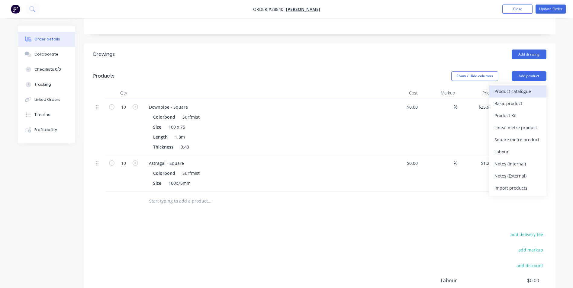
click at [503, 87] on div "Product catalogue" at bounding box center [518, 91] width 47 height 9
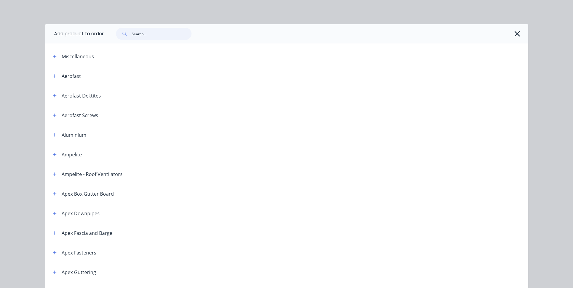
click at [143, 31] on input "text" at bounding box center [162, 34] width 60 height 12
type input "rivets"
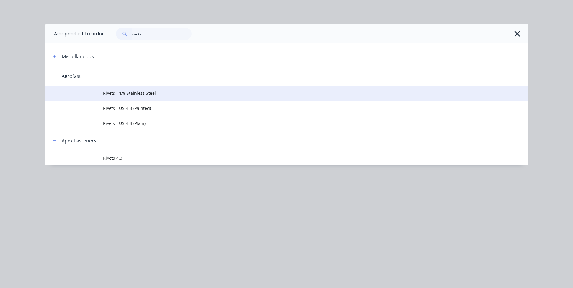
click at [131, 91] on span "Rivets - 1/8 Stainless Steel" at bounding box center [273, 93] width 340 height 6
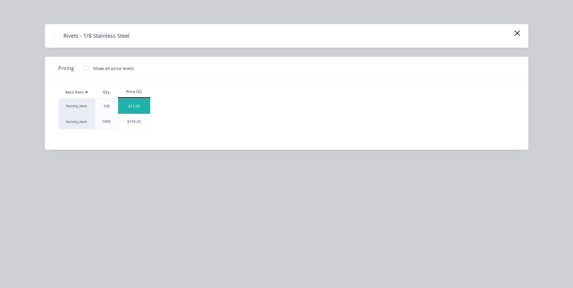
click at [136, 104] on div "$11.02" at bounding box center [134, 106] width 32 height 15
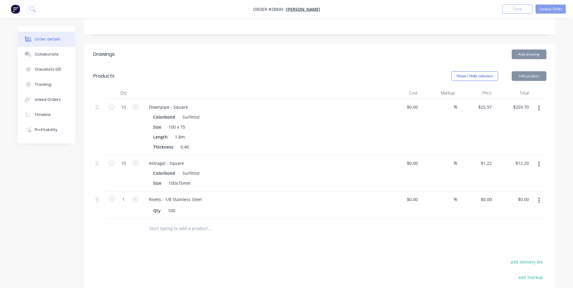
type input "$11.02"
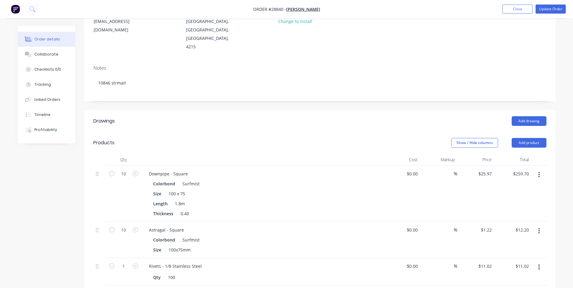
scroll to position [0, 0]
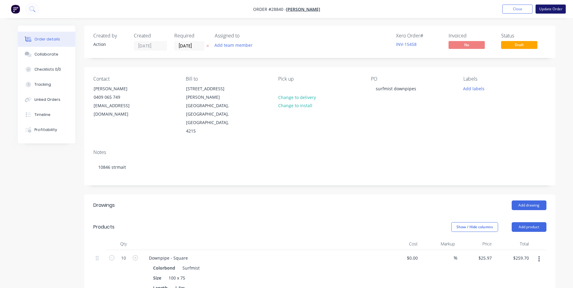
click at [554, 8] on button "Update Order" at bounding box center [551, 9] width 30 height 9
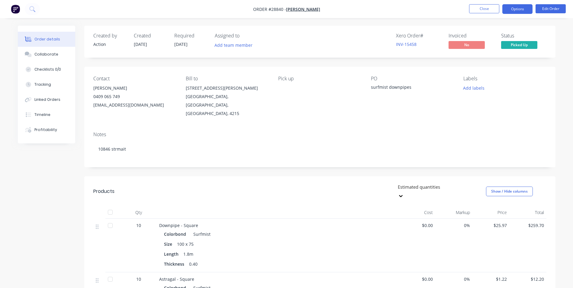
click at [517, 12] on button "Options" at bounding box center [517, 9] width 30 height 10
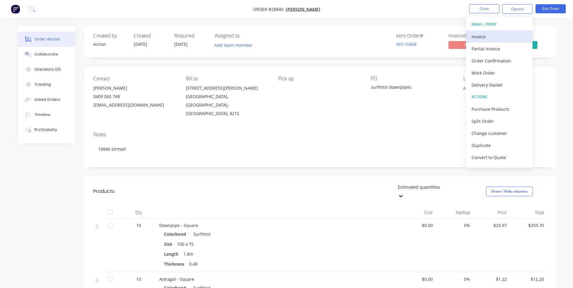
click at [484, 39] on div "Invoice" at bounding box center [500, 36] width 56 height 9
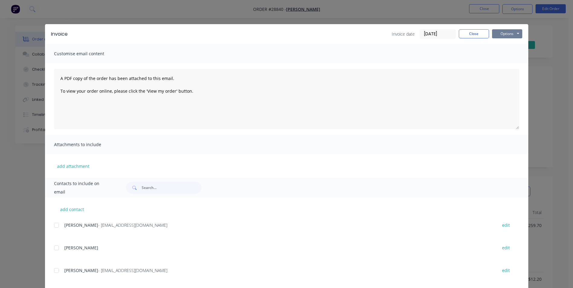
click at [501, 34] on button "Options" at bounding box center [507, 33] width 30 height 9
click at [498, 55] on button "Print" at bounding box center [511, 55] width 39 height 10
click at [469, 31] on button "Close" at bounding box center [474, 33] width 30 height 9
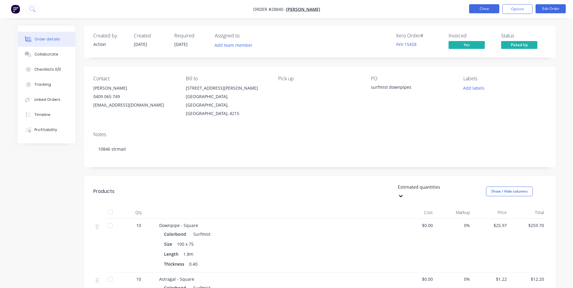
click at [484, 11] on button "Close" at bounding box center [484, 8] width 30 height 9
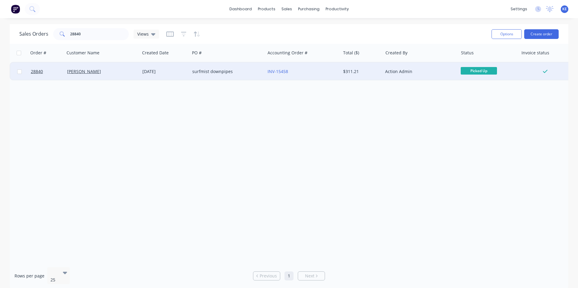
click at [21, 72] on input "checkbox" at bounding box center [19, 71] width 5 height 5
checkbox input "true"
click at [498, 35] on button "Options" at bounding box center [506, 34] width 30 height 10
click at [474, 65] on div "Archive" at bounding box center [488, 61] width 56 height 9
checkbox input "false"
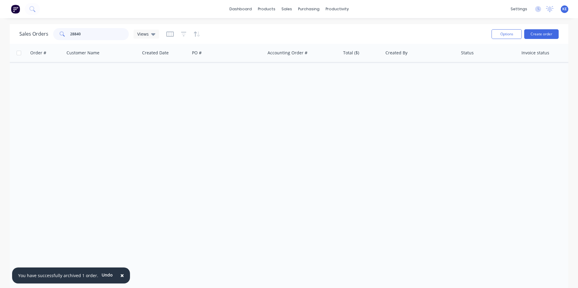
drag, startPoint x: 86, startPoint y: 34, endPoint x: 34, endPoint y: 37, distance: 52.6
click at [34, 37] on div "Sales Orders 28840 Views" at bounding box center [89, 34] width 140 height 12
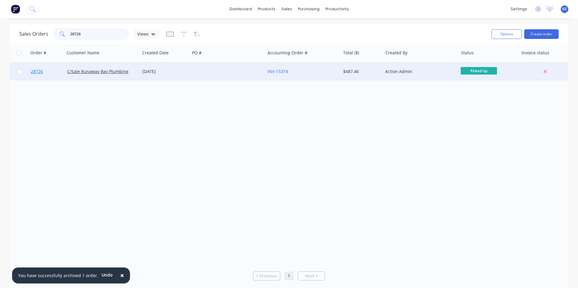
type input "28726"
click at [51, 74] on link "28726" at bounding box center [49, 72] width 36 height 18
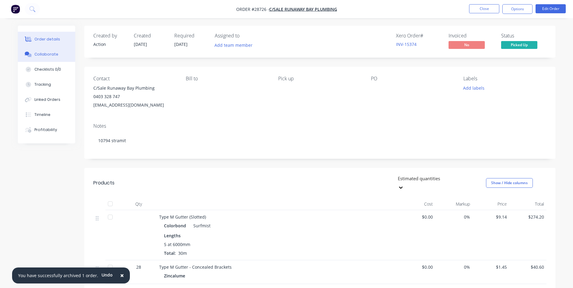
click at [39, 52] on div "Collaborate" at bounding box center [46, 54] width 24 height 5
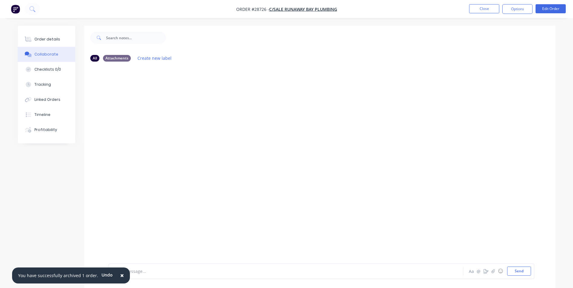
click at [120, 276] on span "×" at bounding box center [122, 275] width 4 height 8
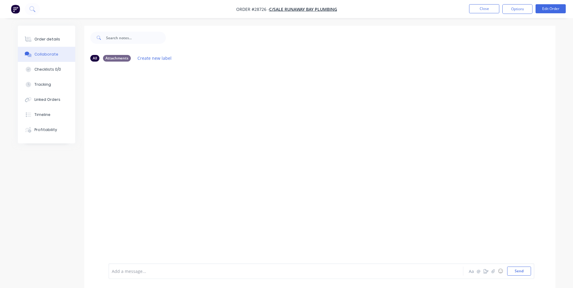
click at [138, 274] on div at bounding box center [269, 271] width 314 height 6
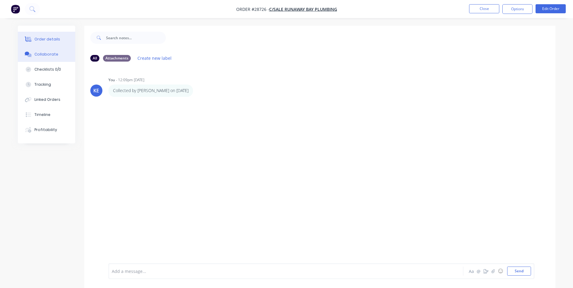
click at [51, 39] on div "Order details" at bounding box center [47, 39] width 26 height 5
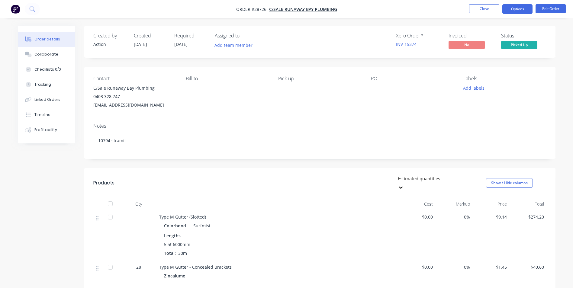
click at [514, 10] on button "Options" at bounding box center [517, 9] width 30 height 10
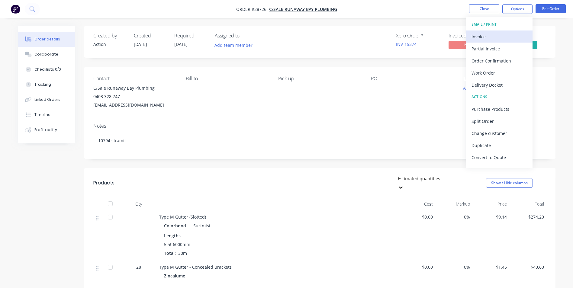
click at [482, 37] on div "Invoice" at bounding box center [500, 36] width 56 height 9
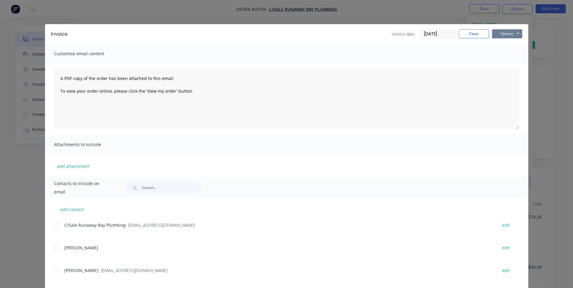
click at [504, 30] on button "Options" at bounding box center [507, 33] width 30 height 9
click at [499, 54] on button "Print" at bounding box center [511, 55] width 39 height 10
click at [473, 38] on button "Close" at bounding box center [474, 33] width 30 height 9
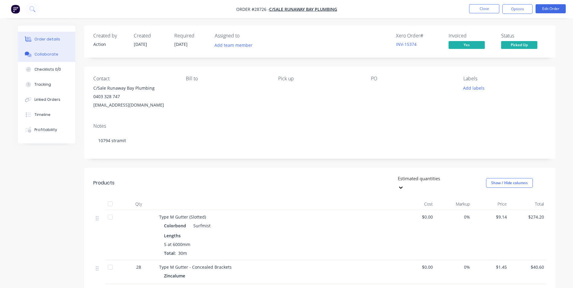
click at [39, 57] on button "Collaborate" at bounding box center [46, 54] width 57 height 15
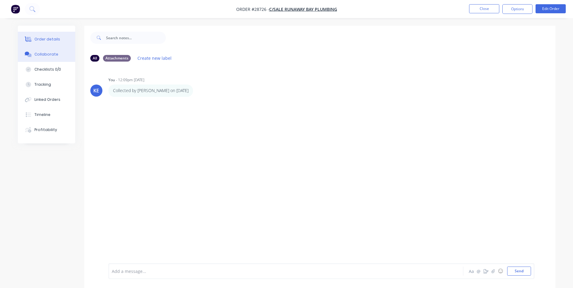
click at [49, 41] on div "Order details" at bounding box center [47, 39] width 26 height 5
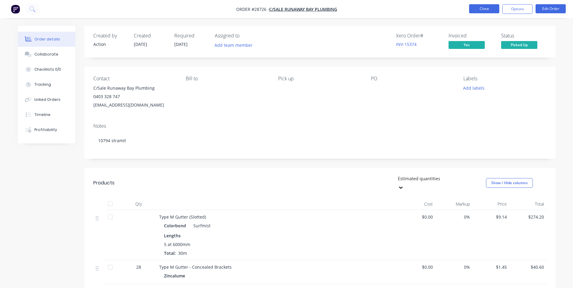
click at [483, 10] on button "Close" at bounding box center [484, 8] width 30 height 9
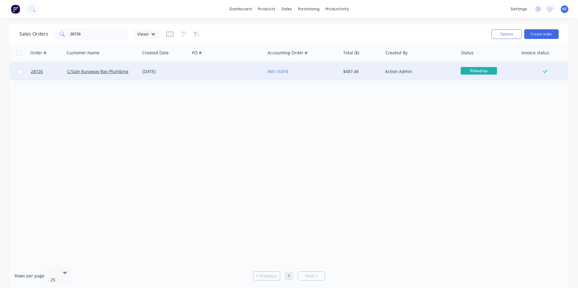
click at [16, 71] on div at bounding box center [19, 72] width 18 height 18
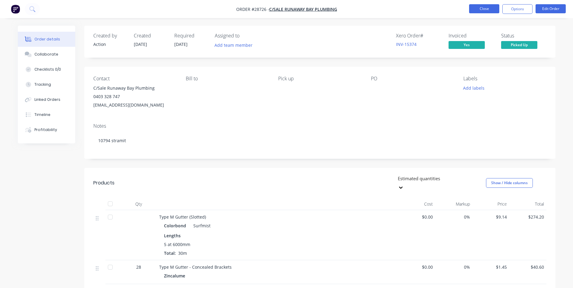
click at [485, 5] on button "Close" at bounding box center [484, 8] width 30 height 9
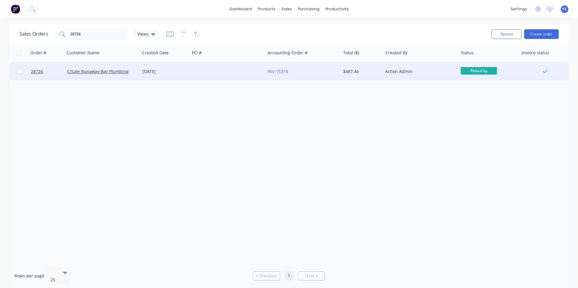
click at [20, 72] on input "checkbox" at bounding box center [19, 71] width 5 height 5
checkbox input "true"
click at [499, 38] on button "Options" at bounding box center [506, 34] width 30 height 10
click at [476, 62] on div "Archive" at bounding box center [488, 61] width 56 height 9
checkbox input "false"
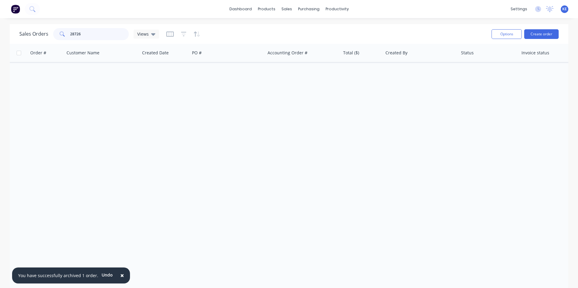
drag, startPoint x: 87, startPoint y: 32, endPoint x: 34, endPoint y: 37, distance: 53.2
click at [38, 37] on div "Sales Orders 28726 Views" at bounding box center [89, 34] width 140 height 12
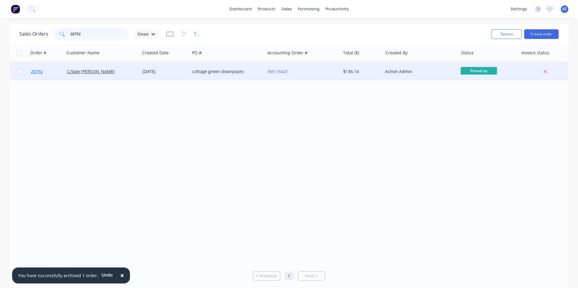
type input "28792"
click at [52, 70] on link "28792" at bounding box center [49, 72] width 36 height 18
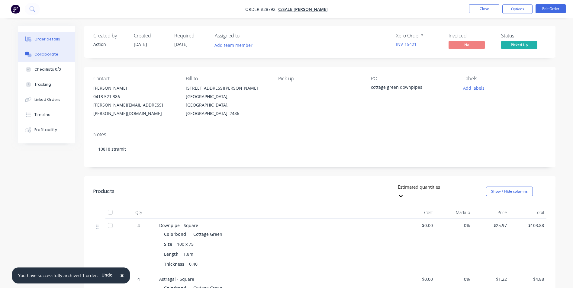
click at [38, 53] on div "Collaborate" at bounding box center [46, 54] width 24 height 5
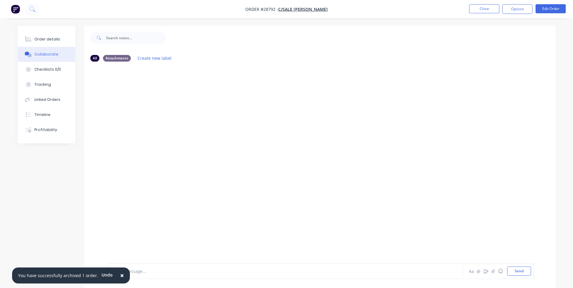
drag, startPoint x: 118, startPoint y: 276, endPoint x: 128, endPoint y: 227, distance: 49.8
click at [120, 274] on span "×" at bounding box center [122, 275] width 4 height 8
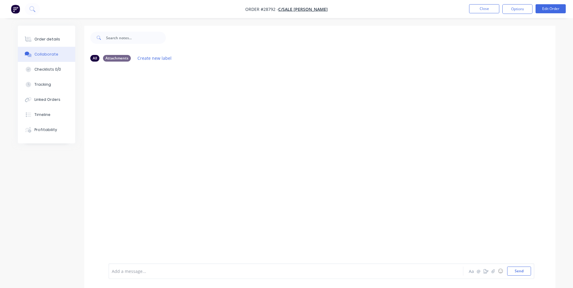
drag, startPoint x: 135, startPoint y: 276, endPoint x: 164, endPoint y: 223, distance: 60.5
click at [139, 266] on div "Add a message... Aa @ ☺ Send" at bounding box center [321, 271] width 426 height 16
drag, startPoint x: 133, startPoint y: 272, endPoint x: 142, endPoint y: 255, distance: 19.2
click at [135, 267] on div "Add a message..." at bounding box center [269, 271] width 314 height 9
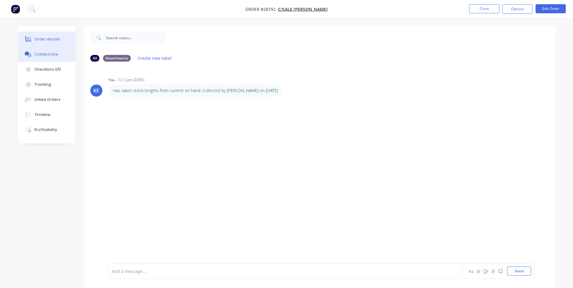
click at [40, 39] on div "Order details" at bounding box center [47, 39] width 26 height 5
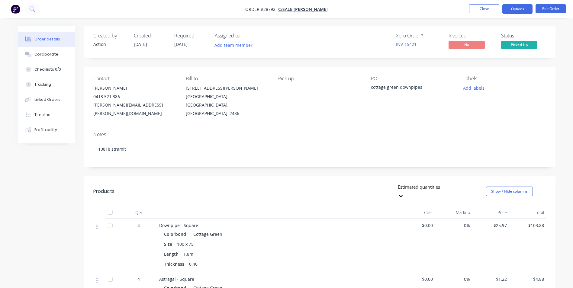
click at [525, 9] on button "Options" at bounding box center [517, 9] width 30 height 10
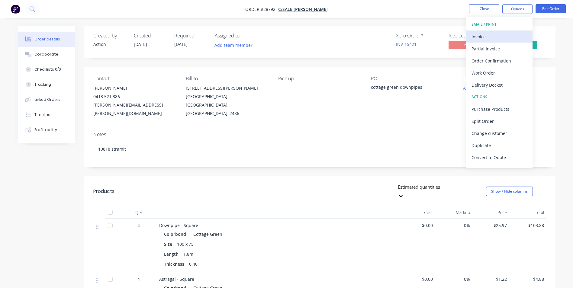
click at [488, 35] on div "Invoice" at bounding box center [500, 36] width 56 height 9
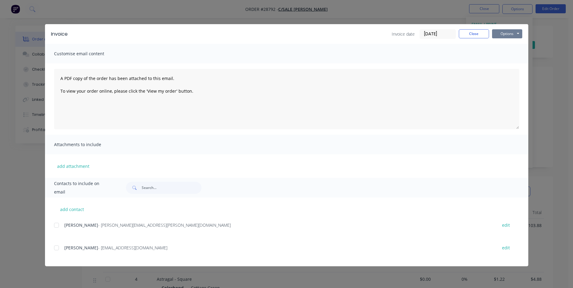
click at [508, 33] on button "Options" at bounding box center [507, 33] width 30 height 9
click at [500, 56] on button "Print" at bounding box center [511, 55] width 39 height 10
click at [474, 34] on button "Close" at bounding box center [474, 33] width 30 height 9
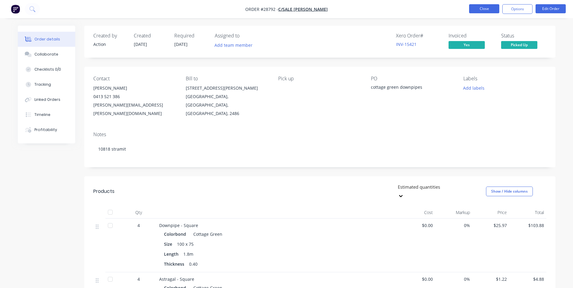
click at [482, 7] on button "Close" at bounding box center [484, 8] width 30 height 9
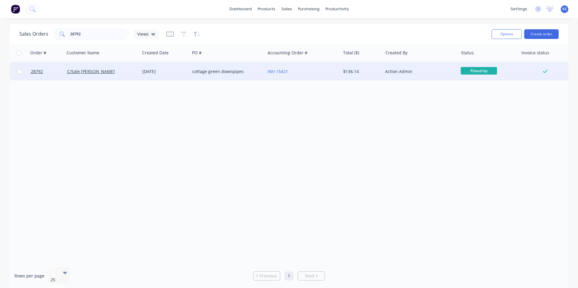
click at [18, 72] on input "checkbox" at bounding box center [19, 71] width 5 height 5
checkbox input "true"
click at [511, 35] on button "Options" at bounding box center [506, 34] width 30 height 10
click at [483, 64] on div "Archive" at bounding box center [488, 61] width 56 height 9
checkbox input "false"
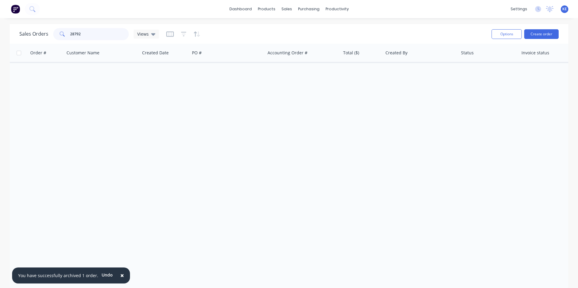
drag, startPoint x: 87, startPoint y: 34, endPoint x: 53, endPoint y: 34, distance: 33.8
click at [53, 34] on div "28792" at bounding box center [91, 34] width 76 height 12
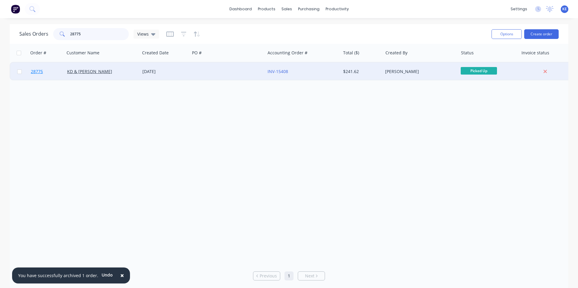
type input "28775"
click at [47, 75] on link "28775" at bounding box center [49, 72] width 36 height 18
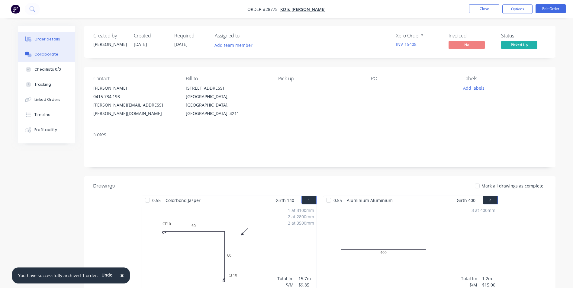
click at [49, 53] on div "Collaborate" at bounding box center [46, 54] width 24 height 5
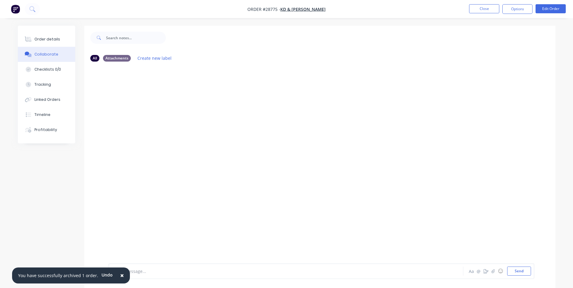
click at [120, 276] on span "×" at bounding box center [122, 275] width 4 height 8
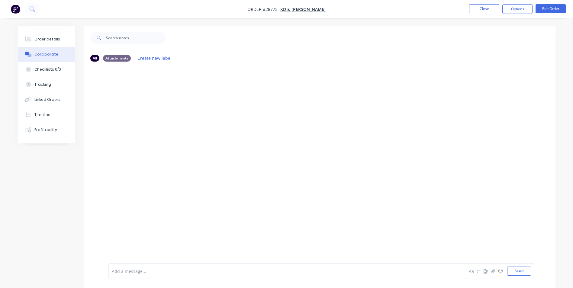
drag, startPoint x: 126, startPoint y: 274, endPoint x: 145, endPoint y: 225, distance: 51.9
click at [127, 272] on div at bounding box center [269, 271] width 314 height 6
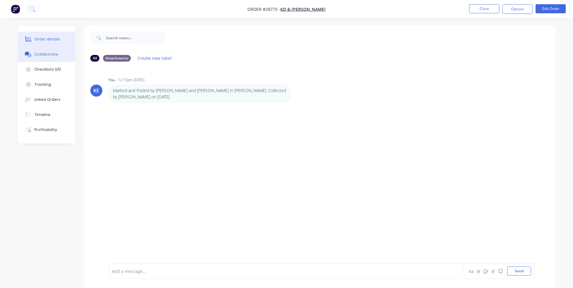
click at [60, 34] on button "Order details" at bounding box center [46, 39] width 57 height 15
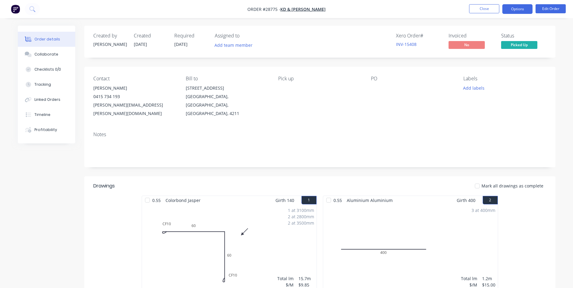
click at [517, 4] on button "Options" at bounding box center [517, 9] width 30 height 10
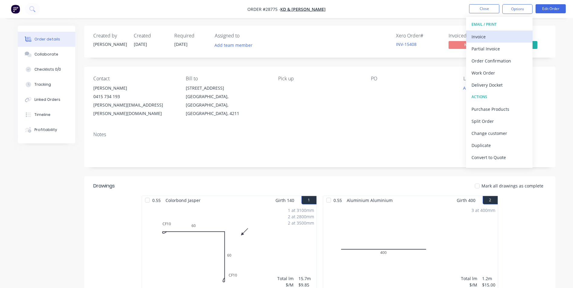
click at [485, 37] on div "Invoice" at bounding box center [500, 36] width 56 height 9
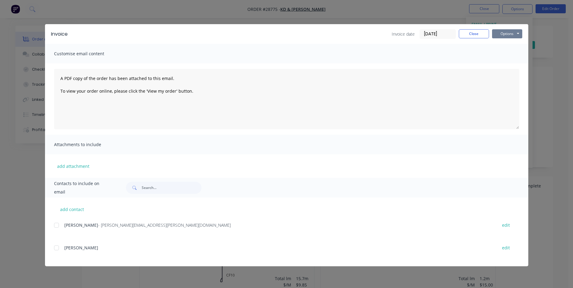
click at [504, 33] on button "Options" at bounding box center [507, 33] width 30 height 9
click at [502, 59] on button "Print" at bounding box center [511, 55] width 39 height 10
click at [475, 32] on button "Close" at bounding box center [474, 33] width 30 height 9
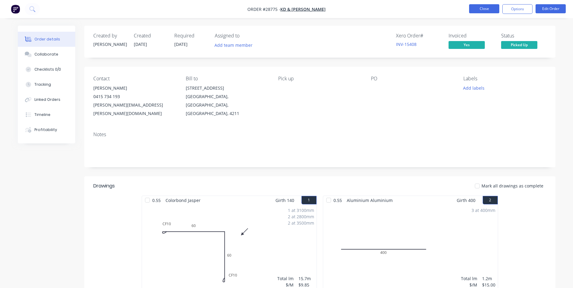
click at [491, 5] on button "Close" at bounding box center [484, 8] width 30 height 9
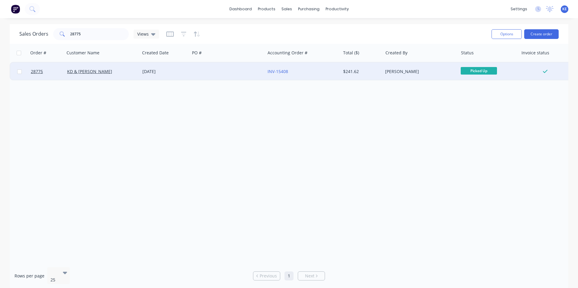
click at [17, 72] on input "checkbox" at bounding box center [19, 71] width 5 height 5
checkbox input "true"
click at [507, 37] on button "Options" at bounding box center [506, 34] width 30 height 10
click at [496, 58] on div "Archive" at bounding box center [488, 61] width 56 height 9
checkbox input "false"
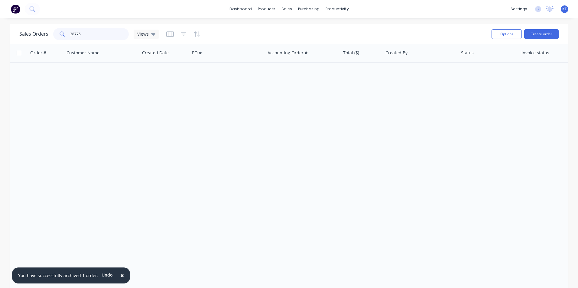
drag, startPoint x: 81, startPoint y: 36, endPoint x: 57, endPoint y: 36, distance: 24.2
click at [57, 36] on div "28775" at bounding box center [91, 34] width 76 height 12
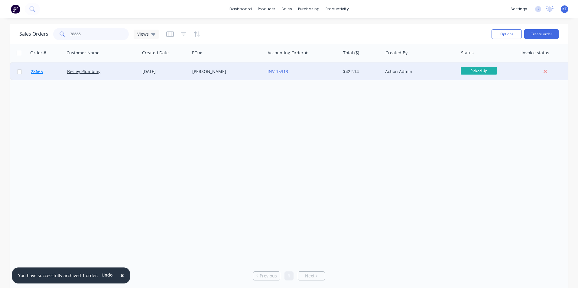
type input "28665"
click at [56, 73] on link "28665" at bounding box center [49, 72] width 36 height 18
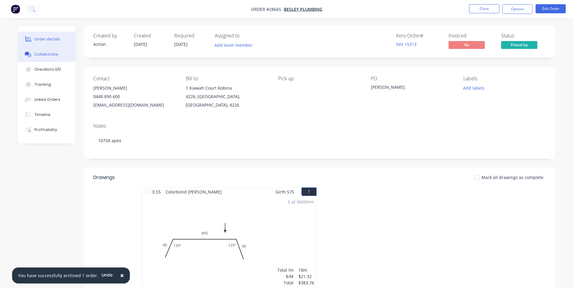
click at [45, 53] on div "Collaborate" at bounding box center [46, 54] width 24 height 5
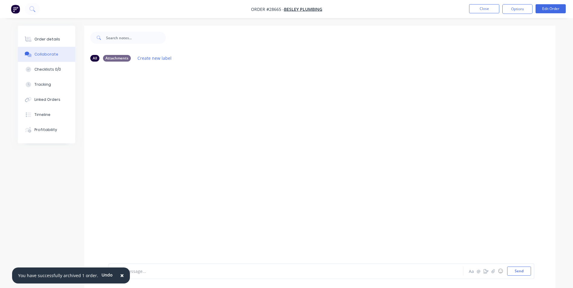
drag, startPoint x: 117, startPoint y: 275, endPoint x: 121, endPoint y: 274, distance: 3.7
click at [120, 275] on span "×" at bounding box center [122, 275] width 4 height 8
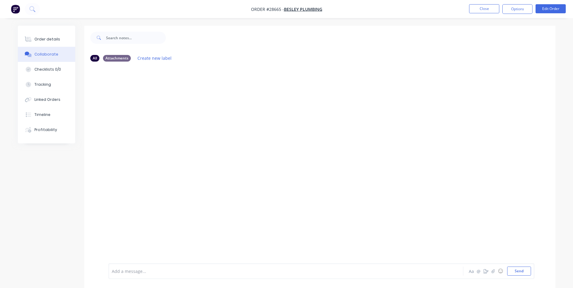
drag, startPoint x: 131, startPoint y: 274, endPoint x: 161, endPoint y: 212, distance: 68.8
click at [132, 273] on div at bounding box center [269, 271] width 314 height 6
click at [232, 164] on div at bounding box center [319, 164] width 471 height 197
click at [126, 268] on div at bounding box center [269, 271] width 314 height 6
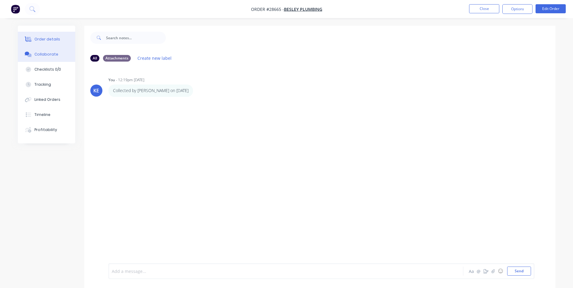
click at [48, 42] on div "Order details" at bounding box center [47, 39] width 26 height 5
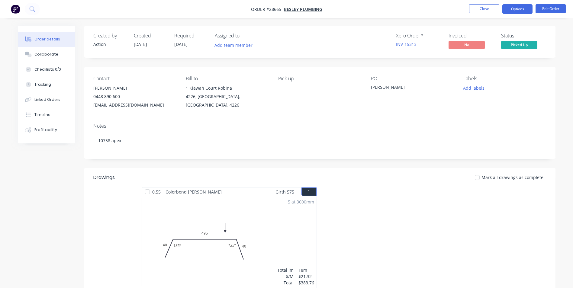
click at [516, 7] on button "Options" at bounding box center [517, 9] width 30 height 10
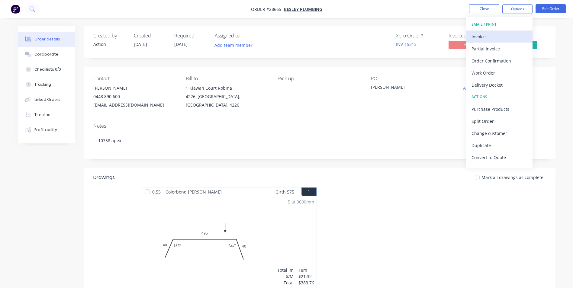
click at [489, 36] on div "Invoice" at bounding box center [500, 36] width 56 height 9
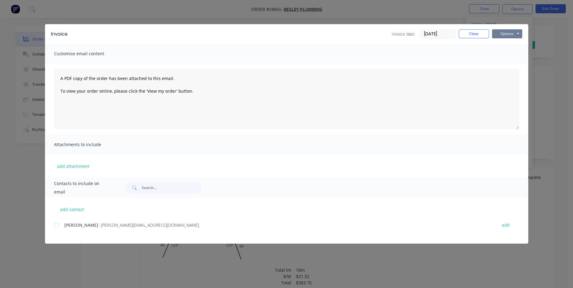
click at [508, 30] on button "Options" at bounding box center [507, 33] width 30 height 9
click at [501, 53] on button "Print" at bounding box center [511, 55] width 39 height 10
click at [468, 34] on button "Close" at bounding box center [474, 33] width 30 height 9
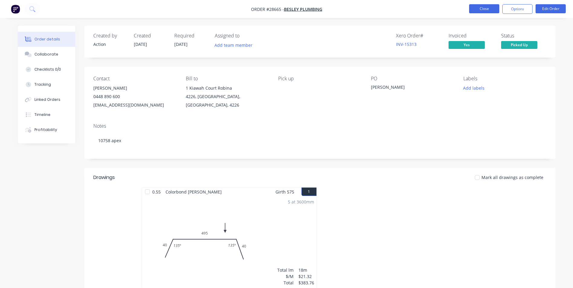
click at [482, 8] on button "Close" at bounding box center [484, 8] width 30 height 9
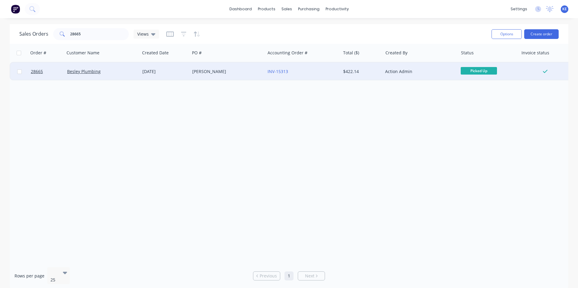
click at [21, 71] on input "checkbox" at bounding box center [19, 71] width 5 height 5
checkbox input "true"
click at [502, 33] on button "Options" at bounding box center [506, 34] width 30 height 10
click at [476, 63] on div "Archive" at bounding box center [488, 61] width 56 height 9
checkbox input "false"
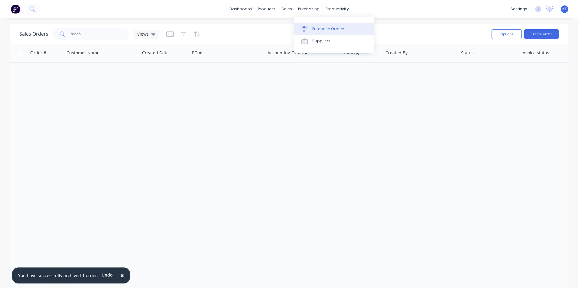
click at [316, 30] on div "Purchase Orders" at bounding box center [328, 28] width 32 height 5
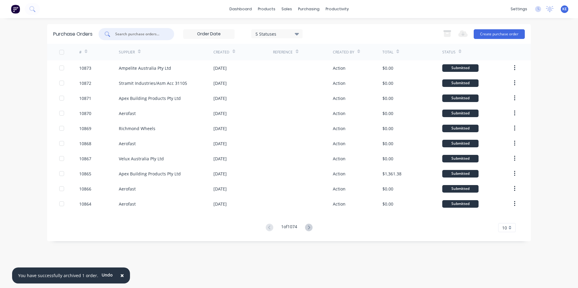
click at [135, 32] on input "text" at bounding box center [139, 34] width 50 height 6
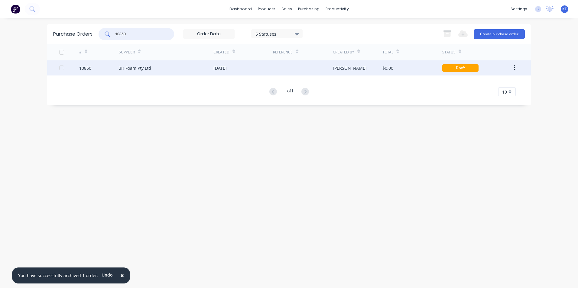
type input "10850"
click at [100, 70] on div "10850" at bounding box center [99, 67] width 40 height 15
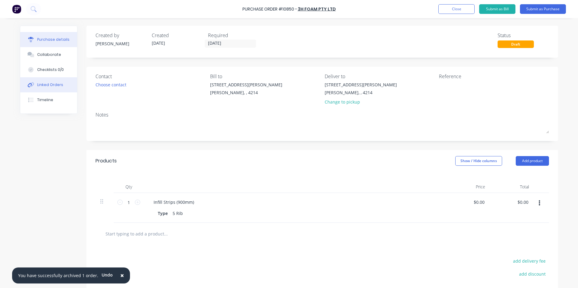
click at [40, 83] on div "Linked Orders" at bounding box center [50, 84] width 26 height 5
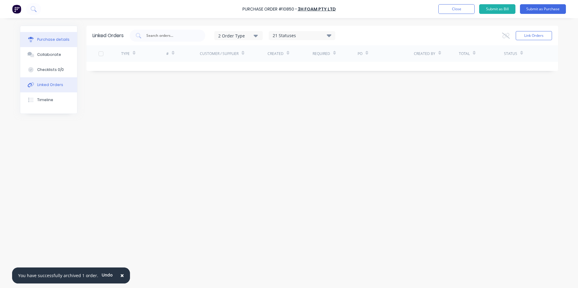
click at [44, 40] on div "Purchase details" at bounding box center [53, 39] width 32 height 5
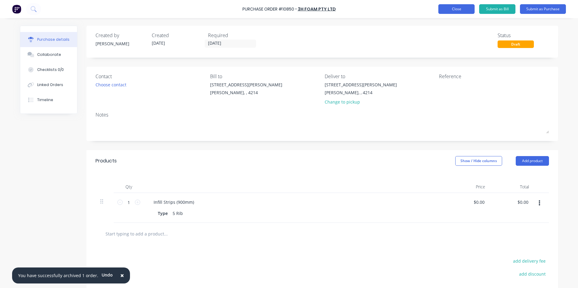
click at [450, 11] on button "Close" at bounding box center [456, 9] width 36 height 10
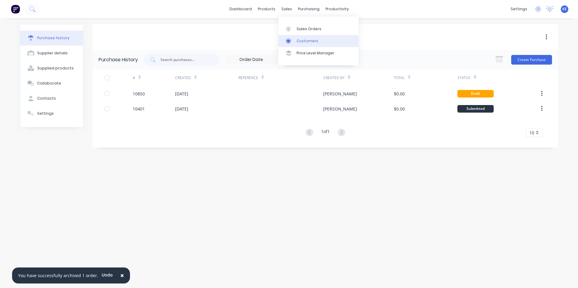
click at [298, 41] on div "Customers" at bounding box center [307, 40] width 22 height 5
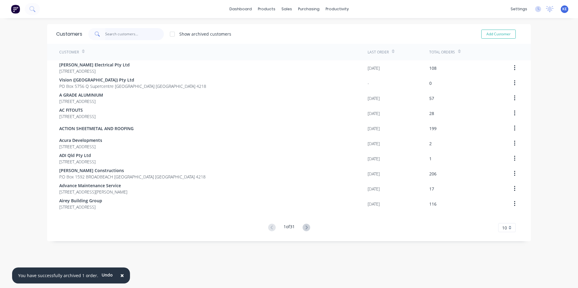
click at [123, 37] on input "text" at bounding box center [134, 34] width 59 height 12
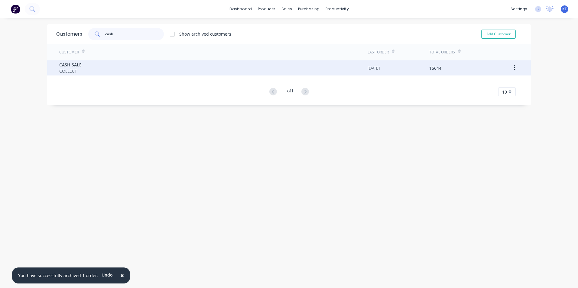
type input "cash"
click at [118, 65] on div "CASH SALE COLLECT" at bounding box center [213, 67] width 308 height 15
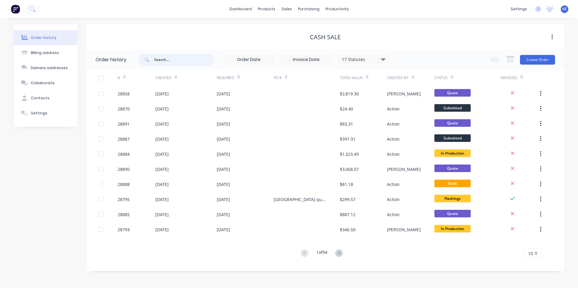
click at [169, 60] on input "text" at bounding box center [184, 60] width 60 height 12
type input "28884"
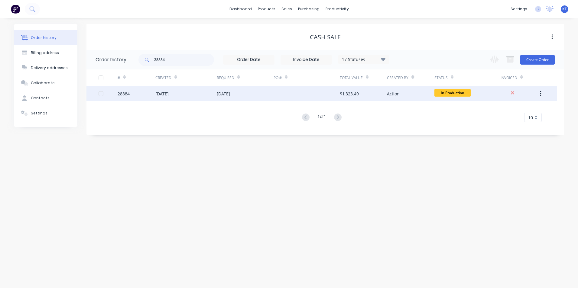
click at [140, 95] on div "28884" at bounding box center [137, 93] width 38 height 15
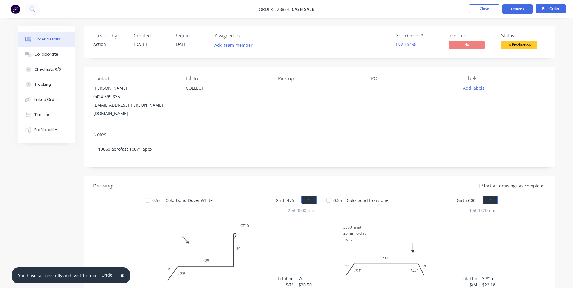
click at [515, 9] on button "Options" at bounding box center [517, 9] width 30 height 10
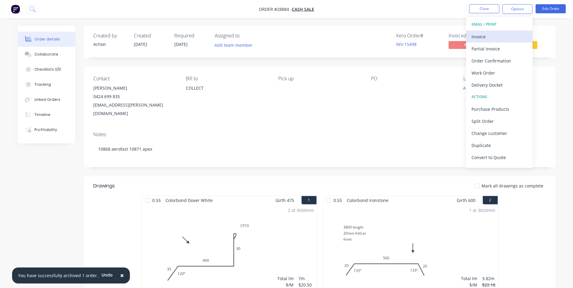
click at [493, 35] on div "Invoice" at bounding box center [500, 36] width 56 height 9
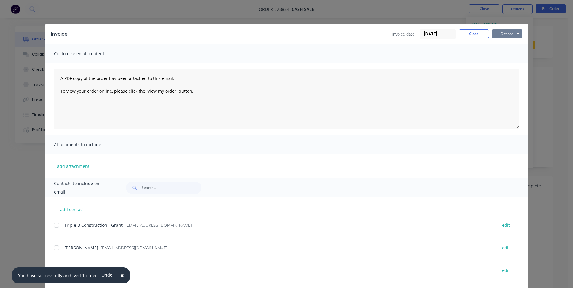
click at [510, 35] on button "Options" at bounding box center [507, 33] width 30 height 9
click at [506, 54] on button "Print" at bounding box center [511, 55] width 39 height 10
click at [466, 34] on button "Close" at bounding box center [474, 33] width 30 height 9
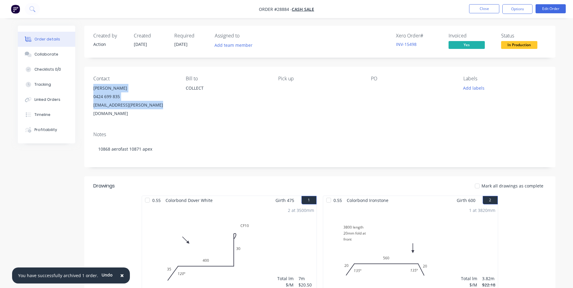
drag, startPoint x: 93, startPoint y: 89, endPoint x: 163, endPoint y: 105, distance: 71.6
click at [163, 105] on div "Contact [PERSON_NAME] 0424 699 835 [EMAIL_ADDRESS][PERSON_NAME][DOMAIN_NAME] [P…" at bounding box center [319, 97] width 471 height 60
click at [479, 8] on button "Close" at bounding box center [484, 8] width 30 height 9
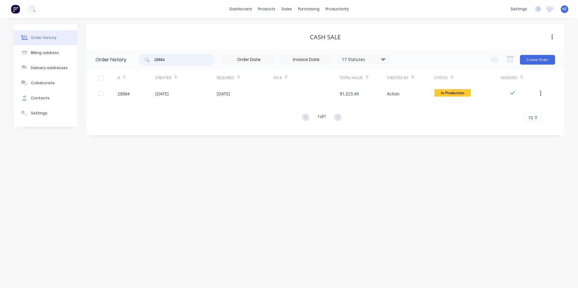
drag, startPoint x: 176, startPoint y: 60, endPoint x: 128, endPoint y: 60, distance: 48.6
click at [128, 60] on header "Order history 28884 17 Statuses Invoice Status Invoiced Not Invoiced Partial Or…" at bounding box center [324, 60] width 477 height 20
type input "28809"
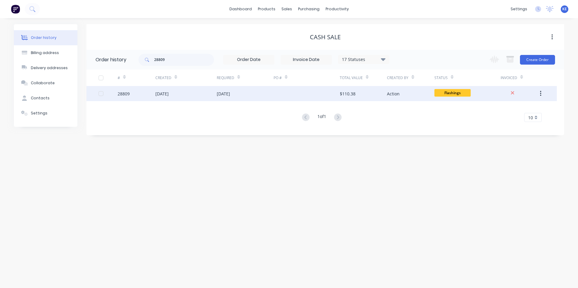
click at [140, 92] on div "28809" at bounding box center [137, 93] width 38 height 15
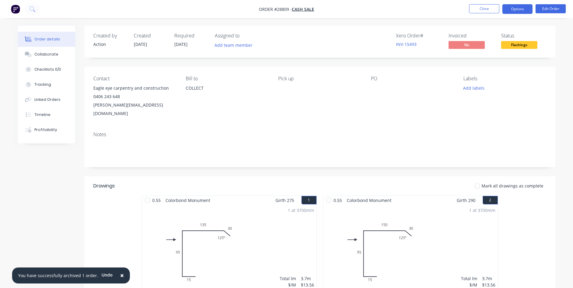
click at [518, 8] on button "Options" at bounding box center [517, 9] width 30 height 10
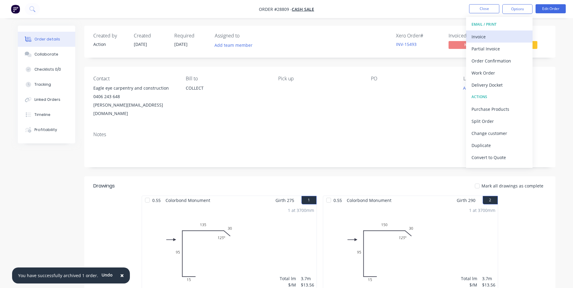
click at [486, 35] on div "Invoice" at bounding box center [500, 36] width 56 height 9
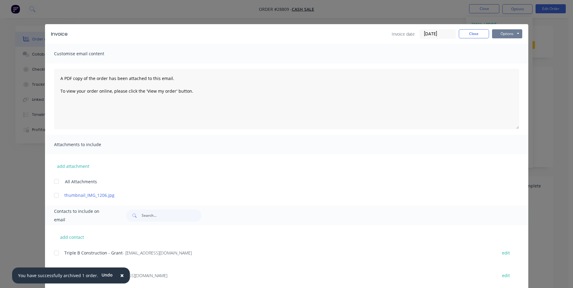
click at [507, 33] on button "Options" at bounding box center [507, 33] width 30 height 9
click at [503, 53] on button "Print" at bounding box center [511, 55] width 39 height 10
click at [471, 33] on button "Close" at bounding box center [474, 33] width 30 height 9
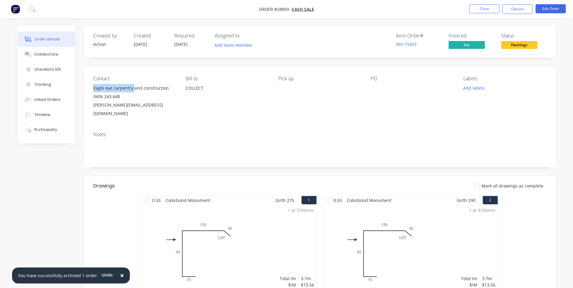
drag, startPoint x: 93, startPoint y: 88, endPoint x: 133, endPoint y: 88, distance: 39.6
click at [133, 88] on div "Eagle eye carpentry and construction" at bounding box center [134, 88] width 83 height 8
click at [66, 178] on div "Created by Action Created [DATE] Required [DATE] Assigned to Add team member Xe…" at bounding box center [287, 218] width 538 height 385
drag, startPoint x: 94, startPoint y: 87, endPoint x: 154, endPoint y: 114, distance: 65.9
click at [154, 114] on div "Contact Eagle eye carpentry and construction 0406 243 648 [EMAIL_ADDRESS][DOMAI…" at bounding box center [319, 97] width 471 height 60
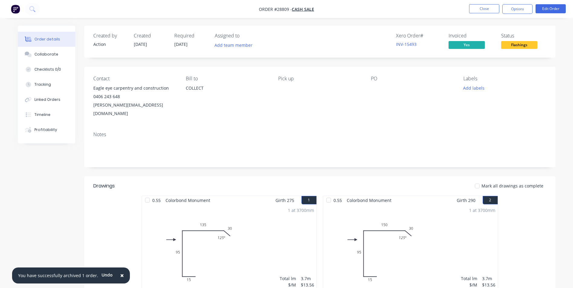
click at [40, 188] on div "Created by Action Created [DATE] Required [DATE] Assigned to Add team member Xe…" at bounding box center [287, 218] width 538 height 385
click at [483, 8] on button "Close" at bounding box center [484, 8] width 30 height 9
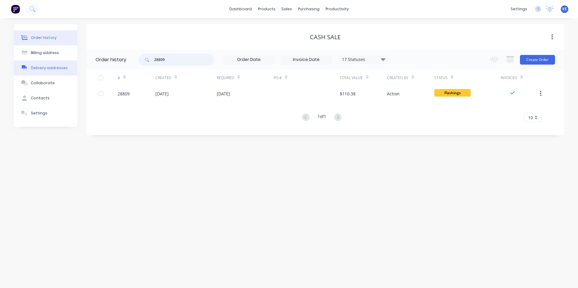
drag, startPoint x: 176, startPoint y: 60, endPoint x: 73, endPoint y: 63, distance: 103.9
click at [73, 63] on div "Order history Billing address Delivery addresses Collaborate Contacts Settings …" at bounding box center [289, 79] width 550 height 111
type input "28881"
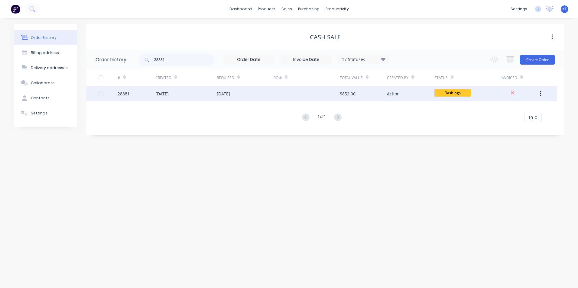
click at [142, 94] on div "28881" at bounding box center [137, 93] width 38 height 15
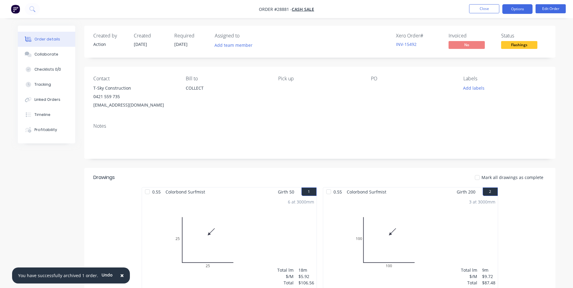
click at [517, 5] on button "Options" at bounding box center [517, 9] width 30 height 10
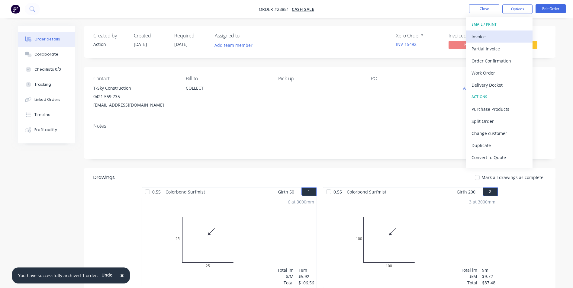
click at [481, 35] on div "Invoice" at bounding box center [500, 36] width 56 height 9
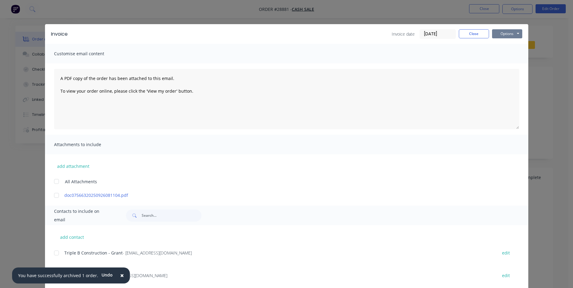
click at [509, 32] on button "Options" at bounding box center [507, 33] width 30 height 9
click at [499, 55] on button "Print" at bounding box center [511, 55] width 39 height 10
click at [472, 34] on button "Close" at bounding box center [474, 33] width 30 height 9
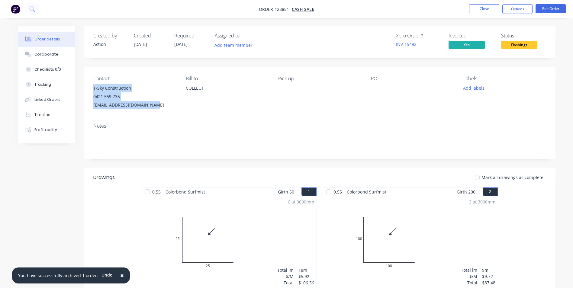
drag, startPoint x: 93, startPoint y: 88, endPoint x: 158, endPoint y: 104, distance: 66.6
click at [158, 104] on div "T-Sky Construction 0421 559 735 [EMAIL_ADDRESS][DOMAIN_NAME]" at bounding box center [134, 96] width 83 height 25
click at [480, 9] on button "Close" at bounding box center [484, 8] width 30 height 9
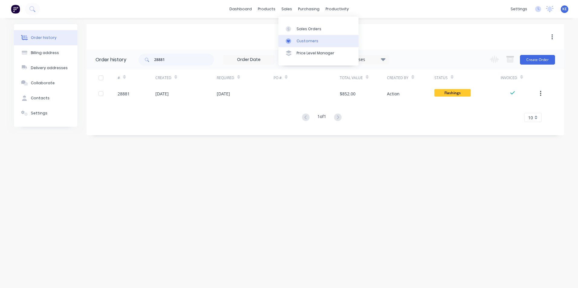
click at [301, 45] on link "Customers" at bounding box center [318, 41] width 80 height 12
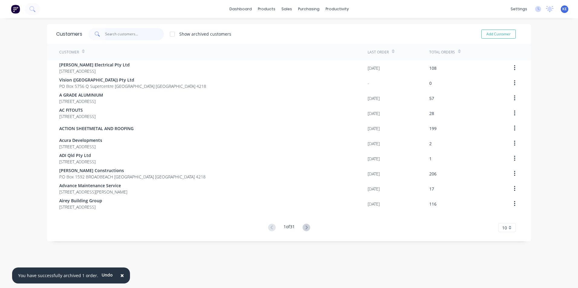
click at [113, 37] on input "text" at bounding box center [134, 34] width 59 height 12
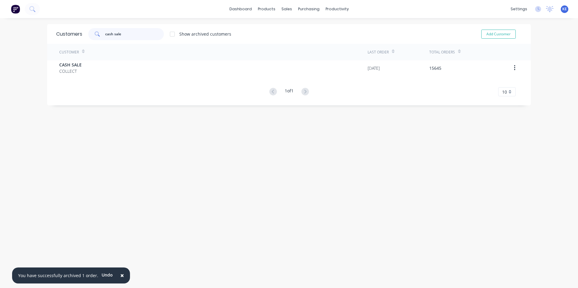
type input "cash sale"
click at [87, 77] on div "Customer Last Order Total Orders CASH SALE COLLECT [DATE] 15645 1 of 1 10 5 10 …" at bounding box center [288, 70] width 483 height 53
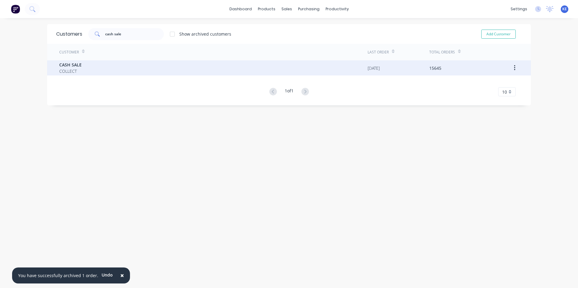
click at [92, 68] on div "CASH SALE COLLECT" at bounding box center [213, 67] width 308 height 15
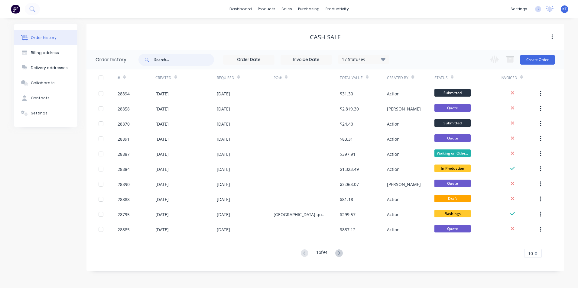
click at [176, 62] on input "text" at bounding box center [184, 60] width 60 height 12
click at [171, 60] on input "text" at bounding box center [184, 60] width 60 height 12
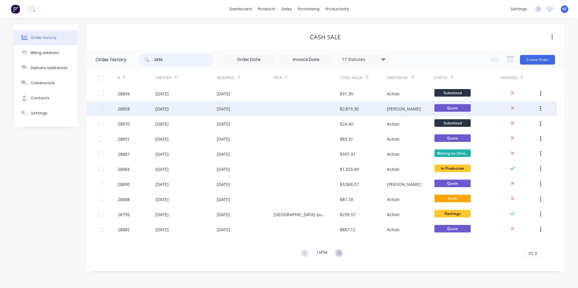
type input "28564"
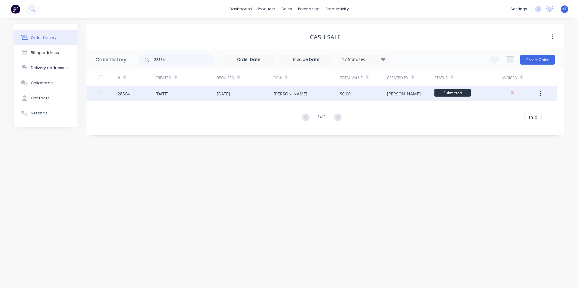
click at [144, 96] on div "28564" at bounding box center [137, 93] width 38 height 15
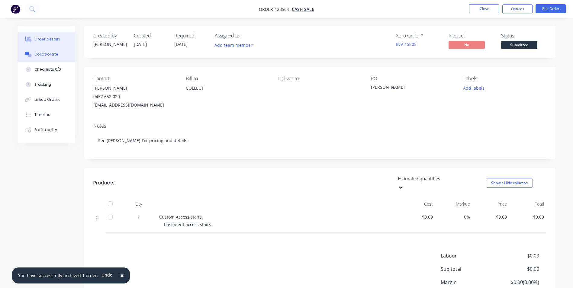
click at [48, 56] on div "Collaborate" at bounding box center [46, 54] width 24 height 5
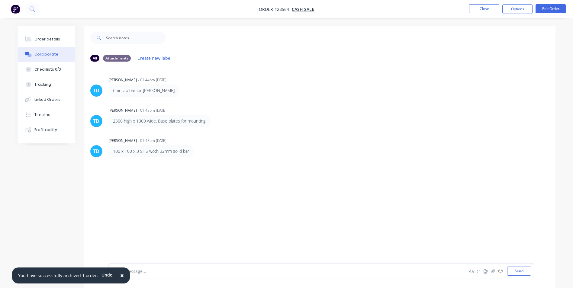
click at [120, 275] on span "×" at bounding box center [122, 275] width 4 height 8
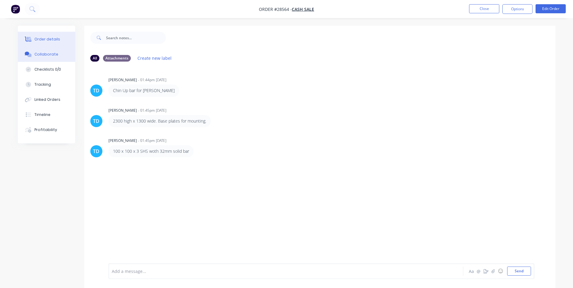
click at [48, 38] on div "Order details" at bounding box center [47, 39] width 26 height 5
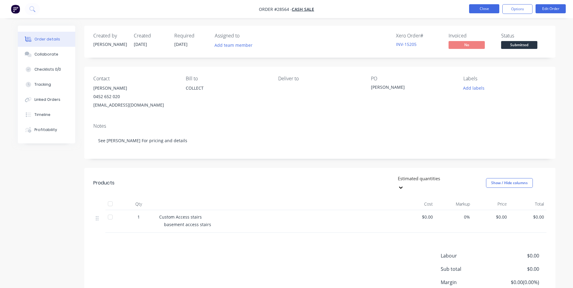
click at [487, 10] on button "Close" at bounding box center [484, 8] width 30 height 9
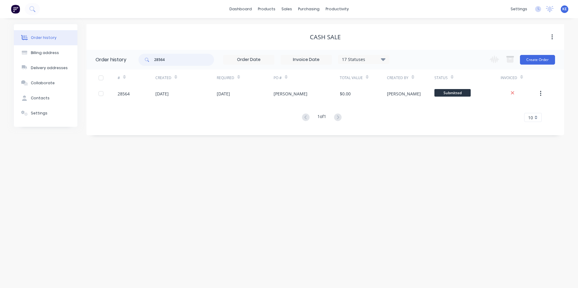
drag, startPoint x: 174, startPoint y: 60, endPoint x: 128, endPoint y: 65, distance: 45.9
click at [128, 65] on header "Order history 28564 17 Statuses Invoice Status Invoiced Not Invoiced Partial Or…" at bounding box center [324, 60] width 477 height 20
type input "28715"
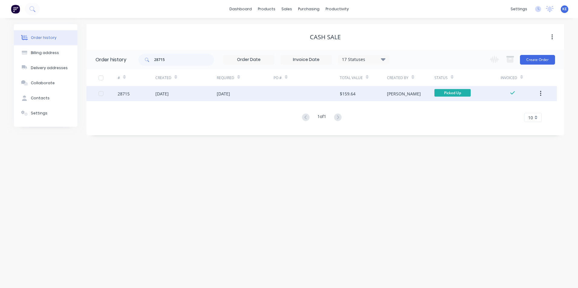
click at [140, 93] on div "28715" at bounding box center [137, 93] width 38 height 15
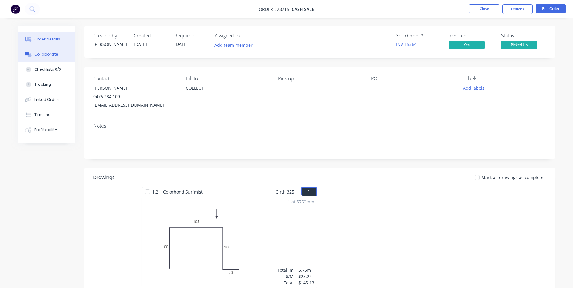
click at [37, 55] on div "Collaborate" at bounding box center [46, 54] width 24 height 5
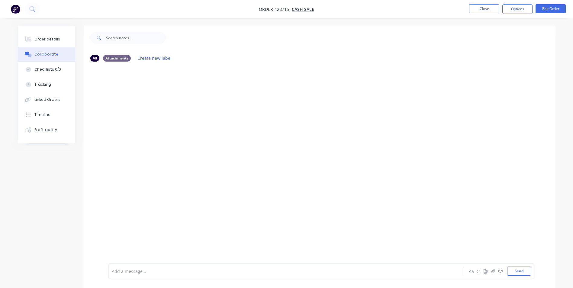
click at [139, 267] on div "Add a message..." at bounding box center [269, 271] width 314 height 9
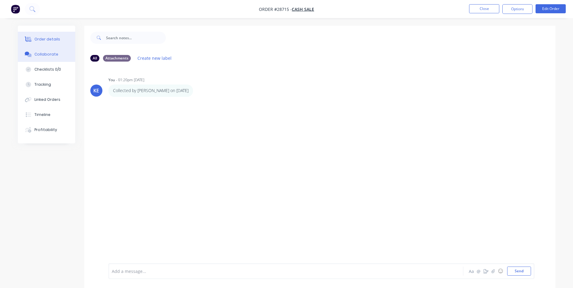
click at [34, 41] on button "Order details" at bounding box center [46, 39] width 57 height 15
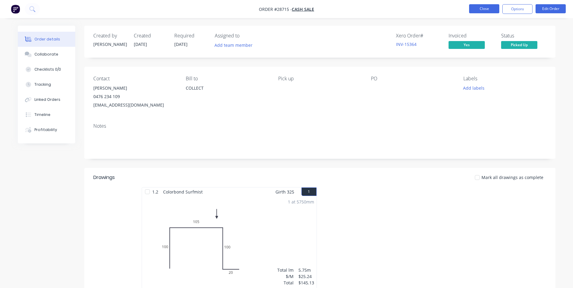
click at [484, 11] on button "Close" at bounding box center [484, 8] width 30 height 9
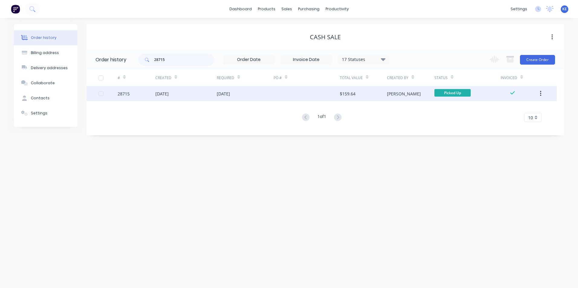
click at [537, 92] on button "button" at bounding box center [540, 93] width 14 height 11
click at [515, 109] on div "Archive" at bounding box center [518, 109] width 47 height 9
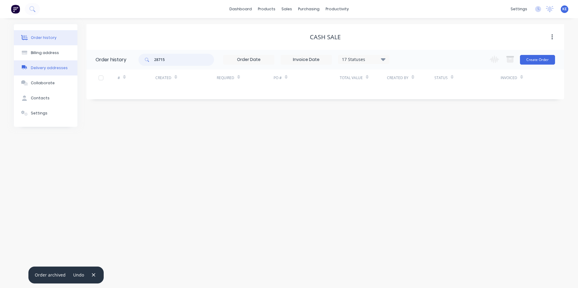
drag, startPoint x: 189, startPoint y: 64, endPoint x: 73, endPoint y: 63, distance: 116.3
click at [73, 63] on div "Order history Billing address Delivery addresses Collaborate Contacts Settings …" at bounding box center [289, 75] width 550 height 103
type input "28765"
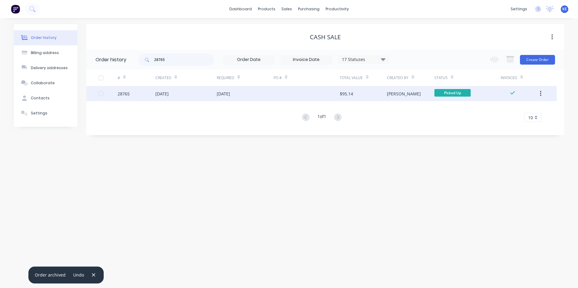
click at [149, 94] on div "28765" at bounding box center [137, 93] width 38 height 15
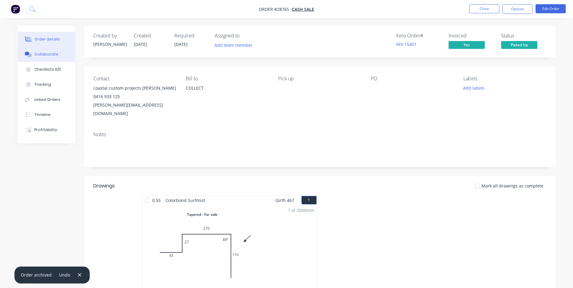
drag, startPoint x: 44, startPoint y: 53, endPoint x: 47, endPoint y: 48, distance: 5.8
click at [44, 52] on div "Collaborate" at bounding box center [46, 54] width 24 height 5
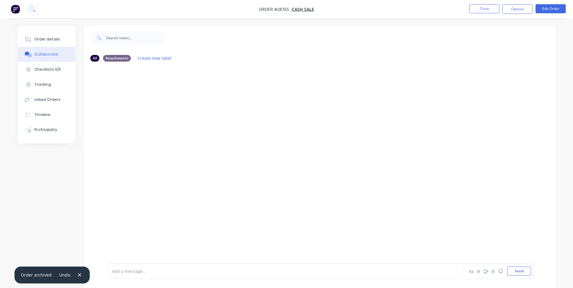
drag, startPoint x: 143, startPoint y: 269, endPoint x: 161, endPoint y: 204, distance: 67.3
click at [143, 266] on div "Add a message... Aa @ ☺ Send" at bounding box center [321, 271] width 426 height 16
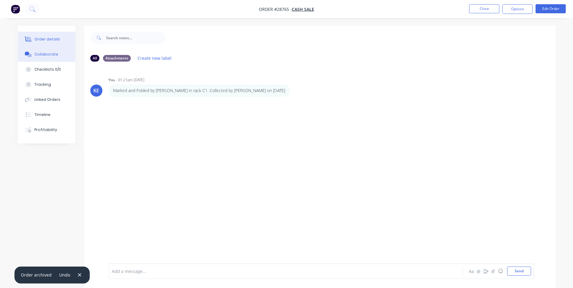
click at [46, 35] on button "Order details" at bounding box center [46, 39] width 57 height 15
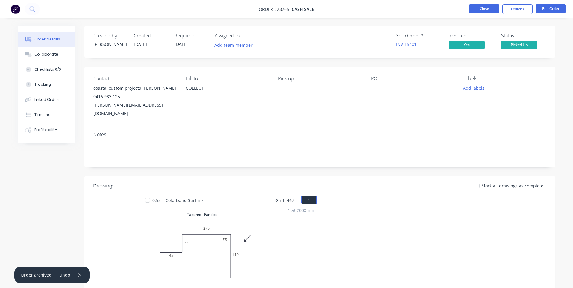
click at [482, 9] on button "Close" at bounding box center [484, 8] width 30 height 9
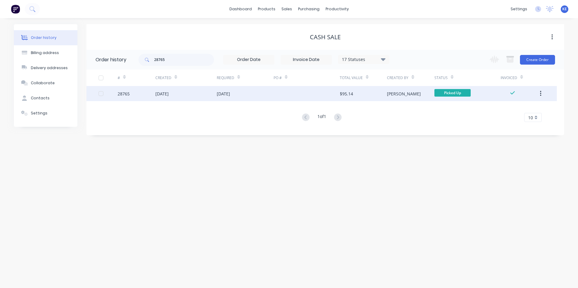
click at [542, 93] on button "button" at bounding box center [540, 93] width 14 height 11
click at [510, 108] on div "Archive" at bounding box center [518, 109] width 47 height 9
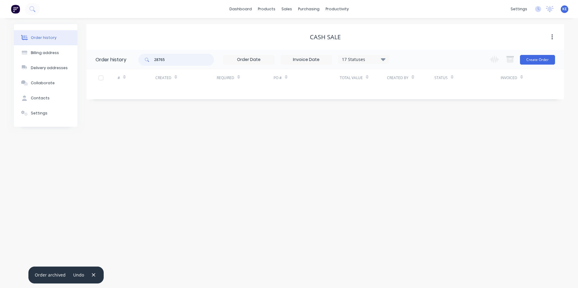
drag, startPoint x: 127, startPoint y: 63, endPoint x: 123, endPoint y: 63, distance: 4.6
click at [123, 63] on header "Order history 28765 17 Statuses Invoice Status Invoiced Not Invoiced Partial Or…" at bounding box center [324, 60] width 477 height 20
type input "28786"
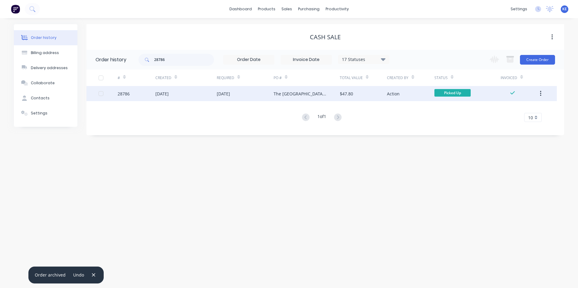
click at [142, 90] on div "28786" at bounding box center [137, 93] width 38 height 15
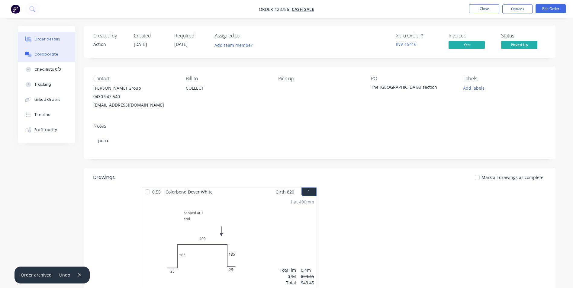
click at [37, 56] on div "Collaborate" at bounding box center [46, 54] width 24 height 5
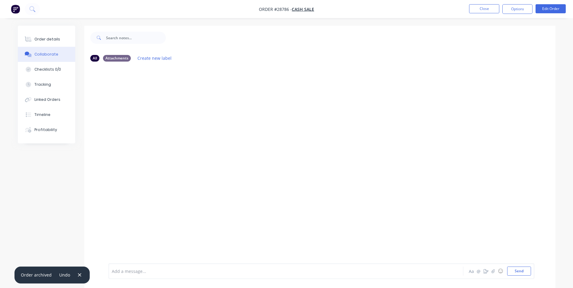
drag, startPoint x: 77, startPoint y: 274, endPoint x: 105, endPoint y: 248, distance: 38.3
click at [78, 273] on icon "button" at bounding box center [80, 274] width 4 height 5
click at [128, 272] on div at bounding box center [269, 271] width 314 height 6
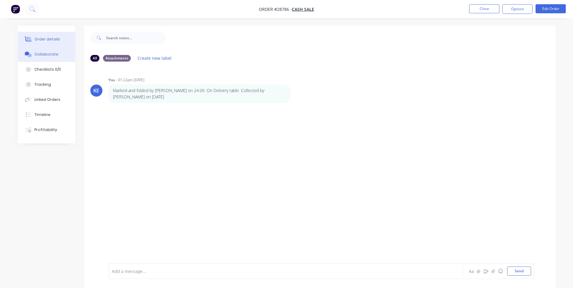
click at [40, 37] on div "Order details" at bounding box center [47, 39] width 26 height 5
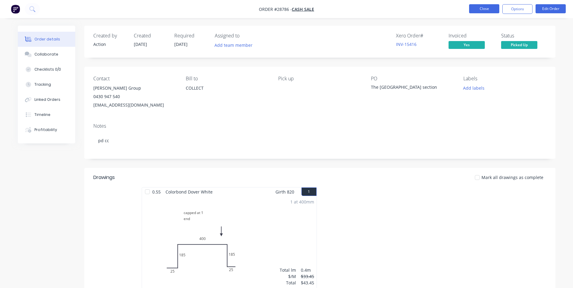
click at [485, 5] on button "Close" at bounding box center [484, 8] width 30 height 9
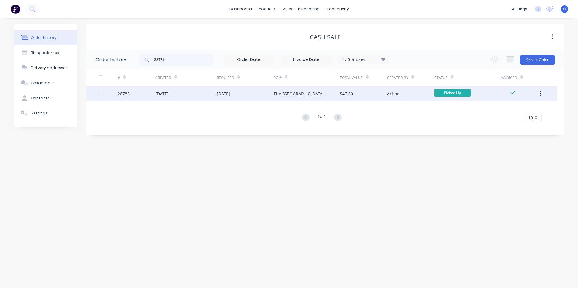
click at [542, 94] on button "button" at bounding box center [540, 93] width 14 height 11
click at [510, 107] on div "Archive" at bounding box center [518, 109] width 47 height 9
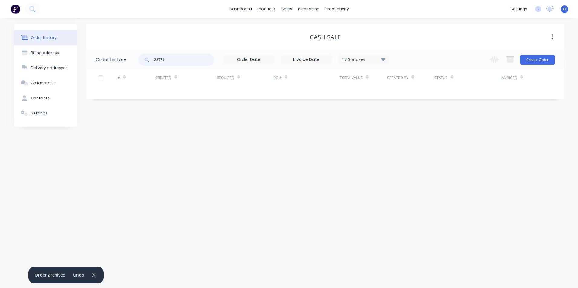
drag, startPoint x: 178, startPoint y: 59, endPoint x: 133, endPoint y: 62, distance: 44.9
click at [133, 62] on header "Order history 28786 17 Statuses Invoice Status Invoiced Not Invoiced Partial Or…" at bounding box center [324, 60] width 477 height 20
type input "28658"
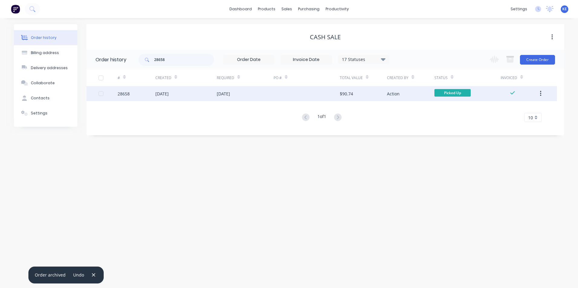
click at [142, 97] on div "28658" at bounding box center [137, 93] width 38 height 15
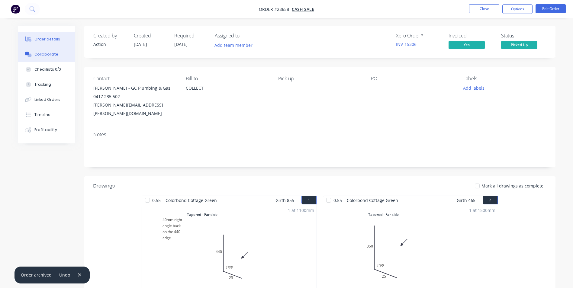
click at [43, 56] on div "Collaborate" at bounding box center [46, 54] width 24 height 5
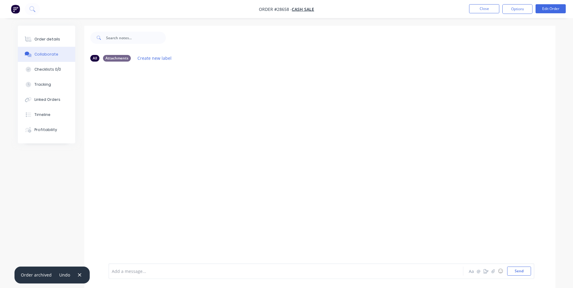
drag, startPoint x: 79, startPoint y: 275, endPoint x: 130, endPoint y: 274, distance: 51.4
click at [79, 274] on icon "button" at bounding box center [80, 274] width 4 height 5
drag, startPoint x: 131, startPoint y: 274, endPoint x: 133, endPoint y: 271, distance: 3.1
click at [133, 271] on div at bounding box center [269, 271] width 314 height 6
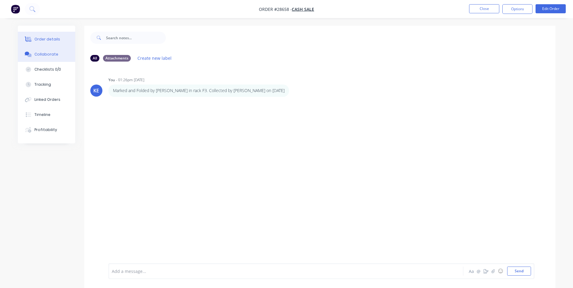
click at [42, 36] on button "Order details" at bounding box center [46, 39] width 57 height 15
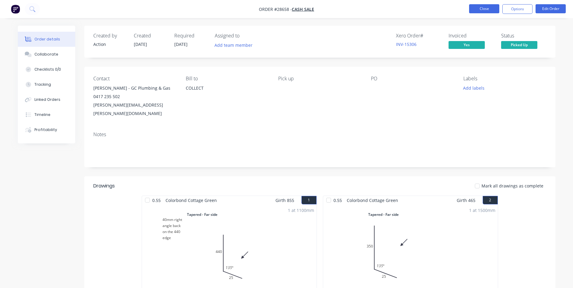
click at [485, 8] on button "Close" at bounding box center [484, 8] width 30 height 9
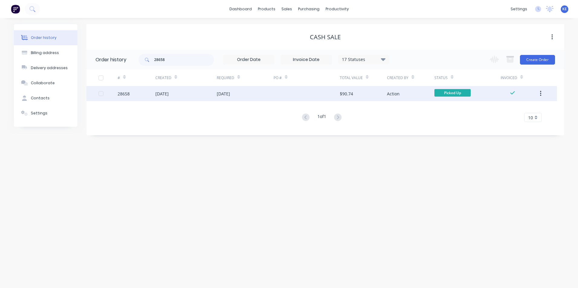
click at [540, 94] on icon "button" at bounding box center [540, 93] width 1 height 5
click at [508, 114] on div "Archive" at bounding box center [518, 109] width 47 height 9
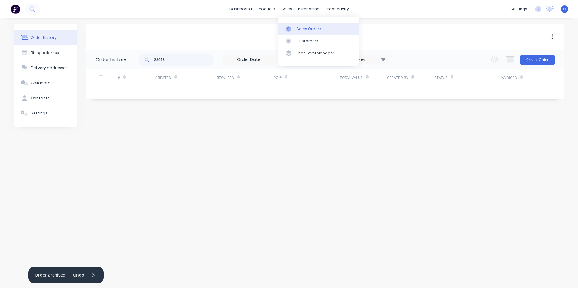
click at [299, 30] on div "Sales Orders" at bounding box center [308, 28] width 25 height 5
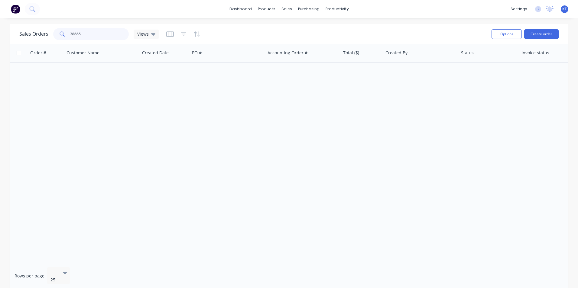
drag, startPoint x: 87, startPoint y: 33, endPoint x: 56, endPoint y: 32, distance: 31.4
click at [56, 32] on div "28665" at bounding box center [91, 34] width 76 height 12
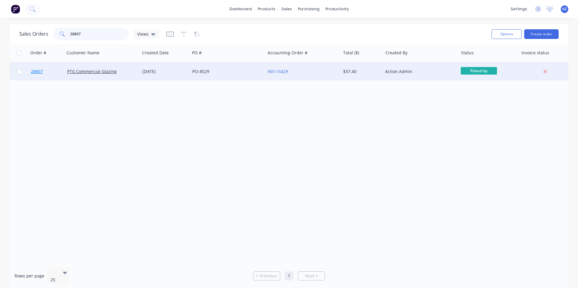
type input "28807"
click at [57, 71] on link "28807" at bounding box center [49, 72] width 36 height 18
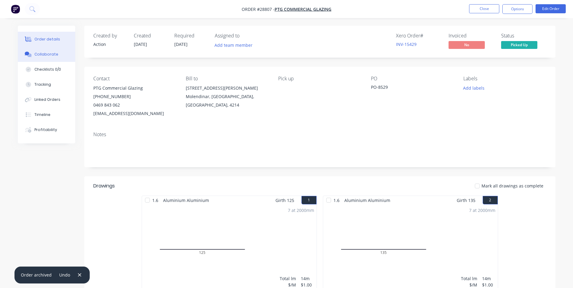
click at [45, 51] on button "Collaborate" at bounding box center [46, 54] width 57 height 15
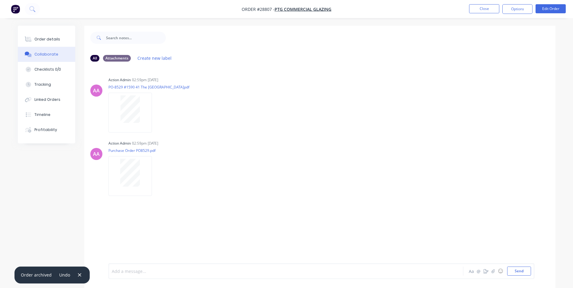
drag, startPoint x: 140, startPoint y: 270, endPoint x: 145, endPoint y: 228, distance: 41.7
click at [140, 267] on div "Add a message..." at bounding box center [269, 271] width 314 height 9
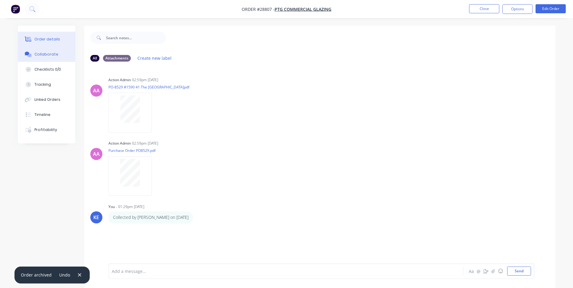
click at [53, 38] on div "Order details" at bounding box center [47, 39] width 26 height 5
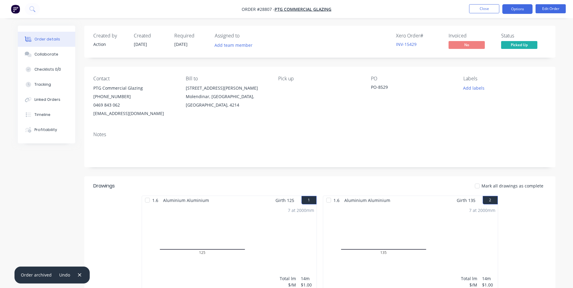
click at [517, 10] on button "Options" at bounding box center [517, 9] width 30 height 10
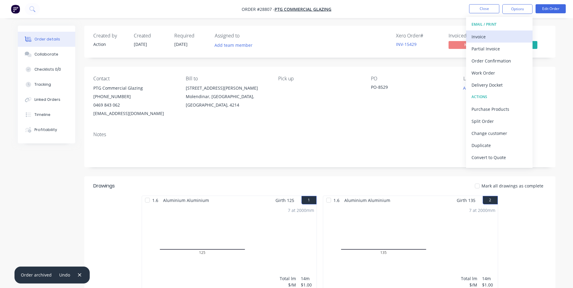
click at [480, 34] on div "Invoice" at bounding box center [500, 36] width 56 height 9
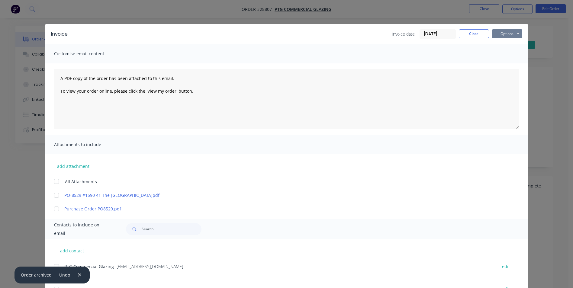
click at [508, 33] on button "Options" at bounding box center [507, 33] width 30 height 9
click at [503, 53] on button "Print" at bounding box center [511, 55] width 39 height 10
click at [466, 35] on button "Close" at bounding box center [474, 33] width 30 height 9
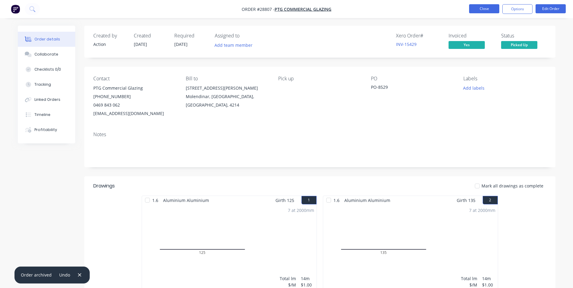
click at [482, 7] on button "Close" at bounding box center [484, 8] width 30 height 9
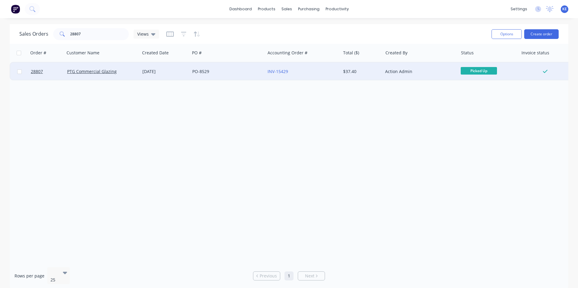
click at [19, 73] on input "checkbox" at bounding box center [19, 71] width 5 height 5
checkbox input "true"
click at [500, 37] on button "Options" at bounding box center [506, 34] width 30 height 10
click at [487, 60] on div "Archive" at bounding box center [488, 61] width 56 height 9
checkbox input "false"
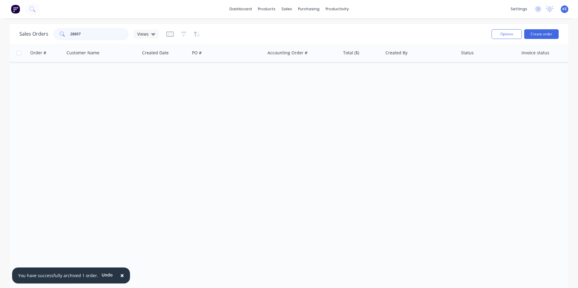
drag, startPoint x: 47, startPoint y: 39, endPoint x: 44, endPoint y: 40, distance: 3.7
click at [44, 40] on div "Sales Orders 28807 Views" at bounding box center [89, 34] width 140 height 12
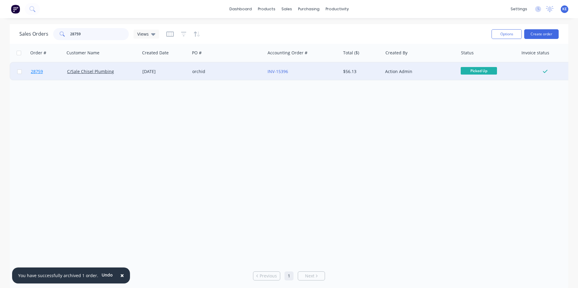
type input "28759"
click at [119, 71] on div "C/Sale Chisel Plumbing" at bounding box center [100, 72] width 67 height 6
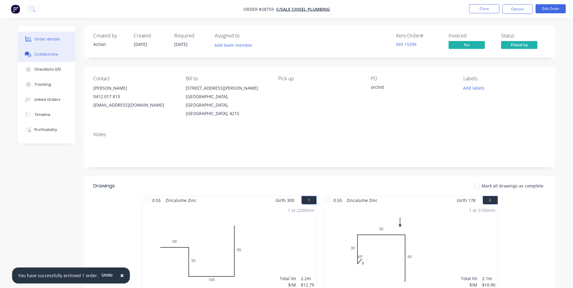
click at [43, 55] on div "Collaborate" at bounding box center [46, 54] width 24 height 5
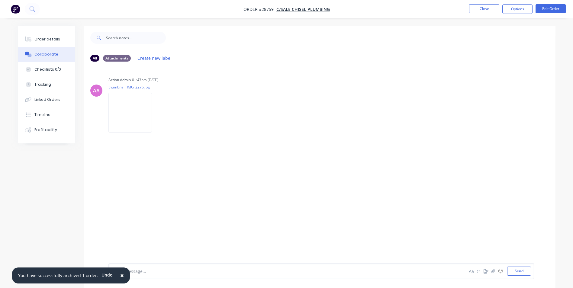
click at [120, 275] on span "×" at bounding box center [122, 275] width 4 height 8
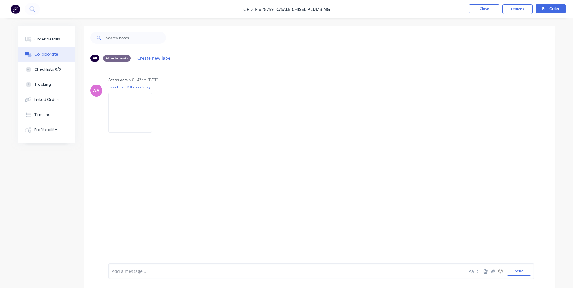
click at [136, 275] on div "Add a message..." at bounding box center [269, 271] width 314 height 9
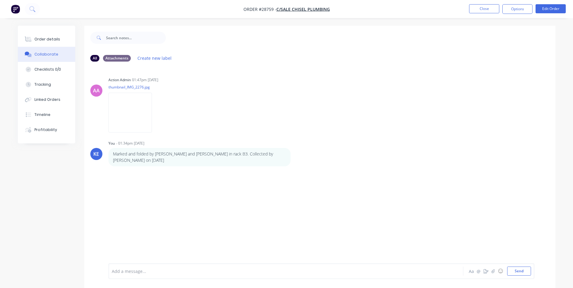
drag, startPoint x: 52, startPoint y: 40, endPoint x: 83, endPoint y: 50, distance: 32.5
click at [52, 40] on div "Order details" at bounding box center [47, 39] width 26 height 5
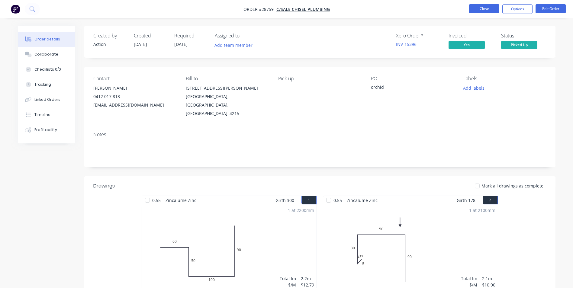
click at [488, 9] on button "Close" at bounding box center [484, 8] width 30 height 9
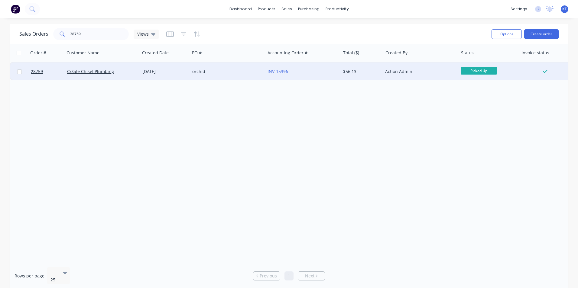
click at [21, 72] on input "checkbox" at bounding box center [19, 71] width 5 height 5
checkbox input "true"
click at [503, 36] on button "Options" at bounding box center [506, 34] width 30 height 10
click at [474, 60] on div "Archive" at bounding box center [488, 61] width 56 height 9
checkbox input "false"
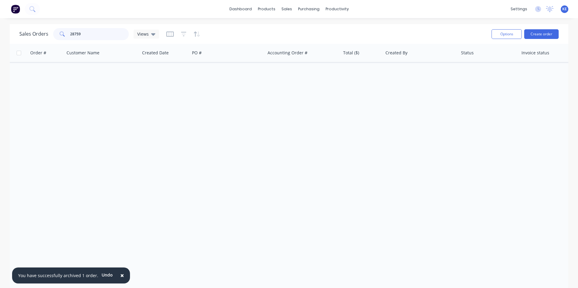
drag, startPoint x: 89, startPoint y: 35, endPoint x: 31, endPoint y: 36, distance: 58.3
click at [31, 36] on div "Sales Orders 28759 Views" at bounding box center [89, 34] width 140 height 12
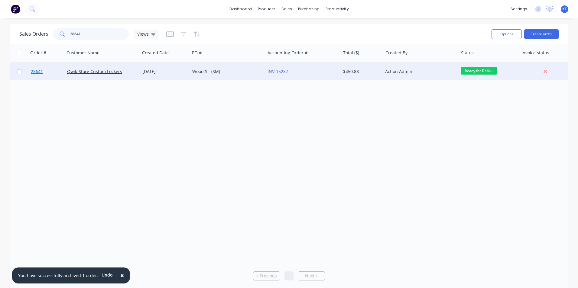
type input "28641"
click at [48, 72] on link "28641" at bounding box center [49, 72] width 36 height 18
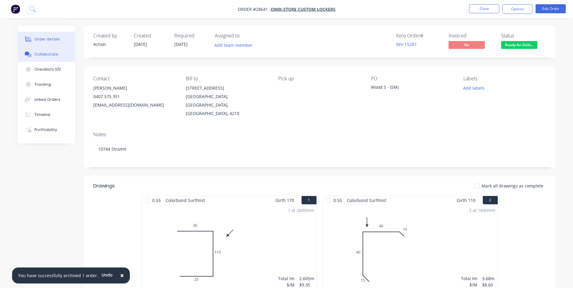
click at [39, 53] on div "Collaborate" at bounding box center [46, 54] width 24 height 5
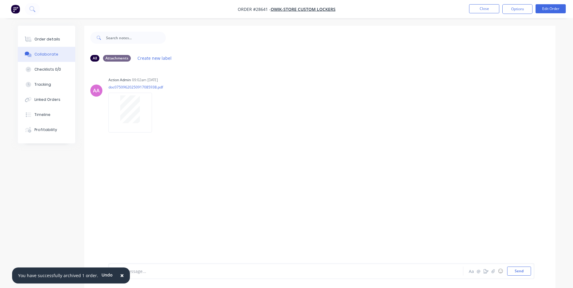
drag, startPoint x: 118, startPoint y: 275, endPoint x: 151, endPoint y: 274, distance: 33.6
click at [120, 274] on span "×" at bounding box center [122, 275] width 4 height 8
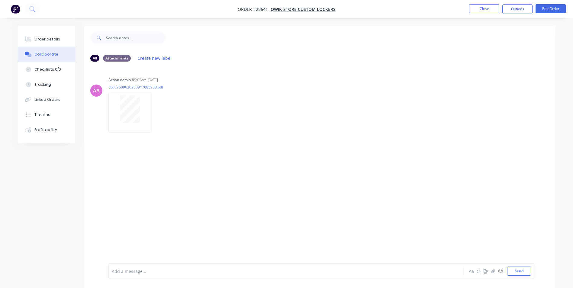
click at [152, 273] on div at bounding box center [269, 271] width 314 height 6
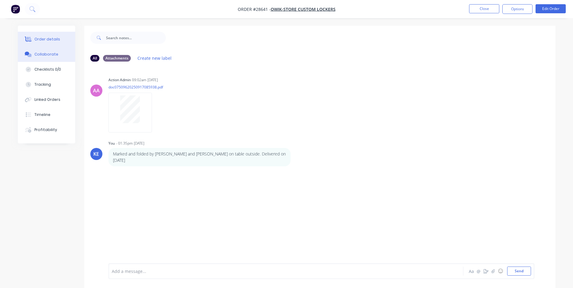
click at [53, 36] on button "Order details" at bounding box center [46, 39] width 57 height 15
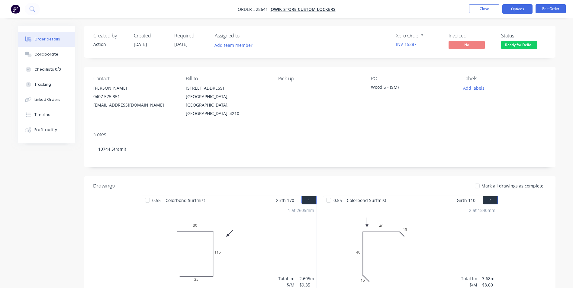
click at [517, 11] on button "Options" at bounding box center [517, 9] width 30 height 10
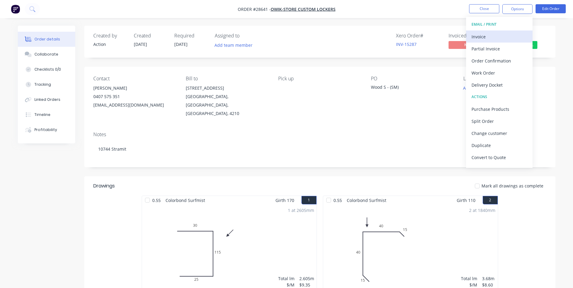
click at [488, 34] on div "Invoice" at bounding box center [500, 36] width 56 height 9
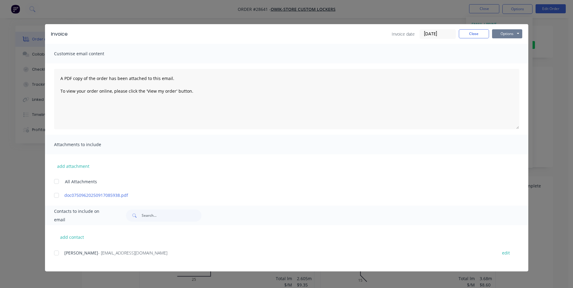
click at [504, 33] on button "Options" at bounding box center [507, 33] width 30 height 9
click at [503, 53] on button "Print" at bounding box center [511, 55] width 39 height 10
click at [472, 33] on button "Close" at bounding box center [474, 33] width 30 height 9
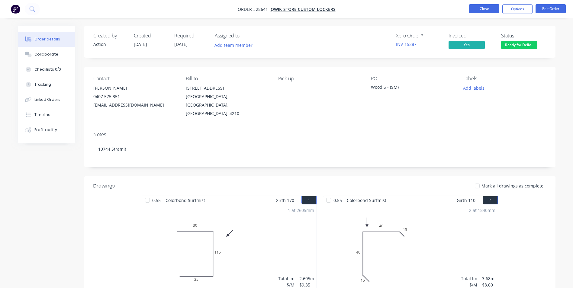
click at [479, 8] on button "Close" at bounding box center [484, 8] width 30 height 9
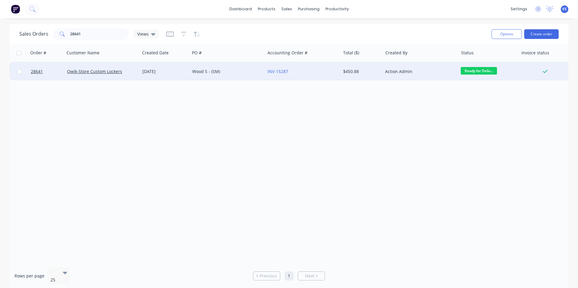
click at [127, 72] on div "Qwik-Store Custom Lockers" at bounding box center [100, 72] width 67 height 6
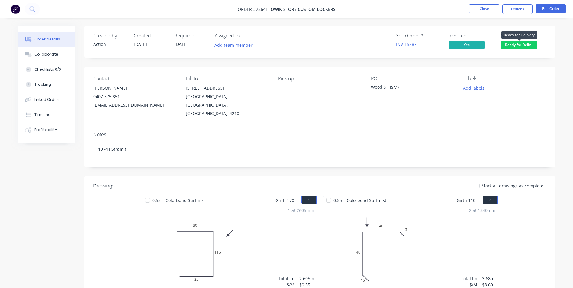
click at [518, 43] on span "Ready for Deliv..." at bounding box center [519, 45] width 36 height 8
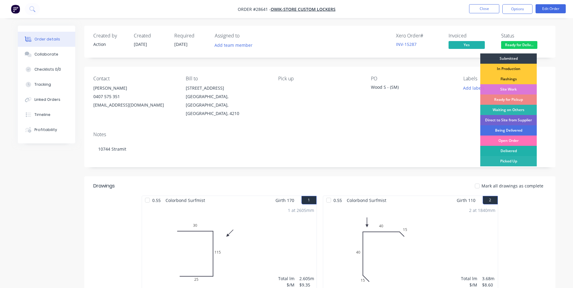
click at [506, 147] on div "Delivered" at bounding box center [508, 151] width 56 height 10
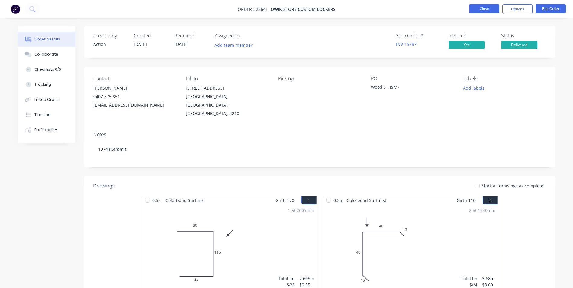
click at [485, 9] on button "Close" at bounding box center [484, 8] width 30 height 9
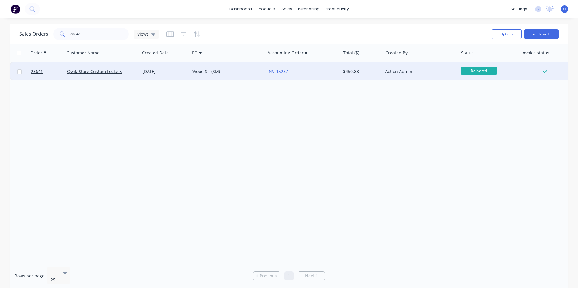
click at [21, 73] on input "checkbox" at bounding box center [19, 71] width 5 height 5
checkbox input "true"
click at [503, 34] on button "Options" at bounding box center [506, 34] width 30 height 10
click at [466, 60] on div "Archive" at bounding box center [488, 61] width 56 height 9
checkbox input "false"
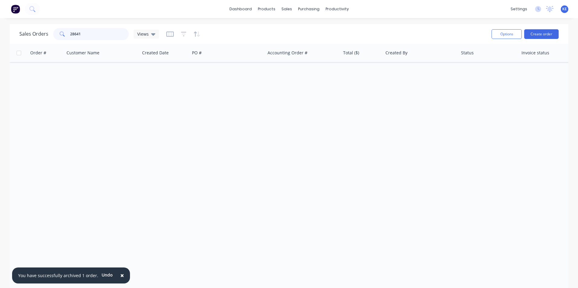
drag, startPoint x: 91, startPoint y: 38, endPoint x: 70, endPoint y: 110, distance: 74.8
click at [53, 46] on div "Sales Orders 28641 Views Options Create order Order # Customer Name Created Dat…" at bounding box center [289, 157] width 558 height 266
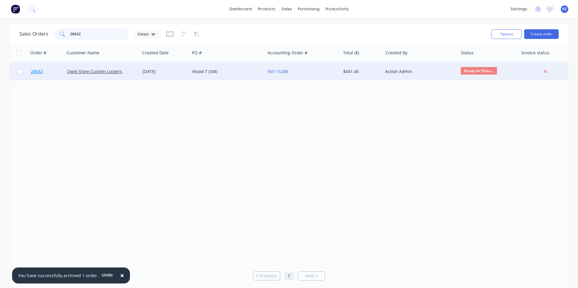
type input "28642"
click at [55, 73] on link "28642" at bounding box center [49, 72] width 36 height 18
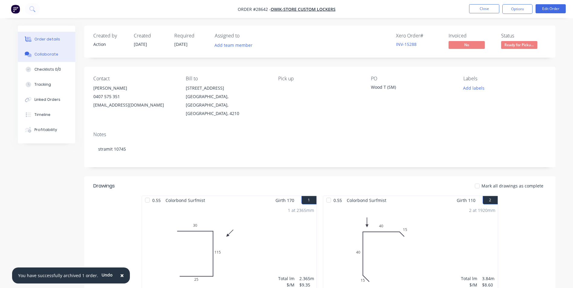
click at [40, 52] on div "Collaborate" at bounding box center [46, 54] width 24 height 5
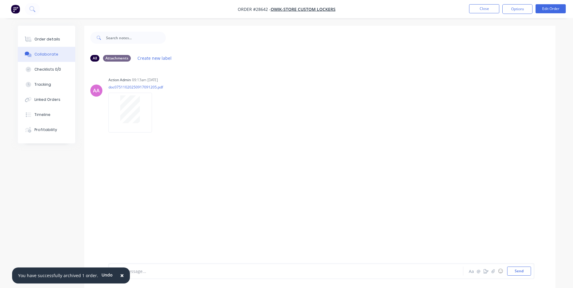
drag, startPoint x: 117, startPoint y: 277, endPoint x: 128, endPoint y: 274, distance: 11.3
click at [120, 276] on span "×" at bounding box center [122, 275] width 4 height 8
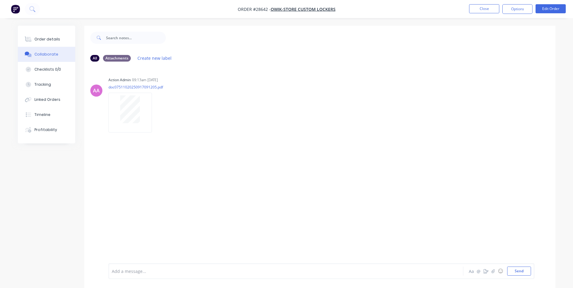
click at [128, 274] on div at bounding box center [269, 271] width 314 height 6
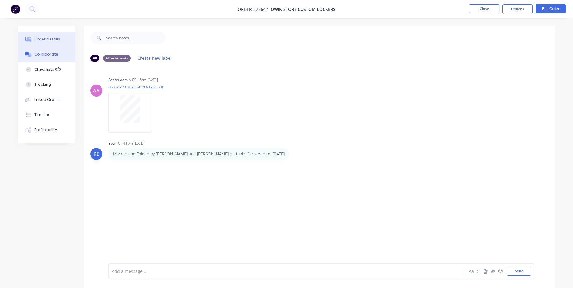
click at [53, 37] on div "Order details" at bounding box center [47, 39] width 26 height 5
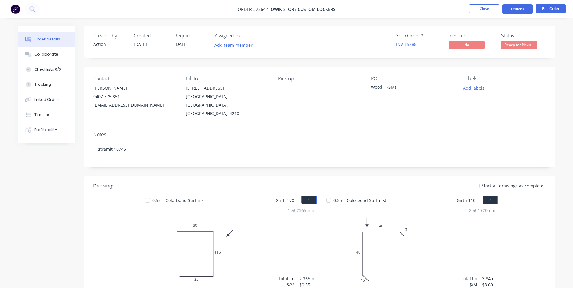
click at [525, 10] on button "Options" at bounding box center [517, 9] width 30 height 10
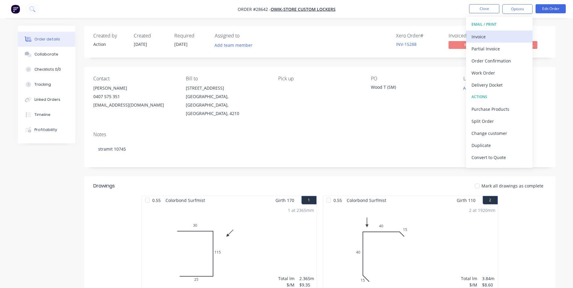
click at [490, 31] on button "Invoice" at bounding box center [499, 37] width 66 height 12
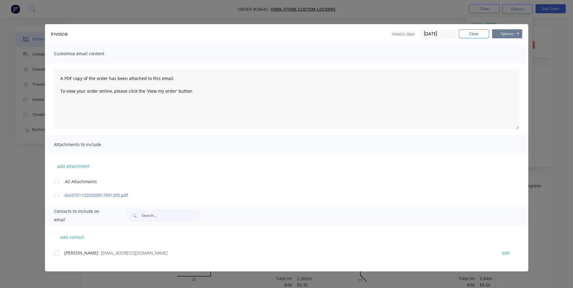
click at [501, 35] on button "Options" at bounding box center [507, 33] width 30 height 9
click at [501, 53] on button "Print" at bounding box center [511, 55] width 39 height 10
click at [467, 36] on button "Close" at bounding box center [474, 33] width 30 height 9
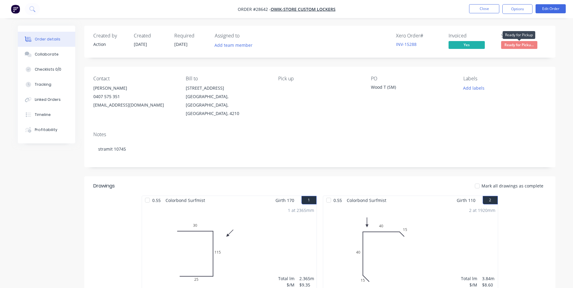
click at [512, 46] on span "Ready for Picku..." at bounding box center [519, 45] width 36 height 8
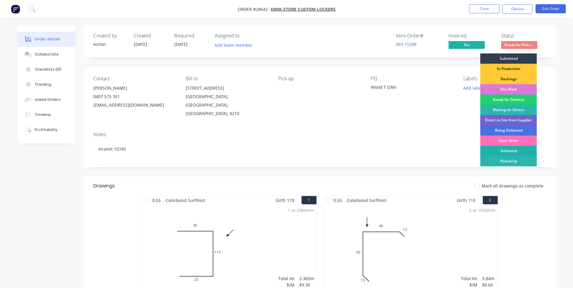
click at [504, 149] on div "Delivered" at bounding box center [508, 151] width 56 height 10
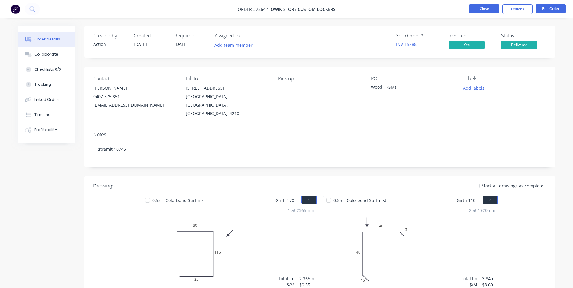
click at [484, 6] on button "Close" at bounding box center [484, 8] width 30 height 9
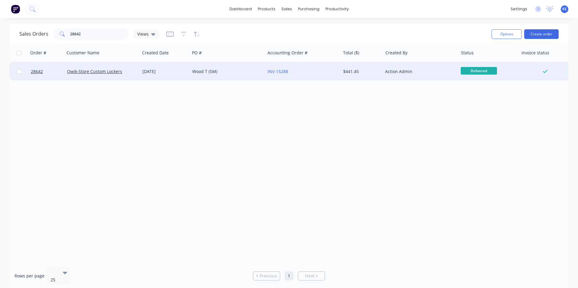
click at [21, 71] on input "checkbox" at bounding box center [19, 71] width 5 height 5
checkbox input "true"
click at [508, 32] on button "Options" at bounding box center [506, 34] width 30 height 10
click at [466, 64] on div "Archive" at bounding box center [488, 61] width 56 height 9
checkbox input "false"
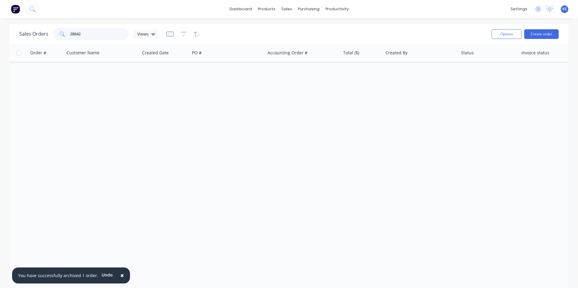
drag, startPoint x: 90, startPoint y: 34, endPoint x: 44, endPoint y: 40, distance: 46.3
click at [44, 40] on div "Sales Orders 28642 Views" at bounding box center [252, 34] width 467 height 15
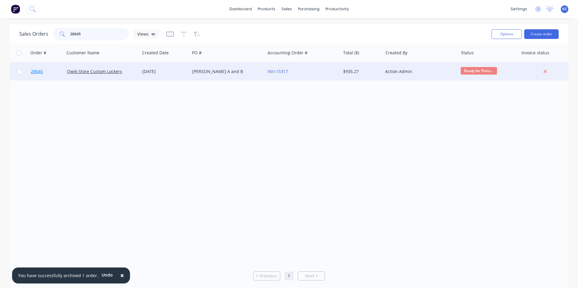
type input "28645"
click at [54, 69] on link "28645" at bounding box center [49, 72] width 36 height 18
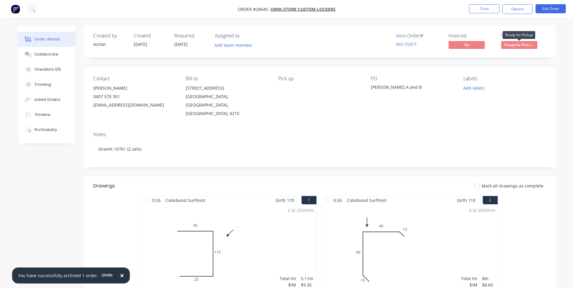
click at [523, 43] on span "Ready for Picku..." at bounding box center [519, 45] width 36 height 8
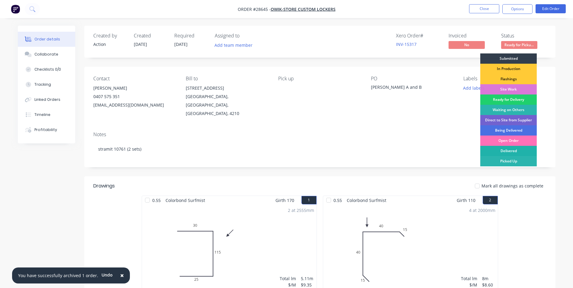
click at [502, 150] on div "Delivered" at bounding box center [508, 151] width 56 height 10
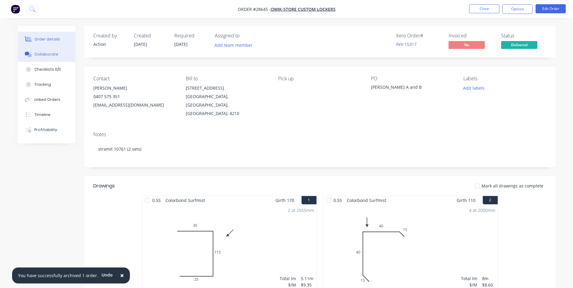
click at [53, 53] on div "Collaborate" at bounding box center [46, 54] width 24 height 5
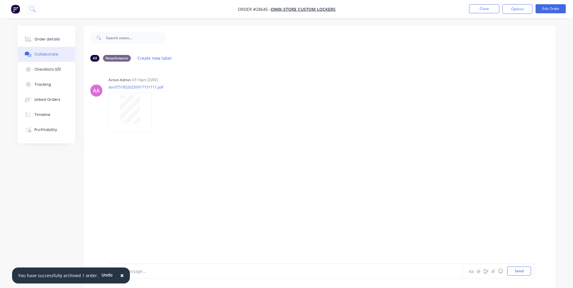
click at [120, 277] on span "×" at bounding box center [122, 275] width 4 height 8
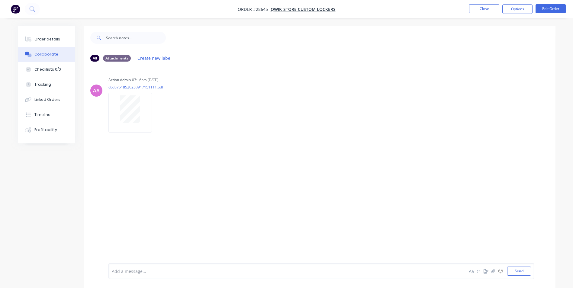
drag, startPoint x: 129, startPoint y: 276, endPoint x: 131, endPoint y: 270, distance: 6.0
click at [131, 271] on div "Add a message..." at bounding box center [269, 271] width 314 height 9
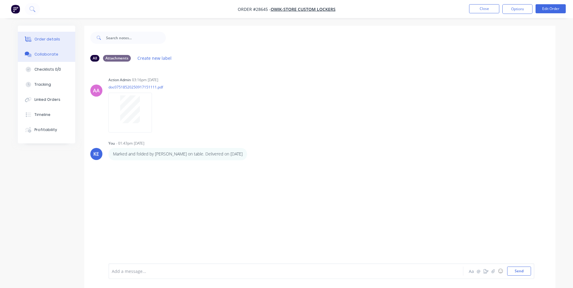
click at [43, 38] on div "Order details" at bounding box center [47, 39] width 26 height 5
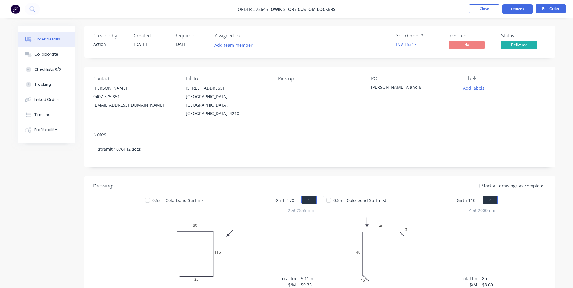
click at [516, 10] on button "Options" at bounding box center [517, 9] width 30 height 10
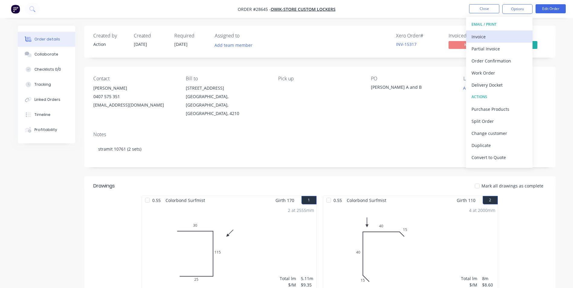
click at [488, 34] on div "Invoice" at bounding box center [500, 36] width 56 height 9
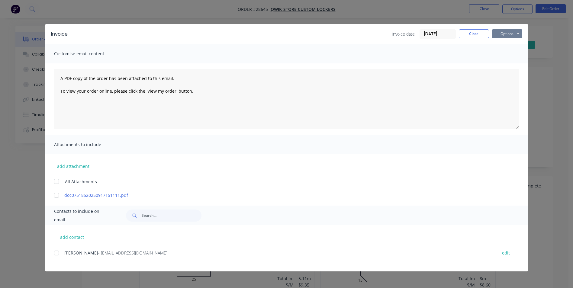
click at [505, 35] on button "Options" at bounding box center [507, 33] width 30 height 9
click at [502, 50] on button "Print" at bounding box center [511, 55] width 39 height 10
click at [472, 32] on button "Close" at bounding box center [474, 33] width 30 height 9
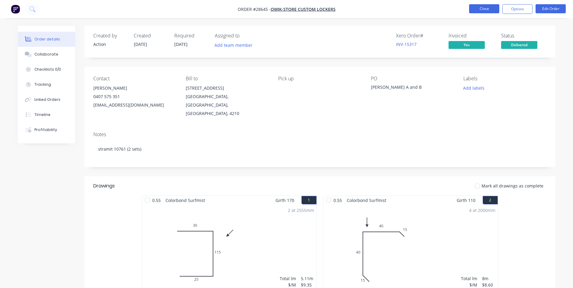
click at [475, 8] on button "Close" at bounding box center [484, 8] width 30 height 9
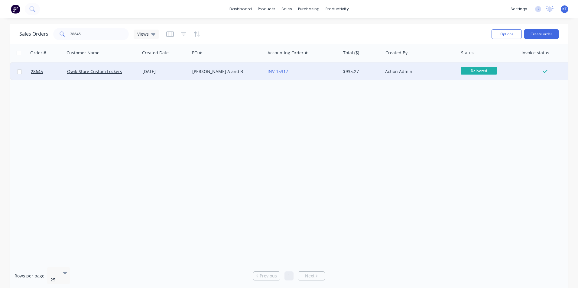
click at [19, 73] on input "checkbox" at bounding box center [19, 71] width 5 height 5
checkbox input "true"
click at [505, 34] on button "Options" at bounding box center [506, 34] width 30 height 10
click at [477, 64] on div "Archive" at bounding box center [488, 61] width 56 height 9
checkbox input "false"
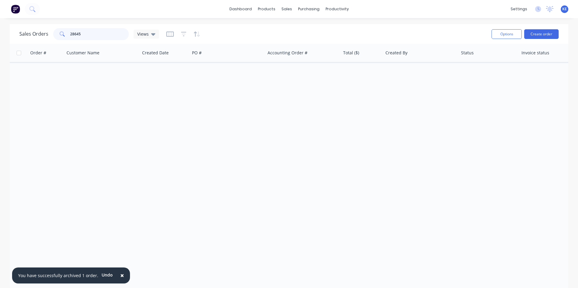
drag, startPoint x: 95, startPoint y: 33, endPoint x: 44, endPoint y: 38, distance: 50.7
click at [44, 38] on div "Sales Orders 28645 Views" at bounding box center [89, 34] width 140 height 12
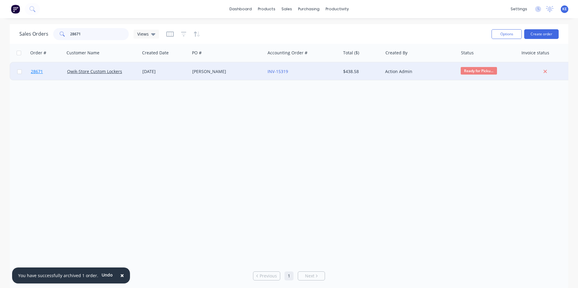
type input "28671"
click at [49, 69] on link "28671" at bounding box center [49, 72] width 36 height 18
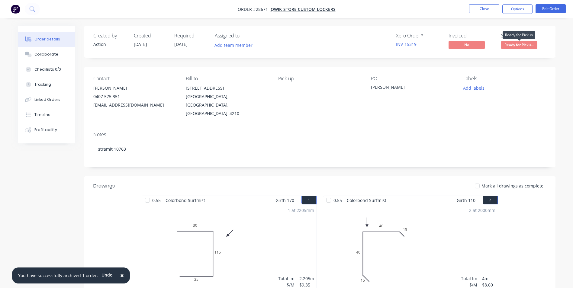
click at [511, 47] on span "Ready for Picku..." at bounding box center [519, 45] width 36 height 8
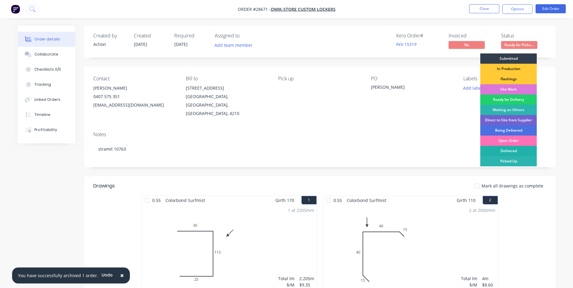
click at [508, 151] on div "Delivered" at bounding box center [508, 151] width 56 height 10
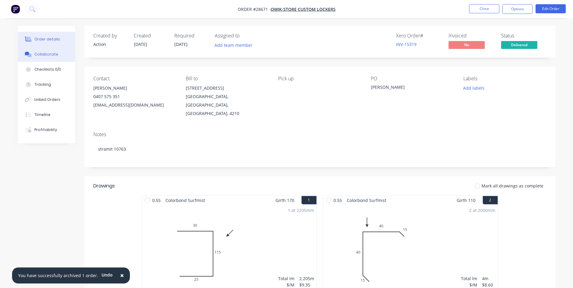
drag, startPoint x: 35, startPoint y: 59, endPoint x: 39, endPoint y: 57, distance: 4.3
click at [36, 59] on button "Collaborate" at bounding box center [46, 54] width 57 height 15
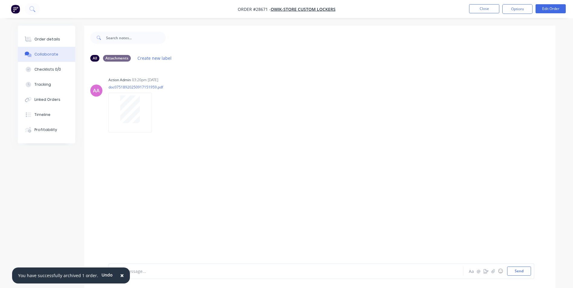
drag, startPoint x: 120, startPoint y: 276, endPoint x: 136, endPoint y: 270, distance: 17.7
click at [124, 274] on button "×" at bounding box center [122, 276] width 16 height 15
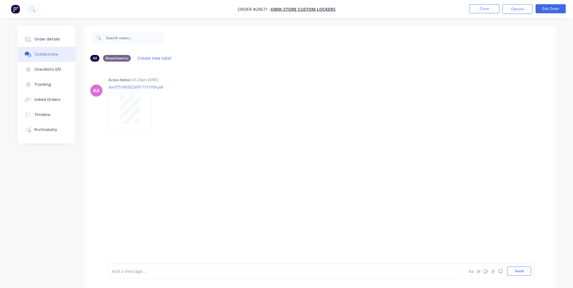
click at [136, 270] on div at bounding box center [269, 271] width 314 height 6
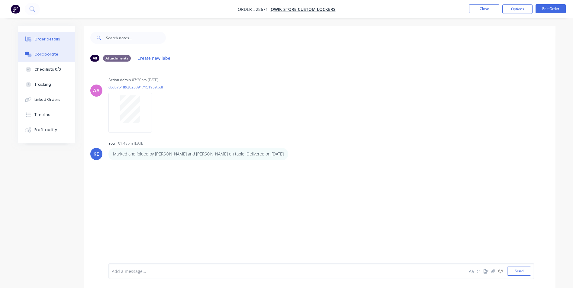
click at [43, 40] on div "Order details" at bounding box center [47, 39] width 26 height 5
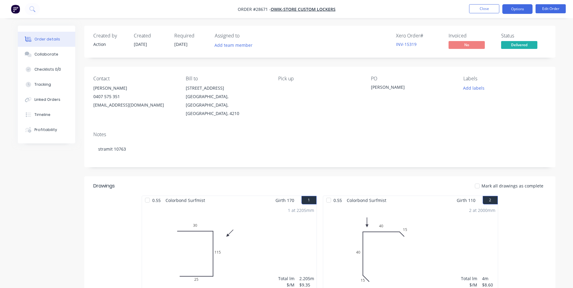
click at [516, 7] on button "Options" at bounding box center [517, 9] width 30 height 10
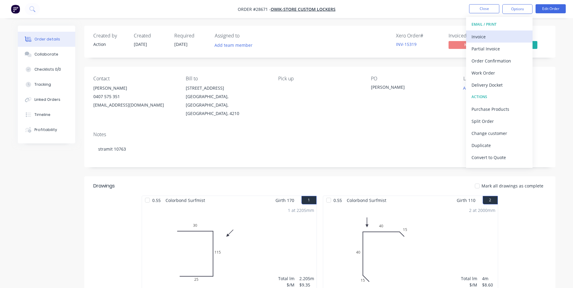
click at [484, 37] on div "Invoice" at bounding box center [500, 36] width 56 height 9
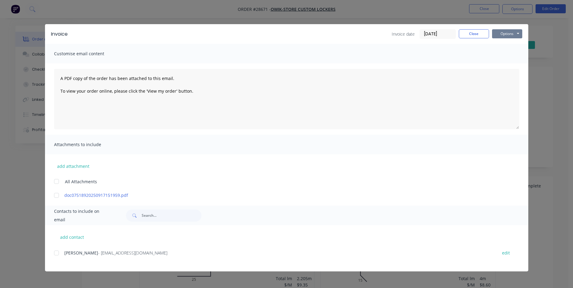
click at [504, 34] on button "Options" at bounding box center [507, 33] width 30 height 9
click at [498, 55] on button "Print" at bounding box center [511, 55] width 39 height 10
click at [476, 34] on button "Close" at bounding box center [474, 33] width 30 height 9
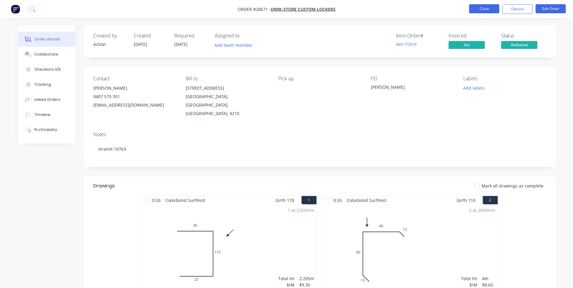
click at [481, 9] on button "Close" at bounding box center [484, 8] width 30 height 9
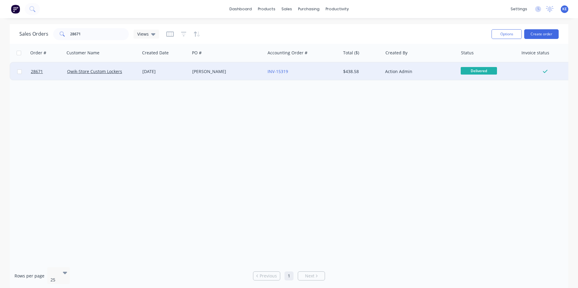
click at [21, 73] on input "checkbox" at bounding box center [19, 71] width 5 height 5
checkbox input "true"
click at [506, 33] on button "Options" at bounding box center [506, 34] width 30 height 10
click at [479, 59] on div "Archive" at bounding box center [488, 61] width 56 height 9
checkbox input "false"
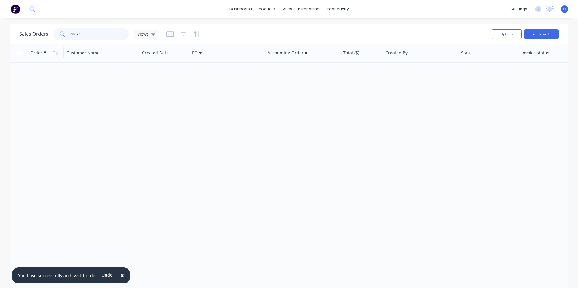
drag, startPoint x: 91, startPoint y: 36, endPoint x: 44, endPoint y: 47, distance: 48.1
click at [44, 47] on div "Sales Orders 28671 Views Options Create order Order # Customer Name Created Dat…" at bounding box center [289, 157] width 558 height 266
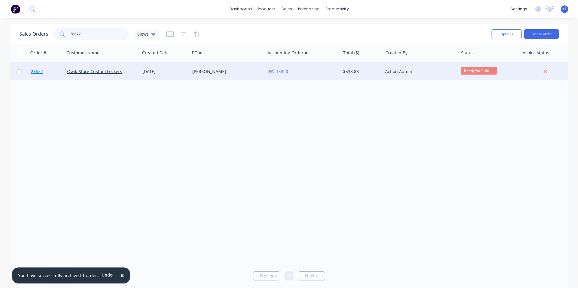
type input "28672"
click at [57, 67] on link "28672" at bounding box center [49, 72] width 36 height 18
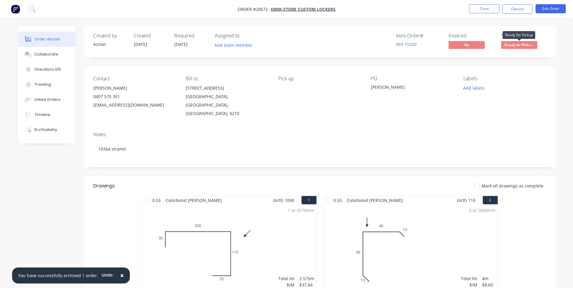
click at [514, 42] on span "Ready for Picku..." at bounding box center [519, 45] width 36 height 8
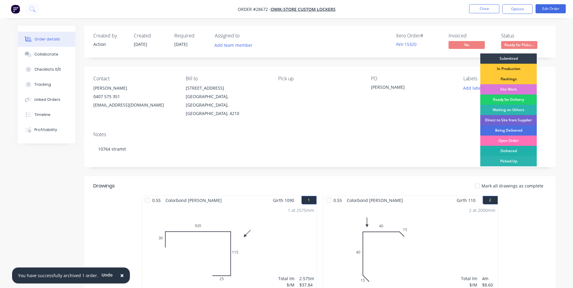
click at [501, 148] on div "Delivered" at bounding box center [508, 151] width 56 height 10
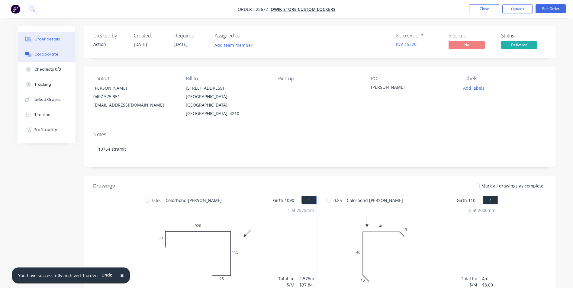
click at [45, 55] on div "Collaborate" at bounding box center [46, 54] width 24 height 5
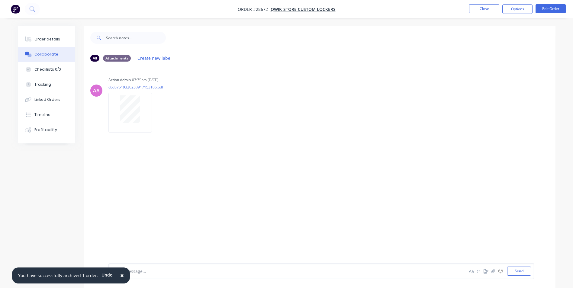
drag, startPoint x: 119, startPoint y: 276, endPoint x: 124, endPoint y: 272, distance: 6.4
click at [120, 275] on span "×" at bounding box center [122, 275] width 4 height 8
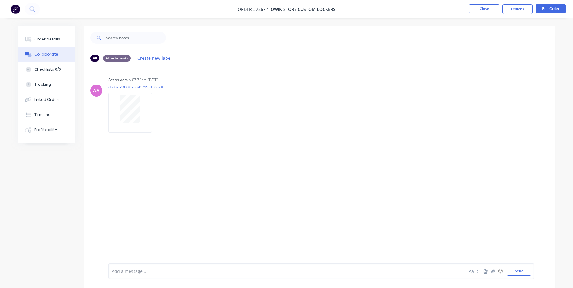
drag, startPoint x: 124, startPoint y: 272, endPoint x: 131, endPoint y: 246, distance: 26.5
click at [126, 268] on div at bounding box center [269, 271] width 314 height 6
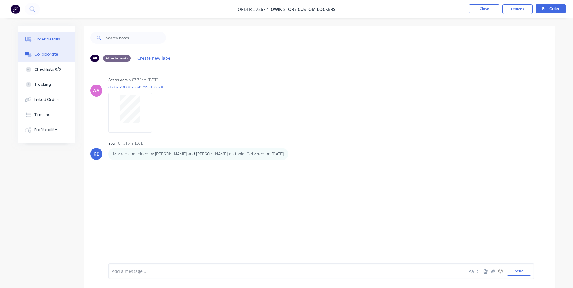
click at [51, 40] on div "Order details" at bounding box center [47, 39] width 26 height 5
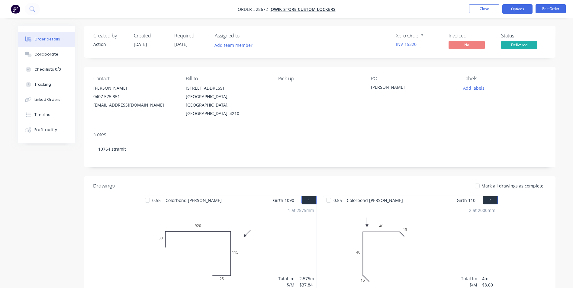
click at [522, 8] on button "Options" at bounding box center [517, 9] width 30 height 10
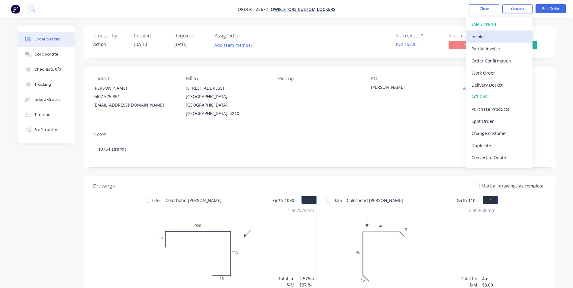
click at [498, 37] on div "Invoice" at bounding box center [500, 36] width 56 height 9
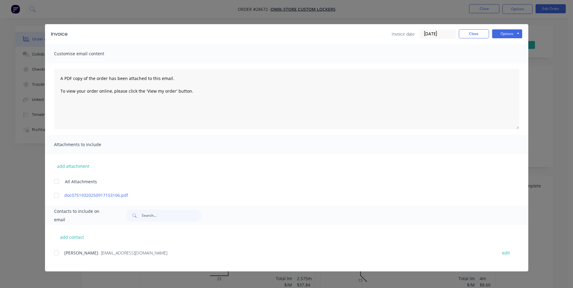
click at [507, 38] on div "Options Preview Print Email" at bounding box center [507, 34] width 30 height 10
click at [507, 35] on button "Options" at bounding box center [507, 33] width 30 height 9
click at [504, 54] on button "Print" at bounding box center [511, 55] width 39 height 10
click at [476, 34] on button "Close" at bounding box center [474, 33] width 30 height 9
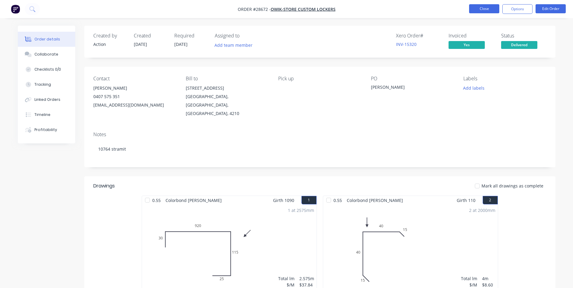
click at [483, 8] on button "Close" at bounding box center [484, 8] width 30 height 9
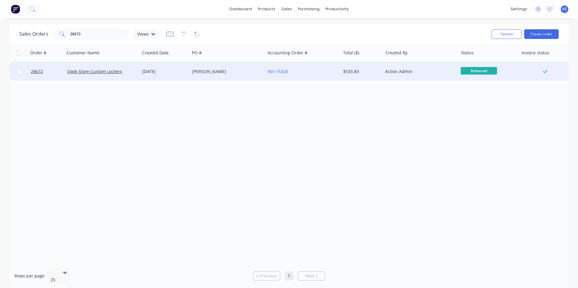
click at [21, 72] on input "checkbox" at bounding box center [19, 71] width 5 height 5
checkbox input "true"
click at [501, 35] on button "Options" at bounding box center [506, 34] width 30 height 10
click at [490, 58] on div "Archive" at bounding box center [488, 61] width 56 height 9
checkbox input "false"
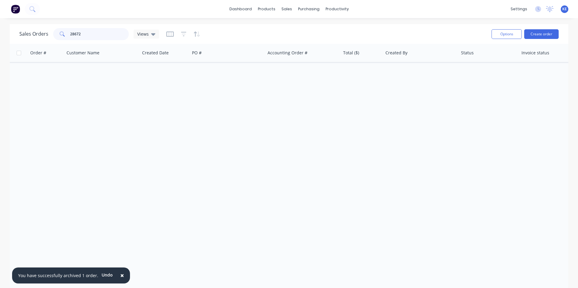
drag, startPoint x: 84, startPoint y: 33, endPoint x: 35, endPoint y: 42, distance: 49.2
click at [35, 42] on div "Sales Orders 28672 Views Options Create order" at bounding box center [289, 34] width 558 height 20
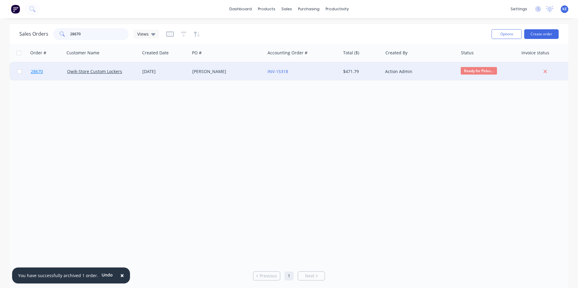
type input "28670"
click at [50, 73] on link "28670" at bounding box center [49, 72] width 36 height 18
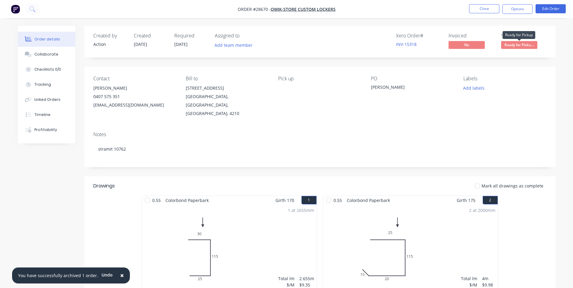
click at [516, 44] on span "Ready for Picku..." at bounding box center [519, 45] width 36 height 8
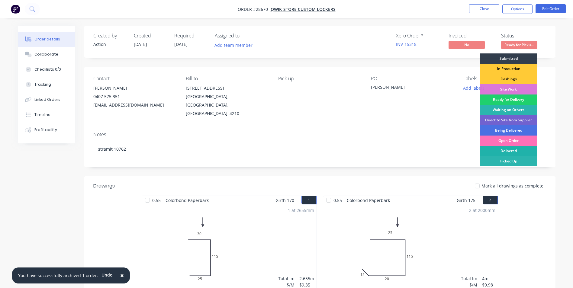
click at [508, 150] on div "Delivered" at bounding box center [508, 151] width 56 height 10
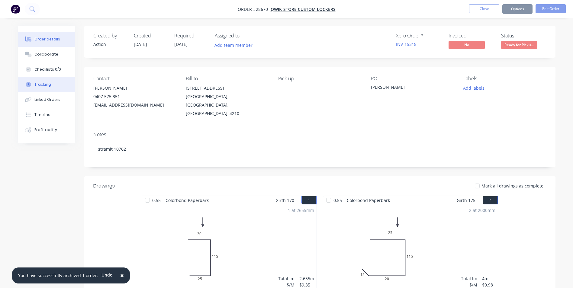
drag, startPoint x: 36, startPoint y: 59, endPoint x: 62, endPoint y: 87, distance: 38.1
click at [37, 58] on button "Collaborate" at bounding box center [46, 54] width 57 height 15
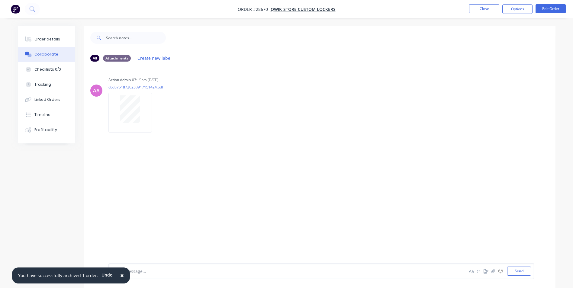
drag, startPoint x: 119, startPoint y: 275, endPoint x: 127, endPoint y: 271, distance: 9.1
click at [121, 273] on button "×" at bounding box center [122, 276] width 16 height 15
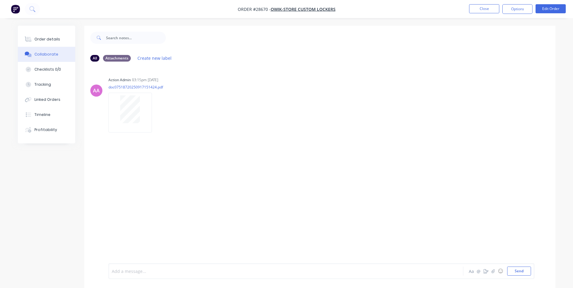
drag, startPoint x: 129, startPoint y: 270, endPoint x: 143, endPoint y: 170, distance: 101.0
click at [129, 267] on div "Add a message..." at bounding box center [269, 271] width 314 height 9
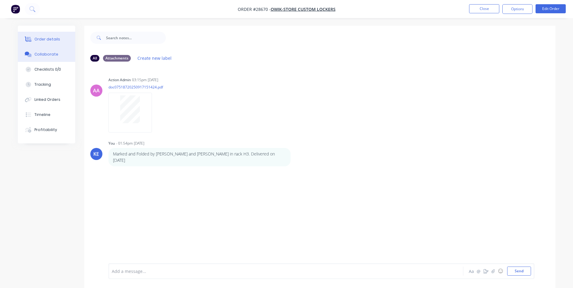
click at [34, 39] on button "Order details" at bounding box center [46, 39] width 57 height 15
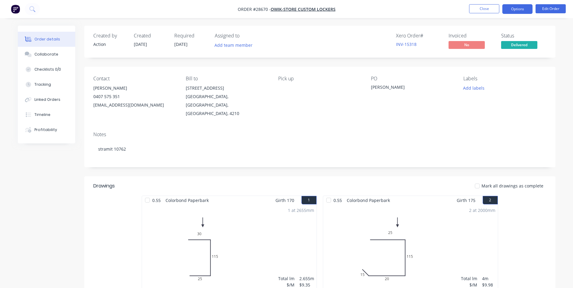
click at [510, 8] on button "Options" at bounding box center [517, 9] width 30 height 10
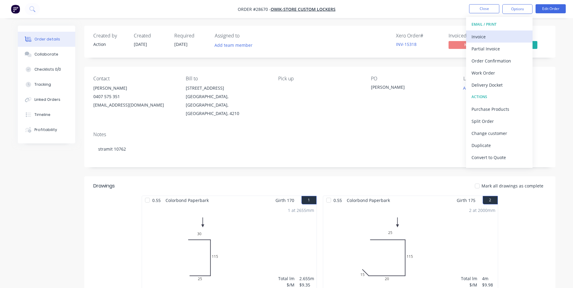
click at [495, 37] on div "Invoice" at bounding box center [500, 36] width 56 height 9
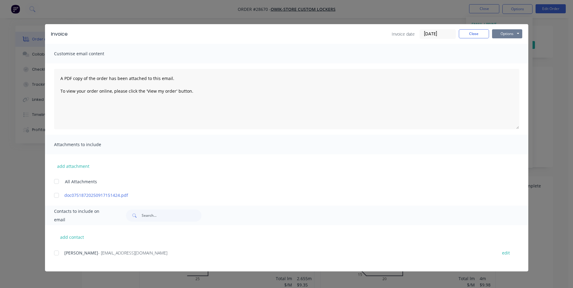
click at [504, 34] on button "Options" at bounding box center [507, 33] width 30 height 9
click at [499, 58] on button "Print" at bounding box center [511, 55] width 39 height 10
click at [467, 34] on button "Close" at bounding box center [474, 33] width 30 height 9
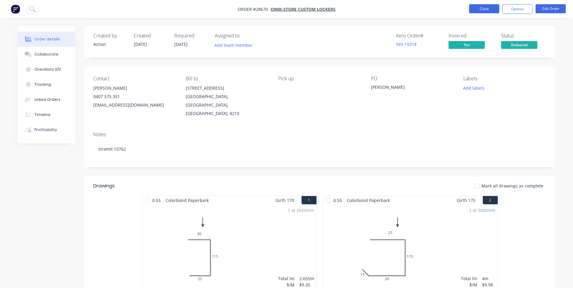
click at [486, 4] on button "Close" at bounding box center [484, 8] width 30 height 9
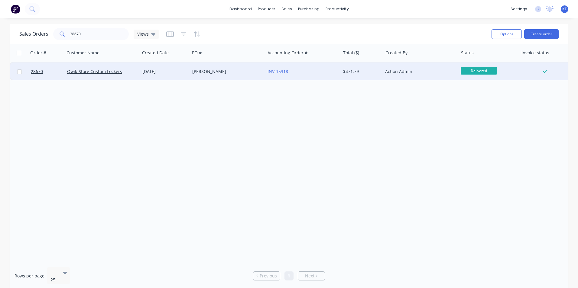
drag, startPoint x: 19, startPoint y: 73, endPoint x: 24, endPoint y: 72, distance: 4.9
click at [19, 73] on input "checkbox" at bounding box center [19, 71] width 5 height 5
checkbox input "true"
click at [502, 30] on button "Options" at bounding box center [506, 34] width 30 height 10
click at [492, 66] on div "Archive" at bounding box center [488, 61] width 56 height 9
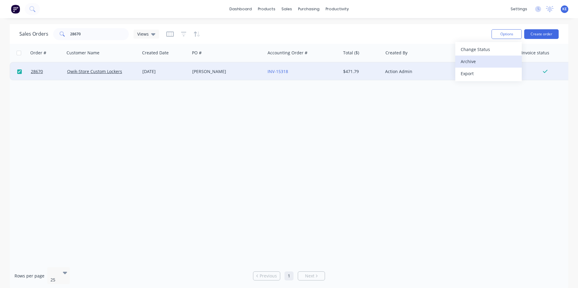
checkbox input "false"
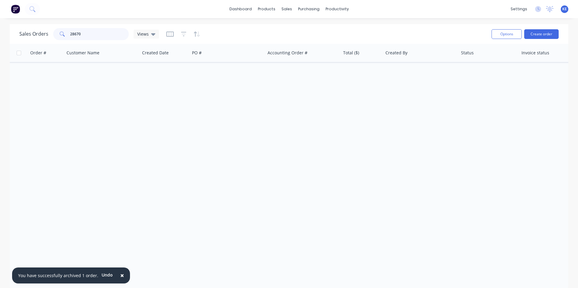
drag, startPoint x: 89, startPoint y: 31, endPoint x: 39, endPoint y: 41, distance: 50.9
click at [39, 41] on div "Sales Orders 28670 Views Options Create order" at bounding box center [289, 34] width 558 height 20
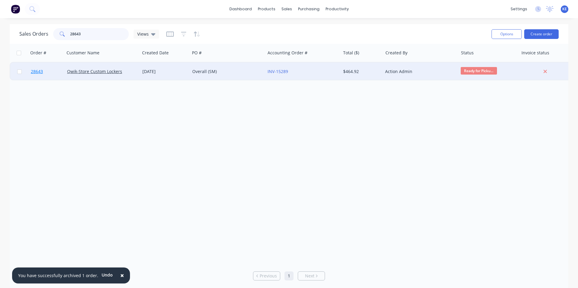
type input "28643"
click at [57, 71] on link "28643" at bounding box center [49, 72] width 36 height 18
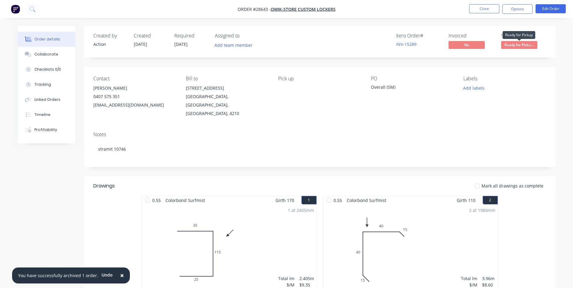
click at [514, 44] on span "Ready for Picku..." at bounding box center [519, 45] width 36 height 8
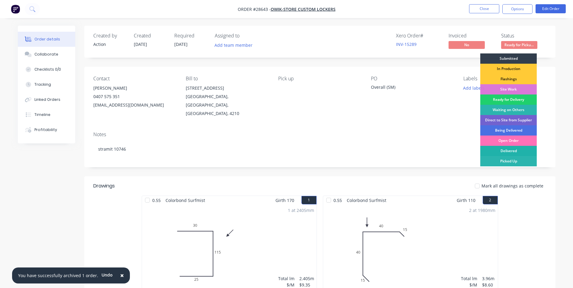
click at [493, 150] on div "Delivered" at bounding box center [508, 151] width 56 height 10
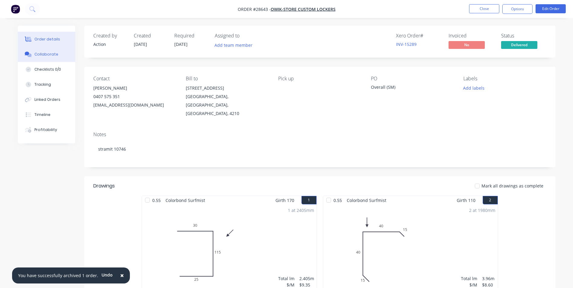
click at [38, 52] on div "Collaborate" at bounding box center [46, 54] width 24 height 5
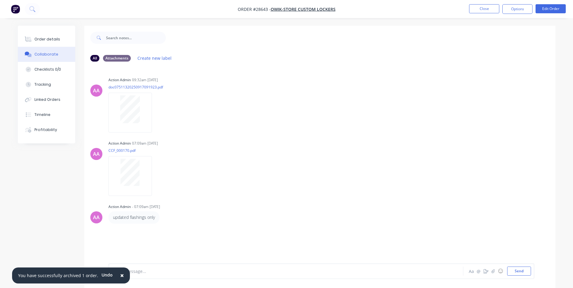
click at [120, 276] on span "×" at bounding box center [122, 275] width 4 height 8
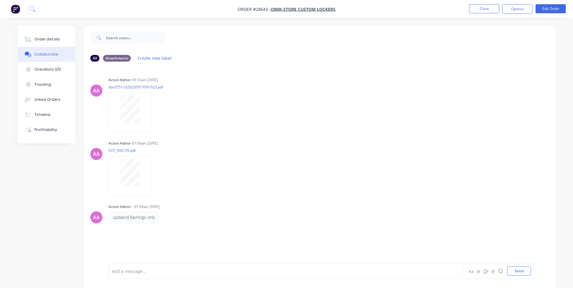
drag, startPoint x: 148, startPoint y: 274, endPoint x: 150, endPoint y: 270, distance: 4.9
click at [150, 271] on div at bounding box center [269, 271] width 314 height 6
click at [50, 43] on button "Order details" at bounding box center [46, 39] width 57 height 15
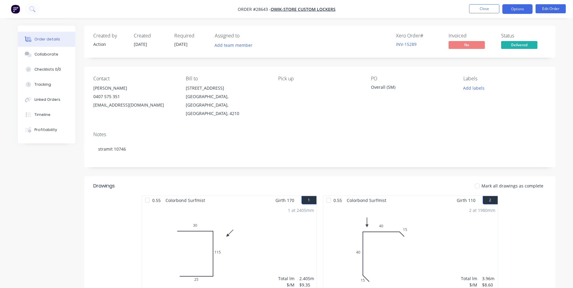
click at [516, 9] on button "Options" at bounding box center [517, 9] width 30 height 10
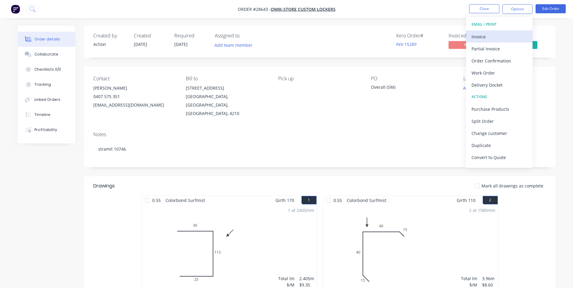
click at [491, 32] on div "Invoice" at bounding box center [500, 36] width 56 height 9
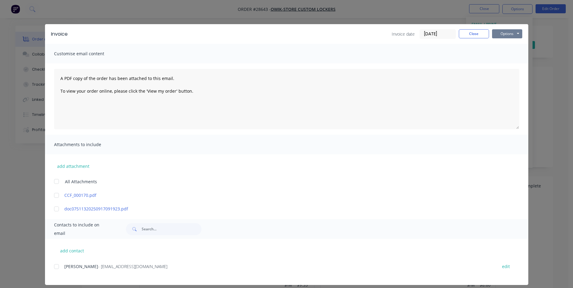
click at [497, 32] on button "Options" at bounding box center [507, 33] width 30 height 9
click at [502, 48] on button "Preview" at bounding box center [511, 45] width 39 height 10
click at [511, 34] on button "Options" at bounding box center [507, 33] width 30 height 9
click at [500, 53] on button "Print" at bounding box center [511, 55] width 39 height 10
click at [465, 33] on button "Close" at bounding box center [474, 33] width 30 height 9
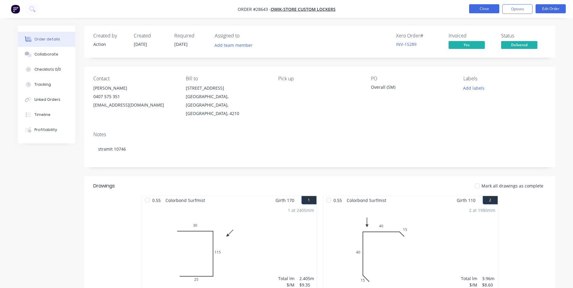
click at [484, 9] on button "Close" at bounding box center [484, 8] width 30 height 9
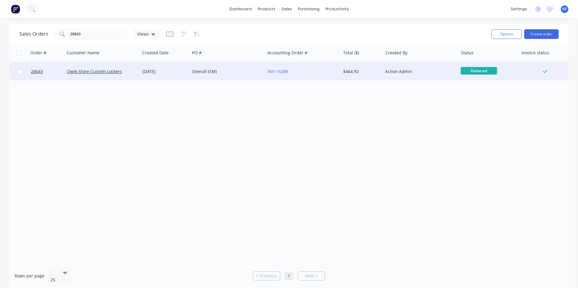
click at [20, 70] on input "checkbox" at bounding box center [19, 71] width 5 height 5
checkbox input "true"
click at [501, 34] on button "Options" at bounding box center [506, 34] width 30 height 10
click at [462, 63] on div "Archive" at bounding box center [488, 61] width 56 height 9
checkbox input "false"
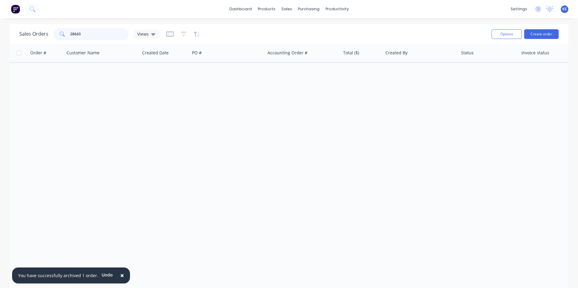
drag, startPoint x: 92, startPoint y: 35, endPoint x: 28, endPoint y: 36, distance: 64.4
click at [28, 36] on div "Sales Orders 28643 Views" at bounding box center [89, 34] width 140 height 12
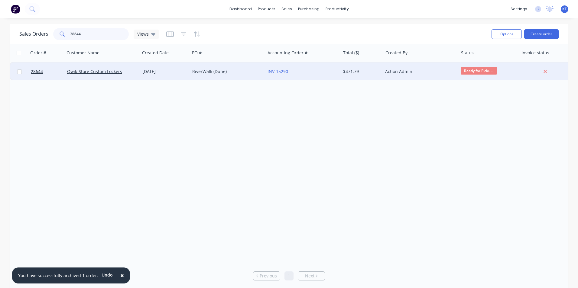
type input "28644"
click at [134, 73] on div "Qwik-Store Custom Lockers" at bounding box center [102, 72] width 70 height 6
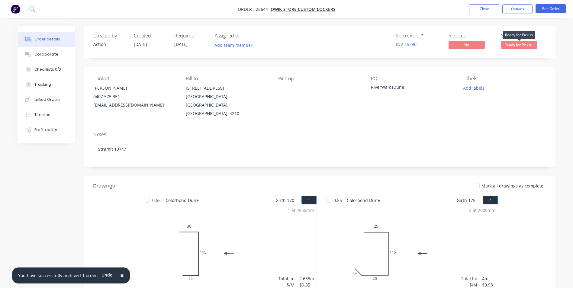
click at [514, 45] on span "Ready for Picku..." at bounding box center [519, 45] width 36 height 8
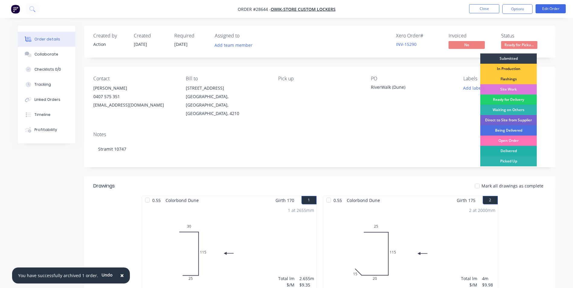
click at [509, 150] on div "Delivered" at bounding box center [508, 151] width 56 height 10
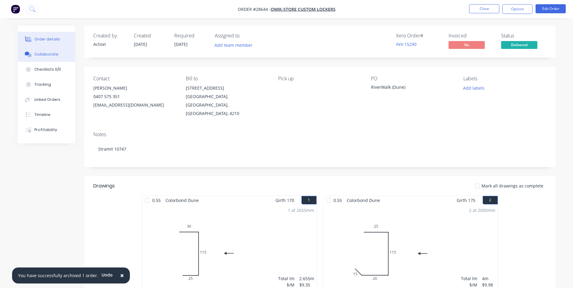
click at [45, 56] on div "Collaborate" at bounding box center [46, 54] width 24 height 5
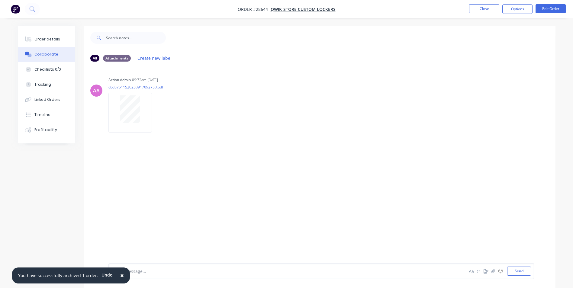
click at [120, 275] on span "×" at bounding box center [122, 275] width 4 height 8
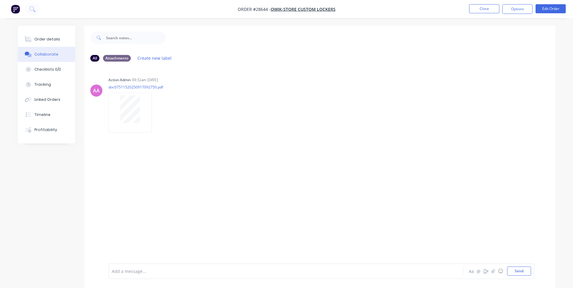
click at [125, 275] on div "Add a message..." at bounding box center [269, 271] width 314 height 9
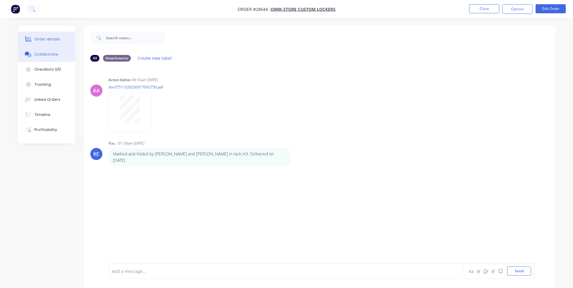
click at [41, 36] on button "Order details" at bounding box center [46, 39] width 57 height 15
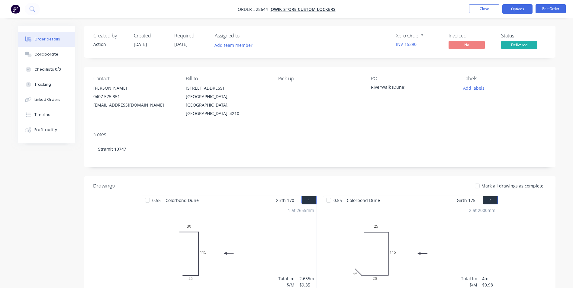
click at [516, 11] on button "Options" at bounding box center [517, 9] width 30 height 10
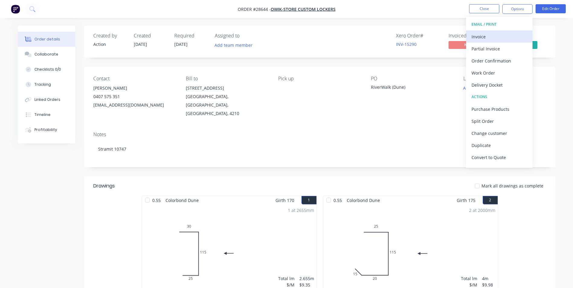
click at [500, 34] on div "Invoice" at bounding box center [500, 36] width 56 height 9
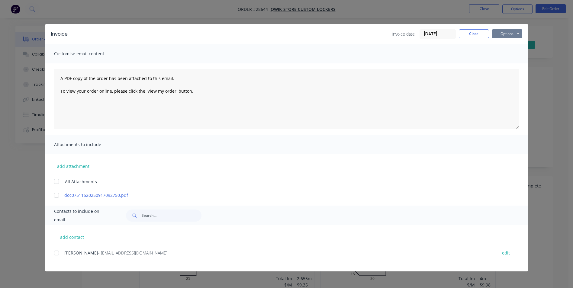
click at [502, 32] on button "Options" at bounding box center [507, 33] width 30 height 9
click at [504, 54] on button "Print" at bounding box center [511, 55] width 39 height 10
click at [475, 33] on button "Close" at bounding box center [474, 33] width 30 height 9
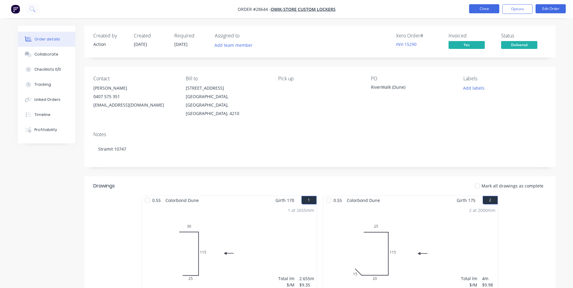
click at [484, 6] on button "Close" at bounding box center [484, 8] width 30 height 9
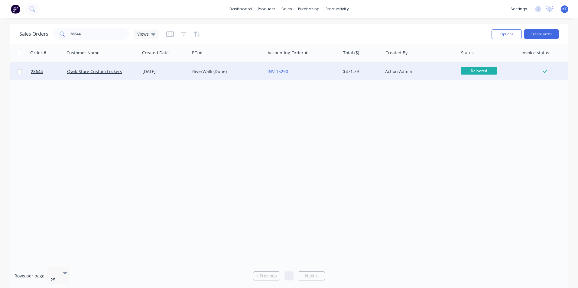
click at [18, 73] on input "checkbox" at bounding box center [19, 71] width 5 height 5
checkbox input "true"
click at [503, 34] on button "Options" at bounding box center [506, 34] width 30 height 10
click at [491, 57] on button "Archive" at bounding box center [488, 62] width 66 height 12
checkbox input "false"
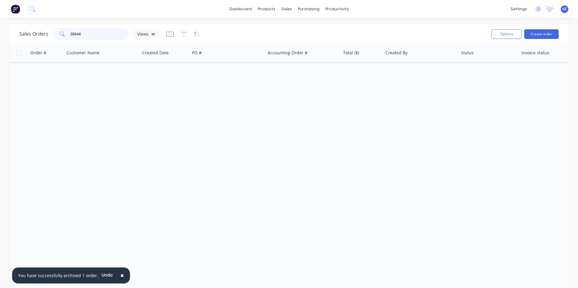
drag, startPoint x: 89, startPoint y: 35, endPoint x: 41, endPoint y: 38, distance: 48.7
click at [41, 38] on div "Sales Orders 28644 Views" at bounding box center [89, 34] width 140 height 12
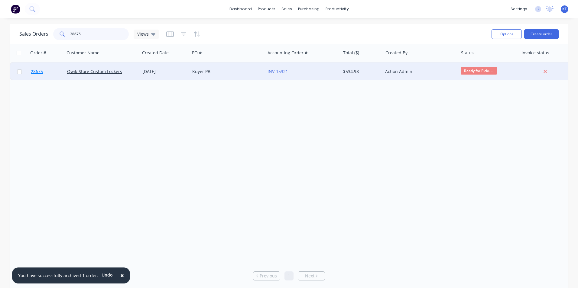
type input "28675"
click at [57, 68] on link "28675" at bounding box center [49, 72] width 36 height 18
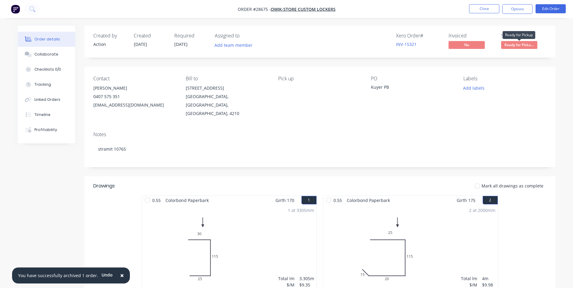
click at [514, 46] on span "Ready for Picku..." at bounding box center [519, 45] width 36 height 8
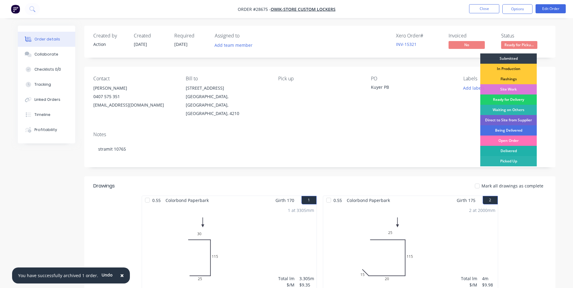
click at [491, 155] on div "Delivered" at bounding box center [508, 151] width 56 height 10
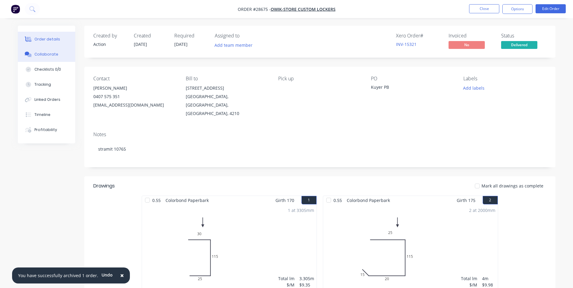
drag, startPoint x: 47, startPoint y: 52, endPoint x: 59, endPoint y: 56, distance: 12.9
click at [47, 52] on div "Collaborate" at bounding box center [46, 54] width 24 height 5
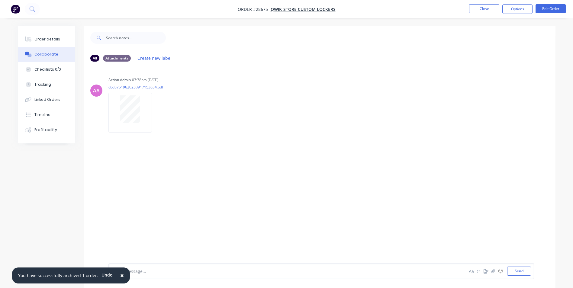
drag, startPoint x: 117, startPoint y: 275, endPoint x: 134, endPoint y: 272, distance: 16.8
click at [120, 273] on span "×" at bounding box center [122, 275] width 4 height 8
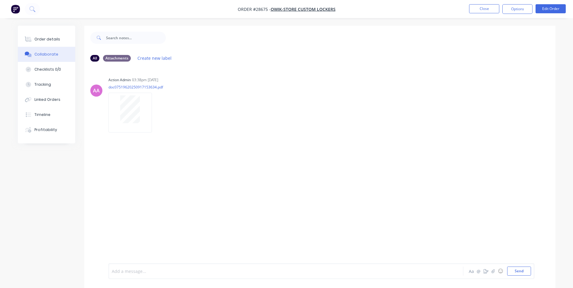
drag, startPoint x: 136, startPoint y: 272, endPoint x: 169, endPoint y: 153, distance: 123.1
click at [135, 268] on div at bounding box center [269, 271] width 314 height 6
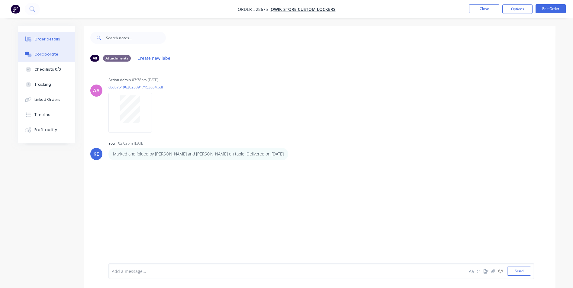
click at [47, 38] on div "Order details" at bounding box center [47, 39] width 26 height 5
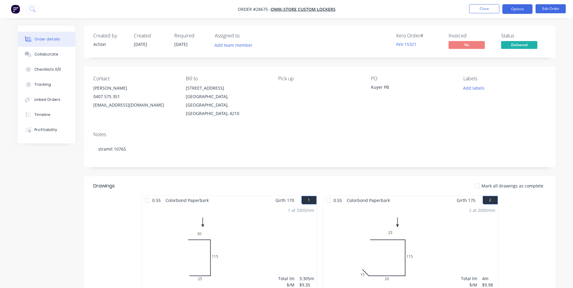
click at [515, 8] on button "Options" at bounding box center [517, 9] width 30 height 10
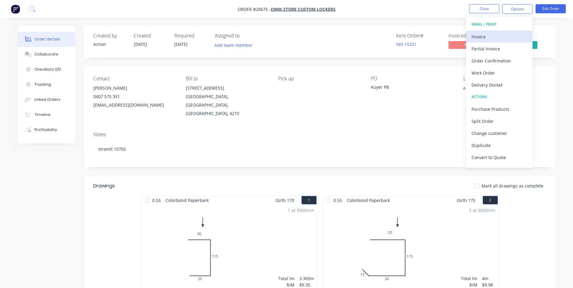
click at [495, 34] on div "Invoice" at bounding box center [500, 36] width 56 height 9
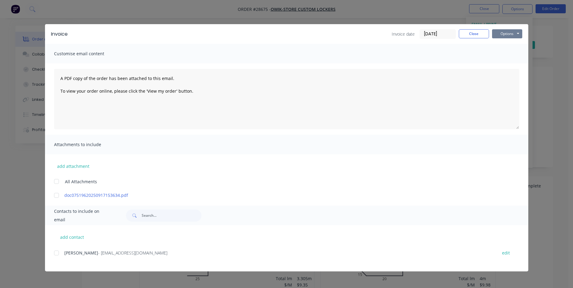
click at [506, 33] on button "Options" at bounding box center [507, 33] width 30 height 9
click at [500, 56] on button "Print" at bounding box center [511, 55] width 39 height 10
click at [471, 37] on button "Close" at bounding box center [474, 33] width 30 height 9
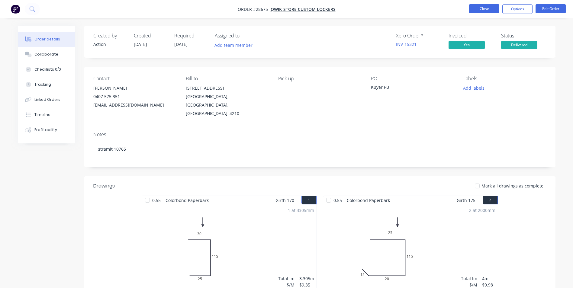
click at [483, 5] on button "Close" at bounding box center [484, 8] width 30 height 9
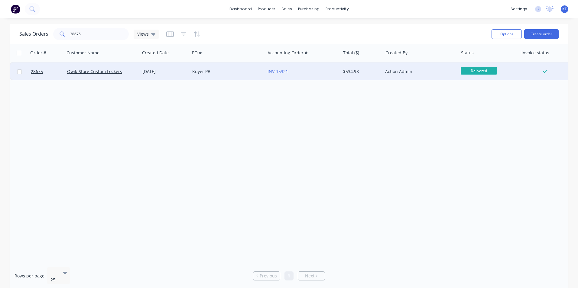
click at [20, 72] on input "checkbox" at bounding box center [19, 71] width 5 height 5
checkbox input "true"
click at [502, 33] on button "Options" at bounding box center [506, 34] width 30 height 10
click at [477, 66] on div "Archive" at bounding box center [488, 61] width 56 height 9
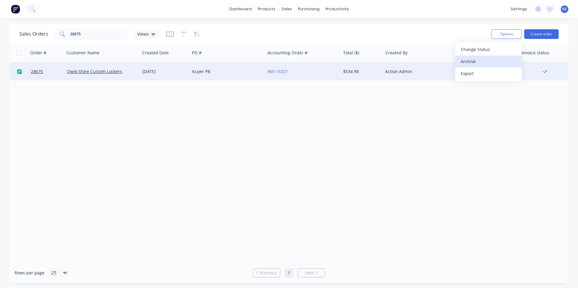
checkbox input "false"
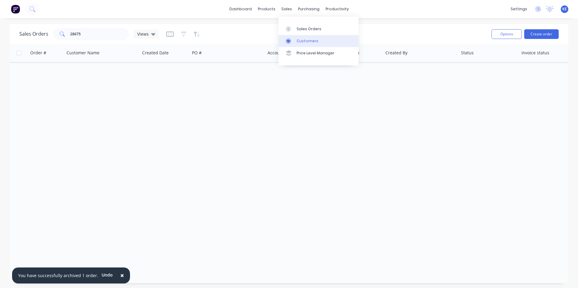
click at [299, 38] on div "Customers" at bounding box center [307, 40] width 22 height 5
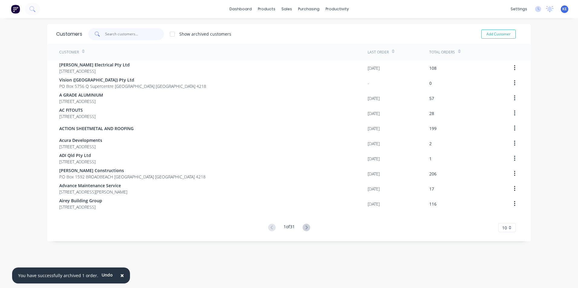
click at [117, 37] on input "text" at bounding box center [134, 34] width 59 height 12
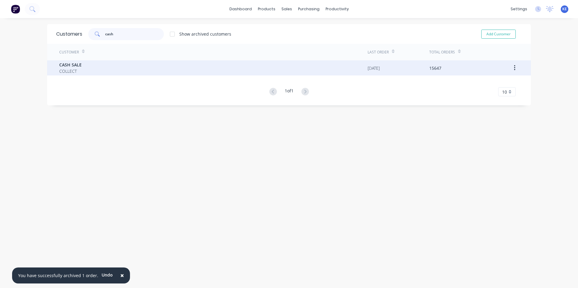
type input "cash"
click at [102, 67] on div "CASH SALE COLLECT" at bounding box center [213, 67] width 308 height 15
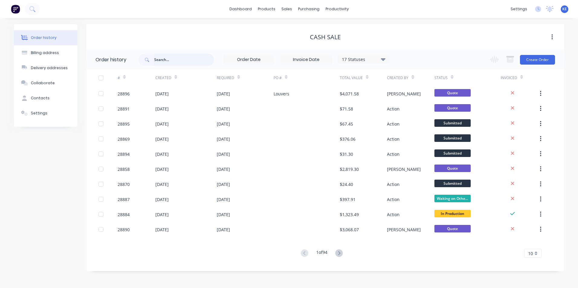
click at [183, 60] on input "text" at bounding box center [184, 60] width 60 height 12
type input "28870"
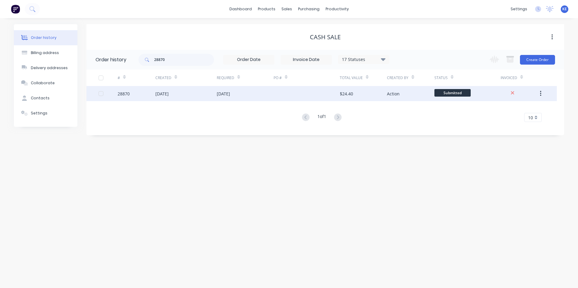
click at [138, 91] on div "28870" at bounding box center [137, 93] width 38 height 15
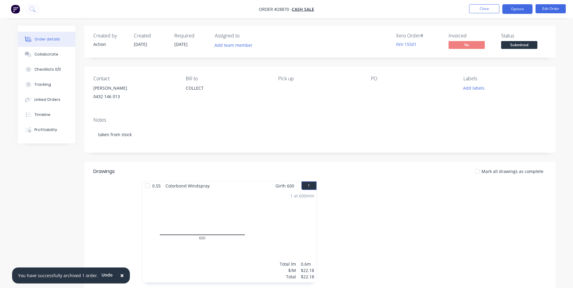
click at [521, 10] on button "Options" at bounding box center [517, 9] width 30 height 10
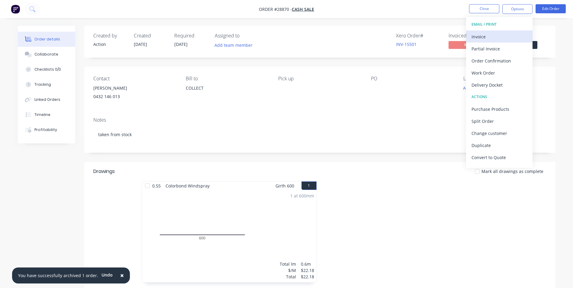
click at [501, 33] on div "Invoice" at bounding box center [500, 36] width 56 height 9
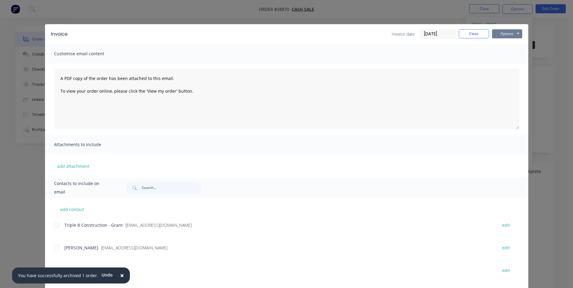
click at [503, 33] on button "Options" at bounding box center [507, 33] width 30 height 9
click at [498, 56] on button "Print" at bounding box center [511, 55] width 39 height 10
click at [471, 34] on button "Close" at bounding box center [474, 33] width 30 height 9
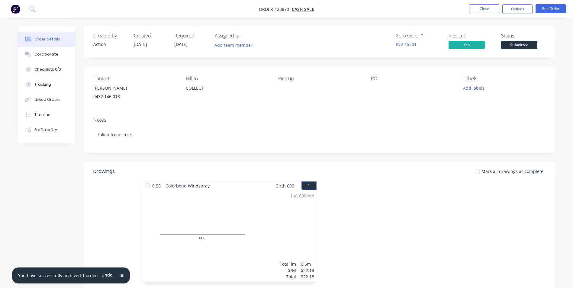
drag, startPoint x: 92, startPoint y: 90, endPoint x: 125, endPoint y: 90, distance: 32.6
click at [125, 90] on div "Contact Melissa Graiani 0432 146 013 Bill to COLLECT Pick up PO Labels Add labe…" at bounding box center [319, 90] width 471 height 46
copy div "[PERSON_NAME]"
click at [485, 10] on button "Close" at bounding box center [484, 8] width 30 height 9
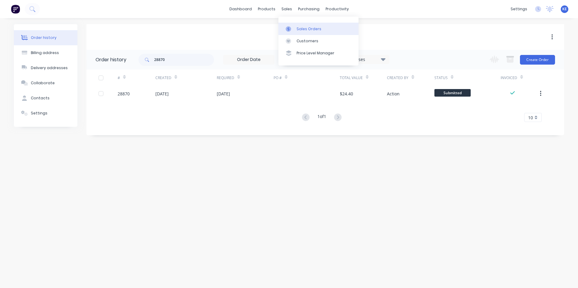
click at [297, 24] on link "Sales Orders" at bounding box center [318, 29] width 80 height 12
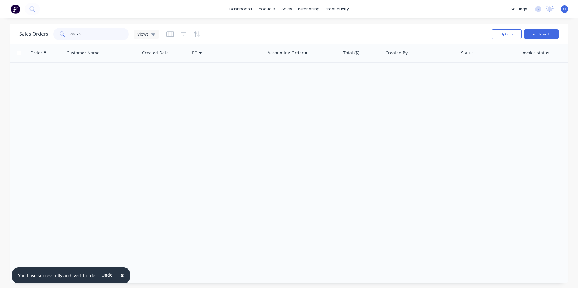
drag, startPoint x: 88, startPoint y: 31, endPoint x: 24, endPoint y: 43, distance: 64.9
click at [24, 43] on div "Sales Orders 28675 Views Options Create order" at bounding box center [289, 34] width 558 height 20
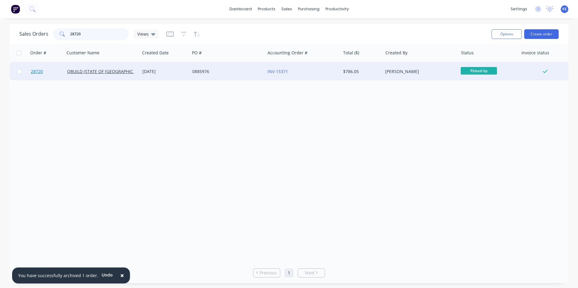
type input "28720"
click at [51, 75] on link "28720" at bounding box center [49, 72] width 36 height 18
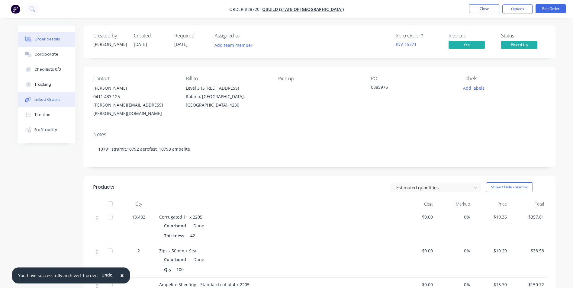
click at [50, 99] on div "Linked Orders" at bounding box center [47, 99] width 26 height 5
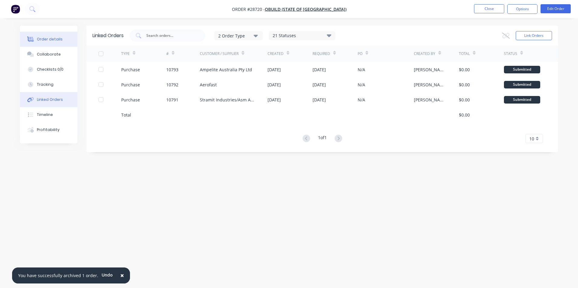
click at [55, 43] on button "Order details" at bounding box center [48, 39] width 57 height 15
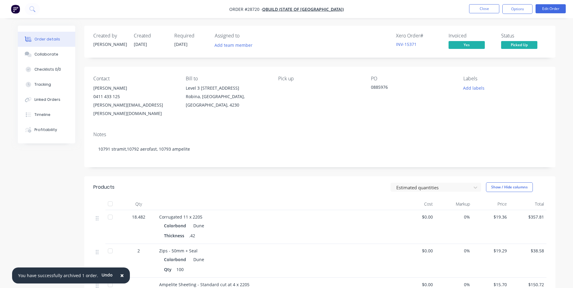
drag, startPoint x: 118, startPoint y: 275, endPoint x: 112, endPoint y: 247, distance: 29.0
click at [120, 274] on span "×" at bounding box center [122, 275] width 4 height 8
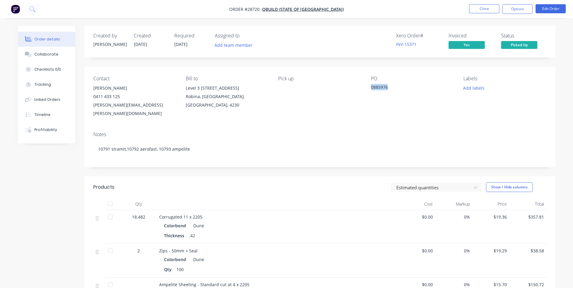
drag, startPoint x: 372, startPoint y: 88, endPoint x: 392, endPoint y: 88, distance: 20.5
click at [392, 88] on div "0885976" at bounding box center [409, 88] width 76 height 8
copy div "0885976"
